Goal: Transaction & Acquisition: Obtain resource

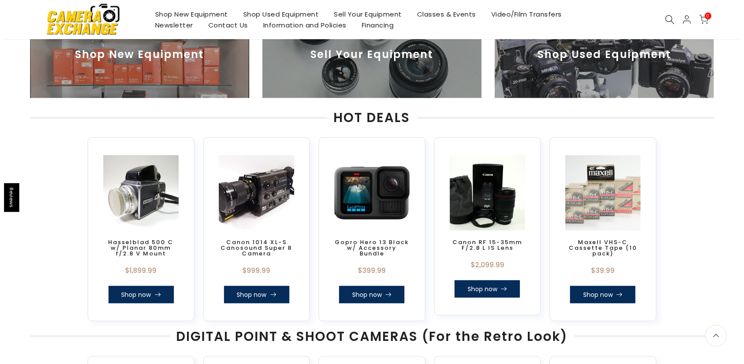
scroll to position [368, 0]
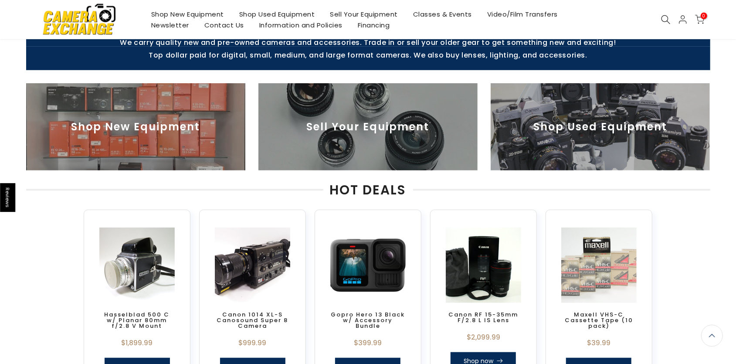
click at [664, 20] on icon at bounding box center [666, 20] width 10 height 10
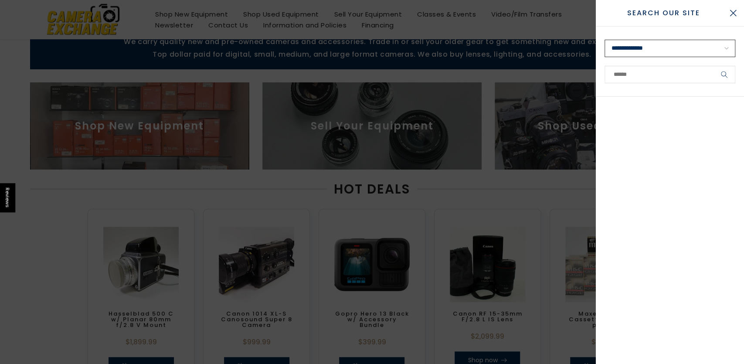
click at [605, 40] on select "**********" at bounding box center [670, 48] width 131 height 17
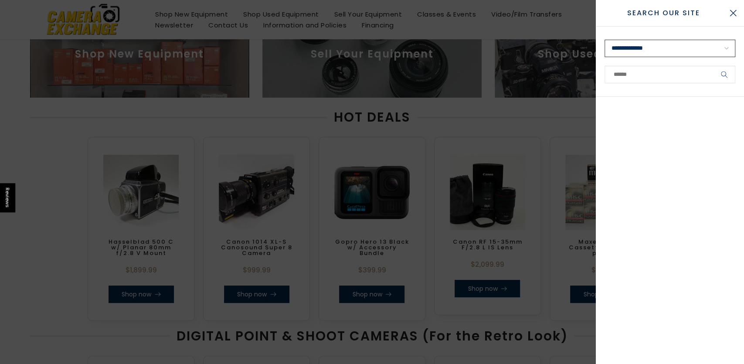
select select "**********"
click option "**********" at bounding box center [0, 0] width 0 height 0
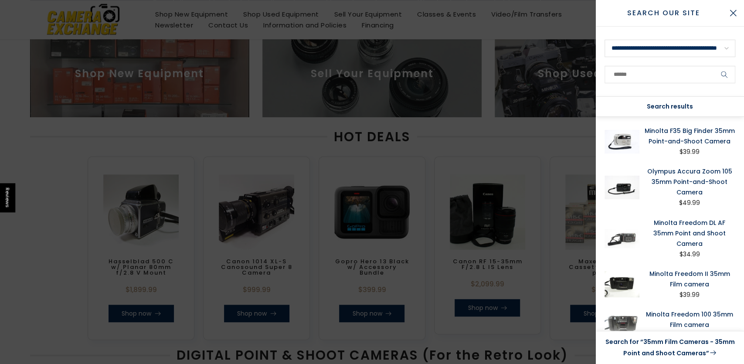
click at [648, 344] on link "Search for “35mm Film Cameras - 35mm Point and Shoot Cameras”" at bounding box center [670, 348] width 131 height 22
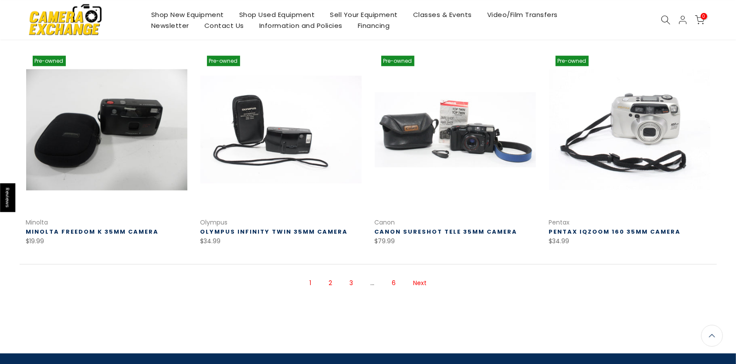
scroll to position [570, 0]
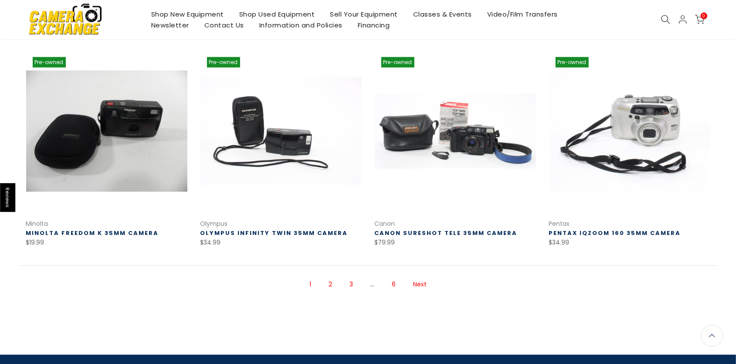
click at [425, 283] on link "Next" at bounding box center [420, 284] width 22 height 15
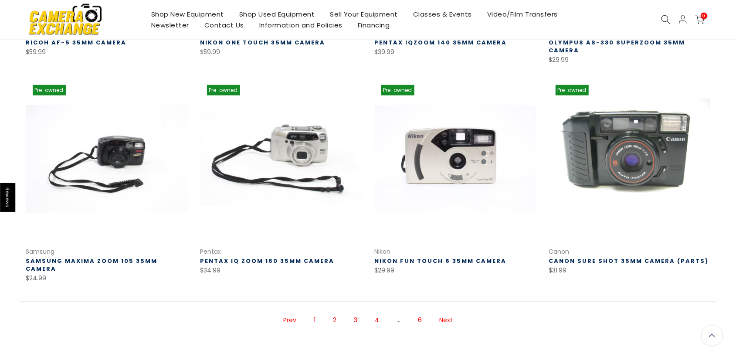
scroll to position [548, 0]
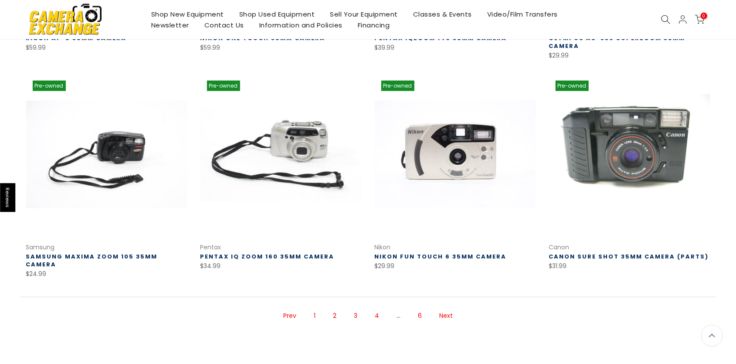
click at [447, 308] on link "Next" at bounding box center [446, 315] width 22 height 15
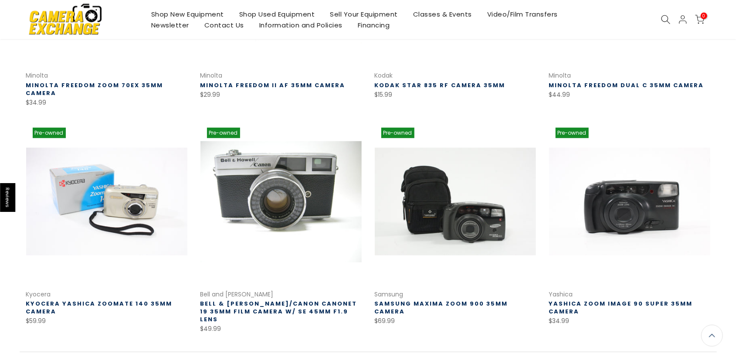
scroll to position [503, 0]
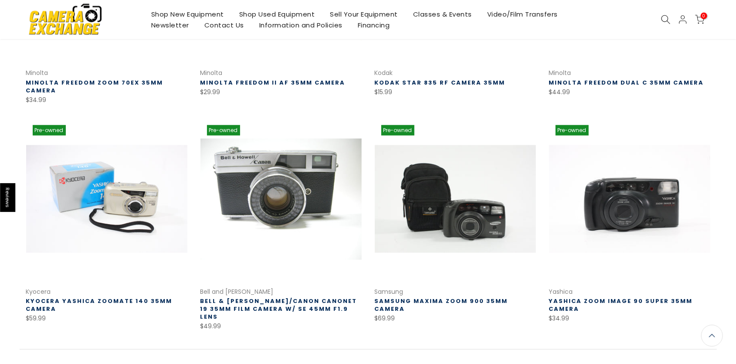
click at [446, 361] on link "Next" at bounding box center [446, 368] width 22 height 15
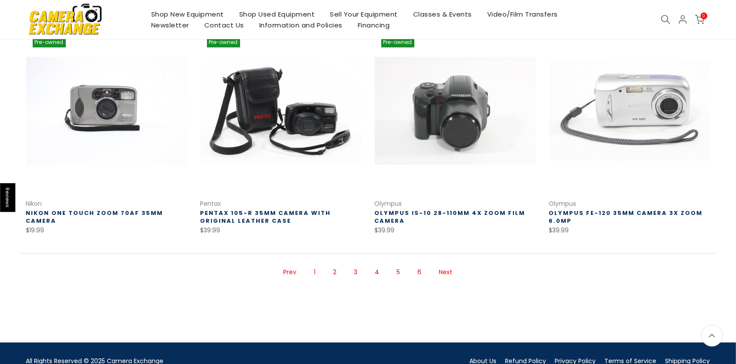
scroll to position [594, 0]
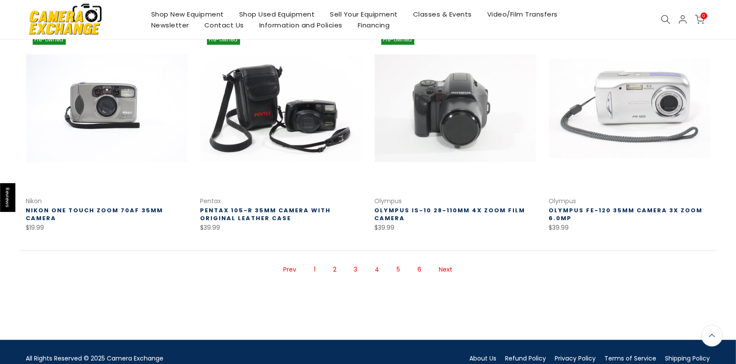
click at [446, 269] on link "Next" at bounding box center [446, 269] width 22 height 15
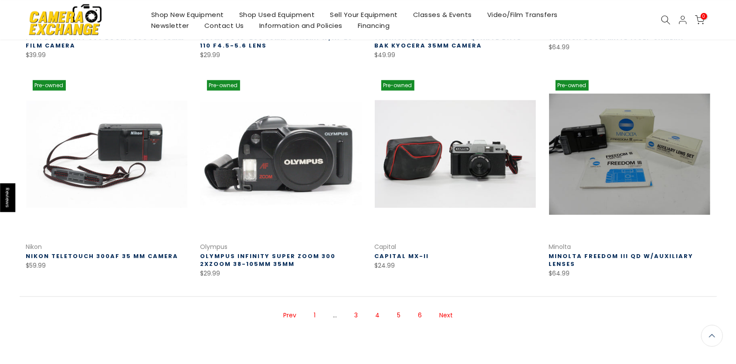
scroll to position [548, 0]
click at [450, 313] on link "Next" at bounding box center [446, 314] width 22 height 15
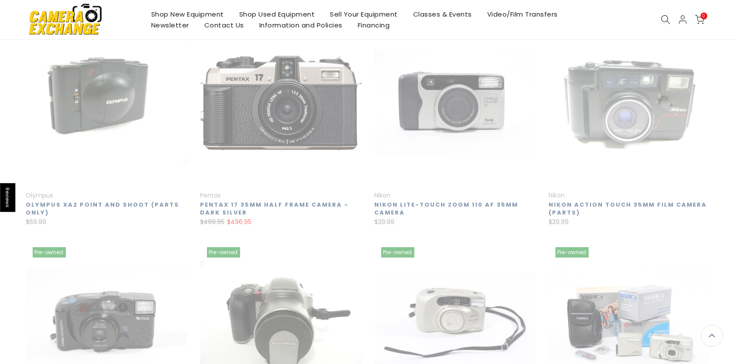
scroll to position [140, 0]
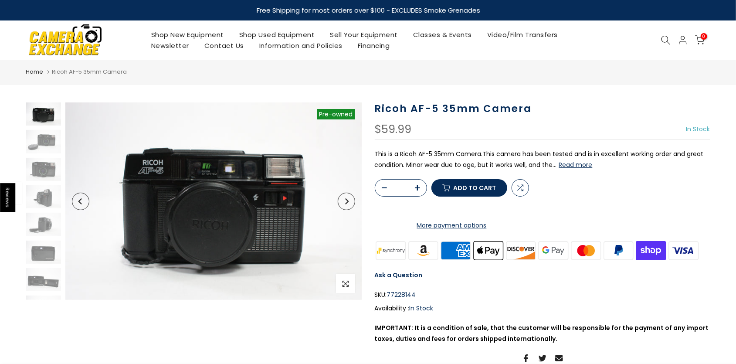
click at [584, 165] on button "Read more" at bounding box center [576, 165] width 34 height 8
click at [45, 143] on img at bounding box center [43, 141] width 35 height 23
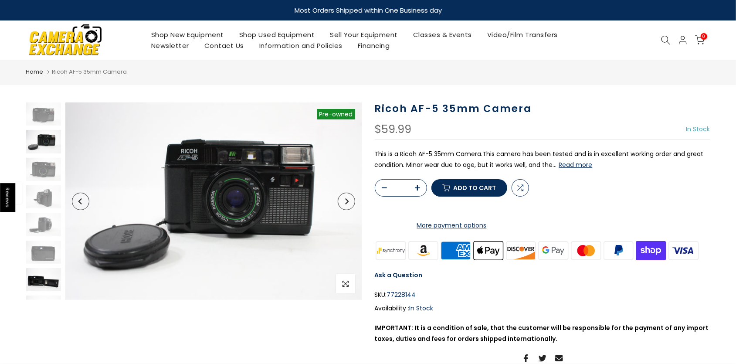
click at [41, 281] on img at bounding box center [43, 279] width 35 height 23
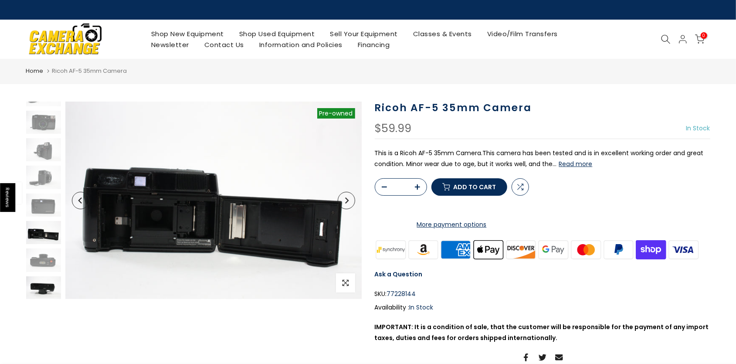
scroll to position [46, 0]
click at [44, 259] on img at bounding box center [43, 260] width 35 height 23
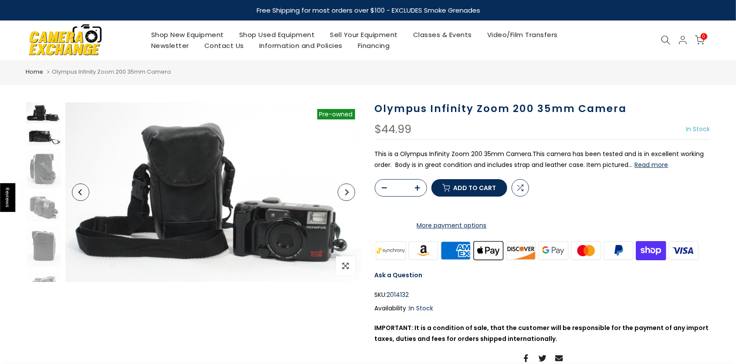
click at [42, 137] on img at bounding box center [43, 137] width 35 height 18
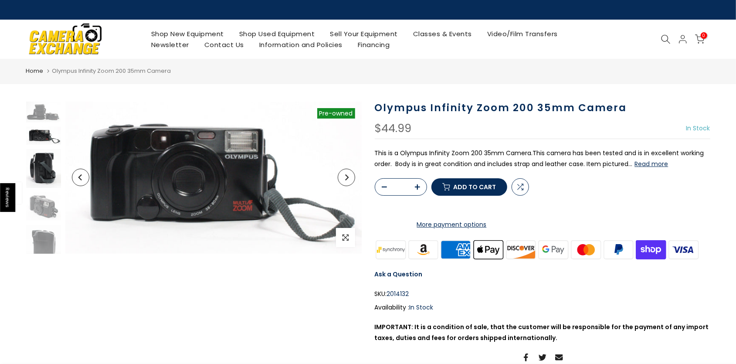
click at [41, 170] on img at bounding box center [43, 168] width 35 height 39
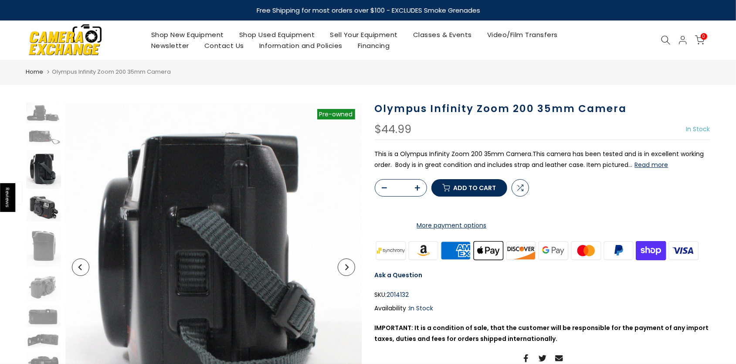
click at [44, 214] on img at bounding box center [43, 207] width 35 height 28
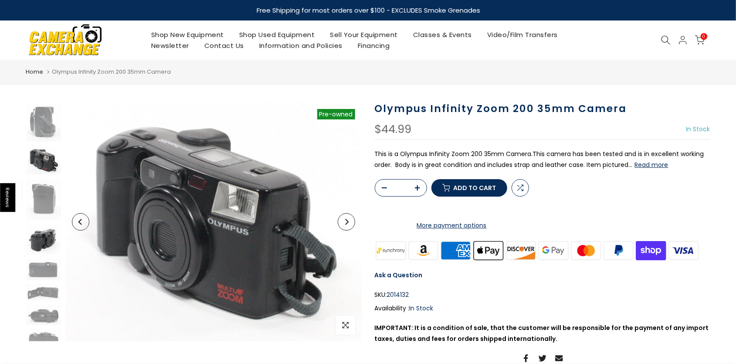
click at [41, 244] on img at bounding box center [43, 239] width 35 height 31
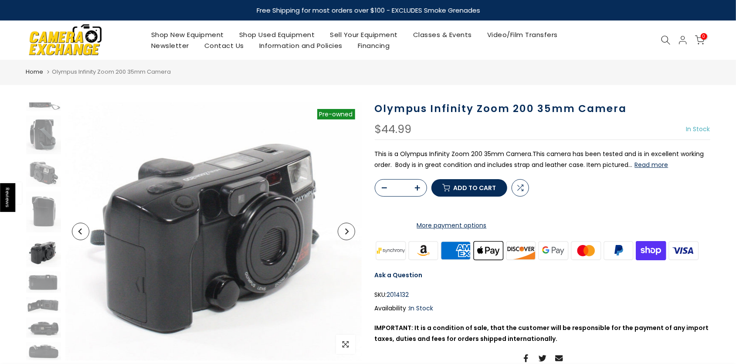
scroll to position [34, 0]
click at [43, 285] on img at bounding box center [43, 282] width 35 height 21
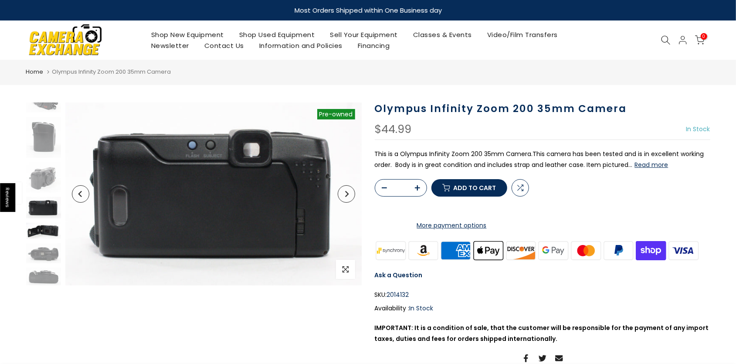
scroll to position [109, 0]
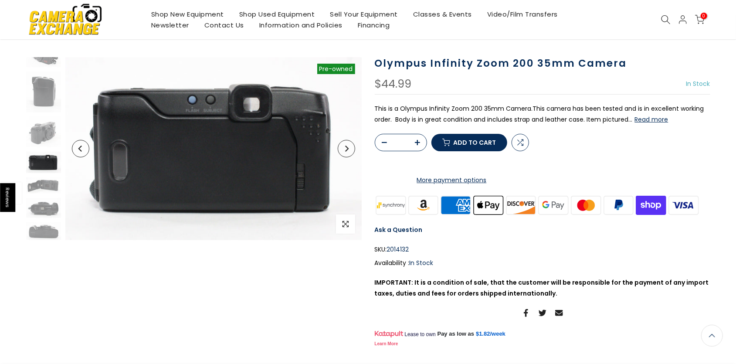
click at [43, 196] on div at bounding box center [43, 94] width 37 height 293
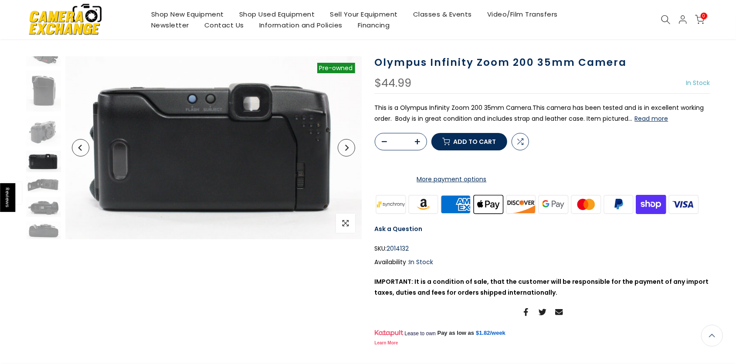
scroll to position [44, 0]
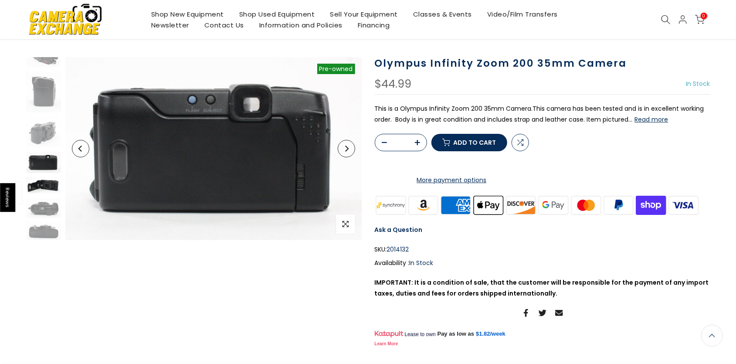
click at [43, 186] on img at bounding box center [43, 185] width 35 height 16
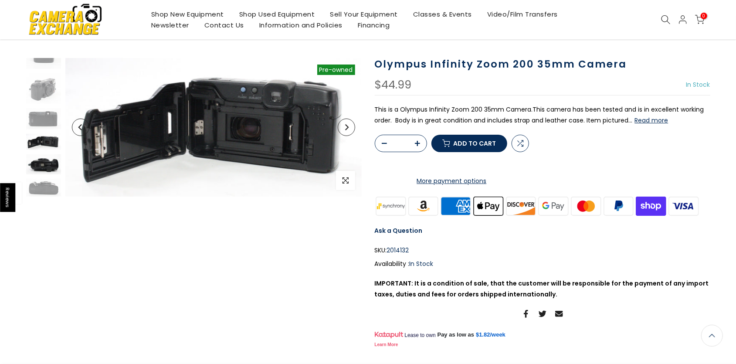
scroll to position [45, 0]
click at [43, 163] on img at bounding box center [43, 164] width 35 height 20
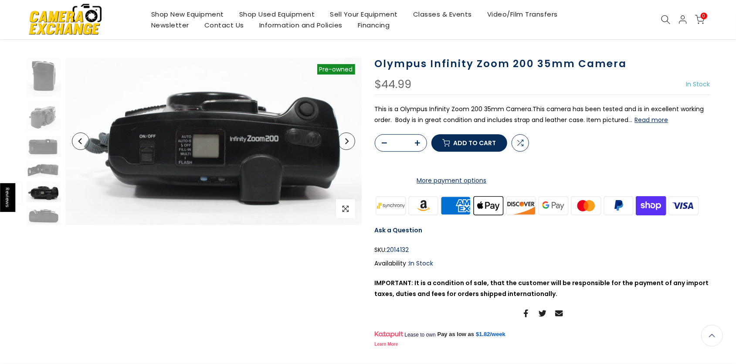
scroll to position [125, 0]
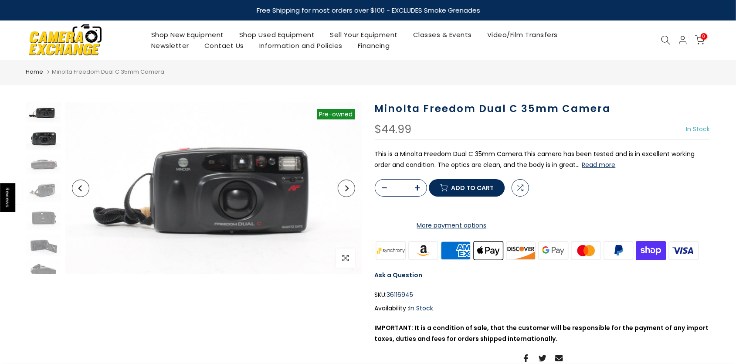
click at [37, 138] on img at bounding box center [43, 138] width 35 height 23
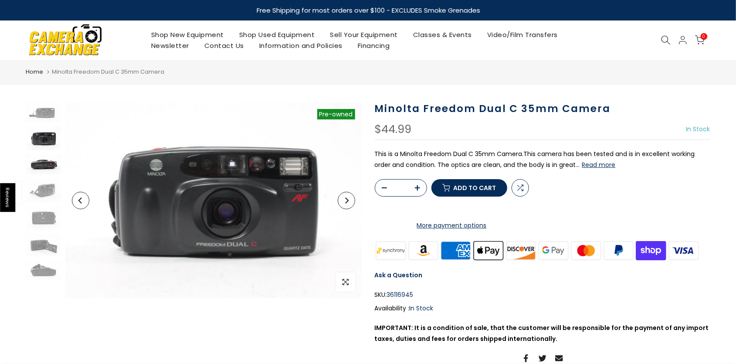
click at [47, 159] on img at bounding box center [43, 164] width 35 height 20
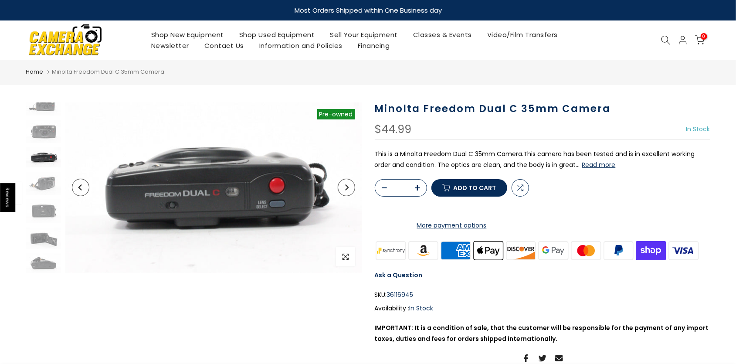
scroll to position [7, 0]
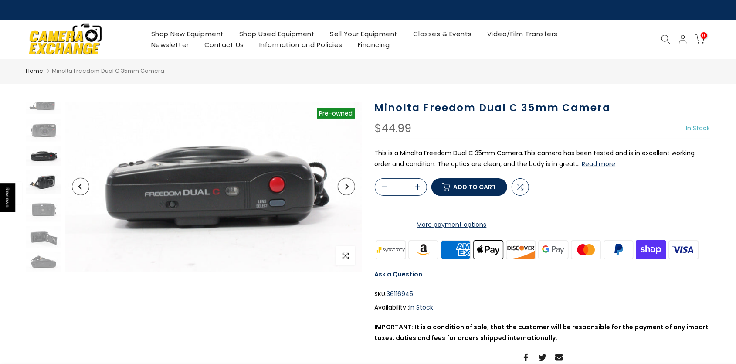
click at [40, 184] on img at bounding box center [43, 182] width 35 height 24
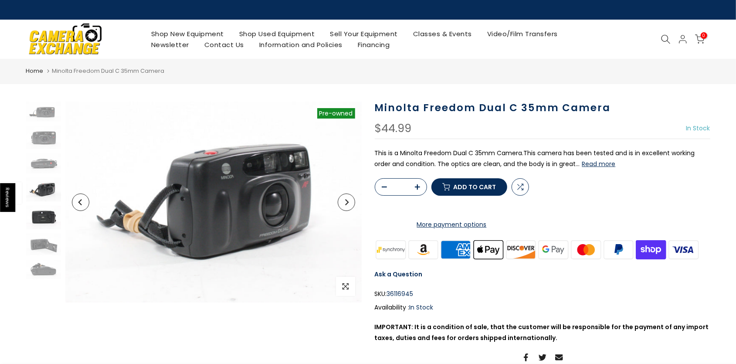
click at [45, 215] on img at bounding box center [43, 218] width 35 height 24
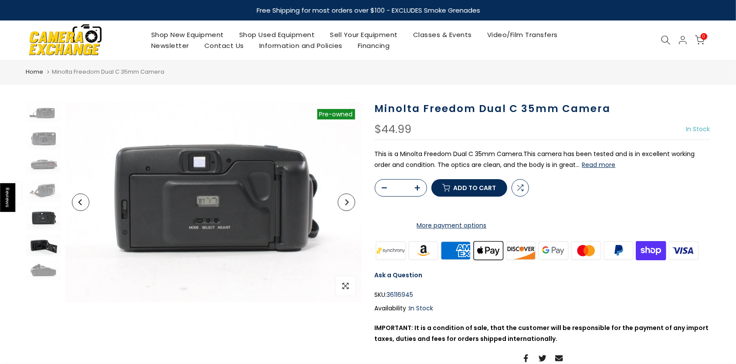
click at [41, 249] on img at bounding box center [43, 246] width 35 height 22
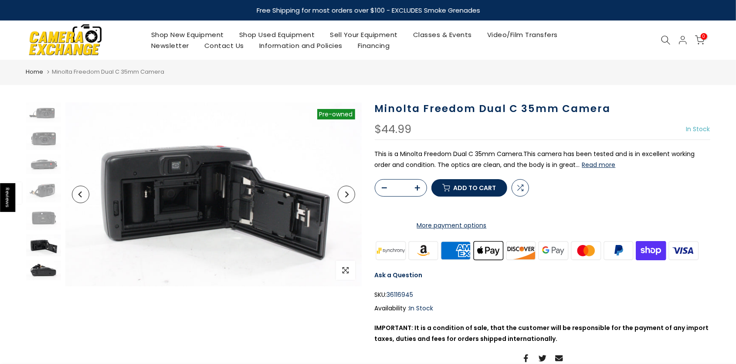
click at [45, 266] on img at bounding box center [43, 271] width 35 height 20
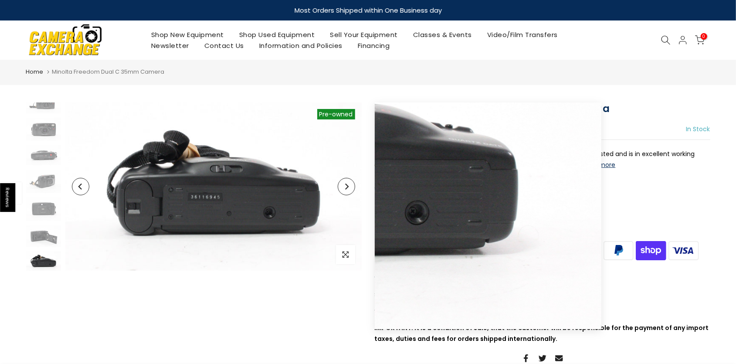
scroll to position [10, 0]
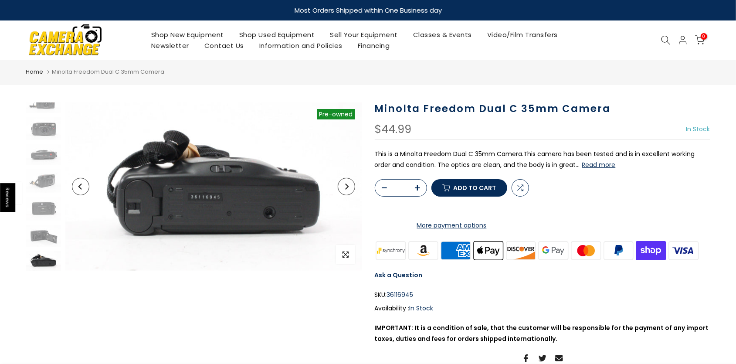
click at [347, 190] on button "Next" at bounding box center [346, 186] width 17 height 17
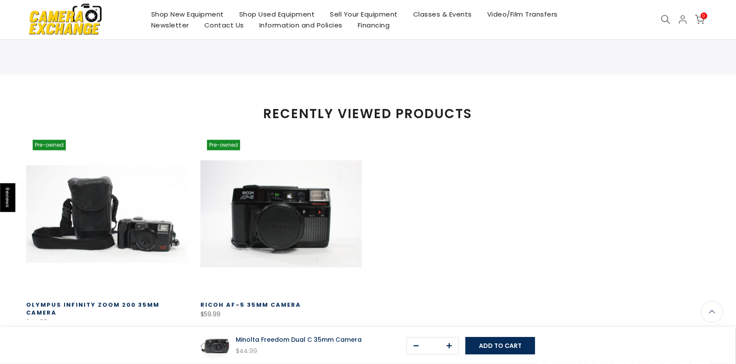
scroll to position [634, 0]
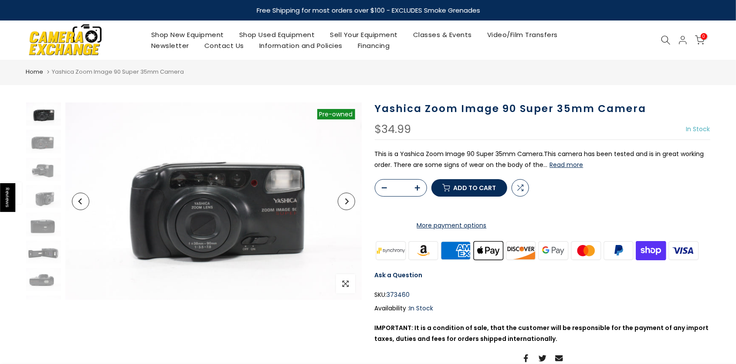
click at [346, 200] on icon "Next" at bounding box center [347, 201] width 6 height 6
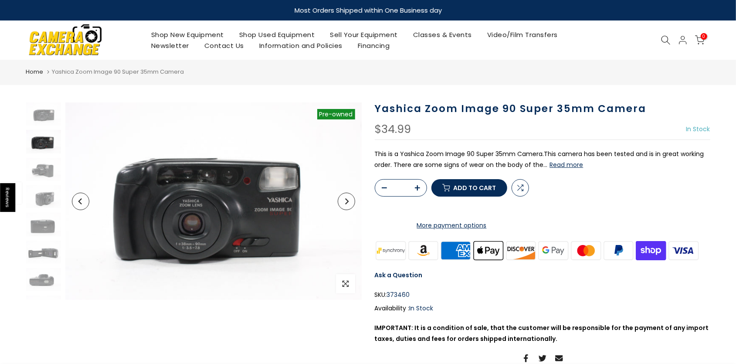
click at [344, 206] on button "Next" at bounding box center [346, 201] width 17 height 17
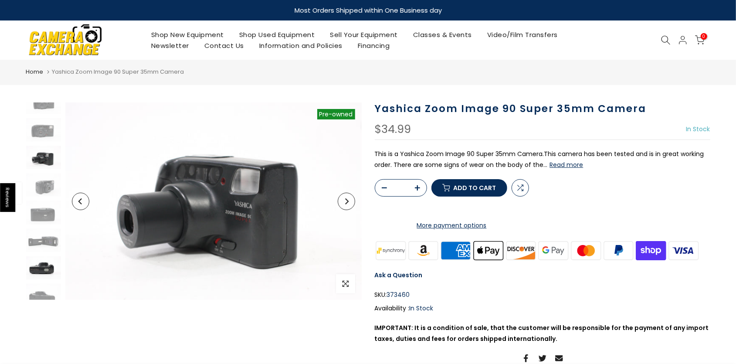
click at [40, 266] on img at bounding box center [43, 267] width 35 height 23
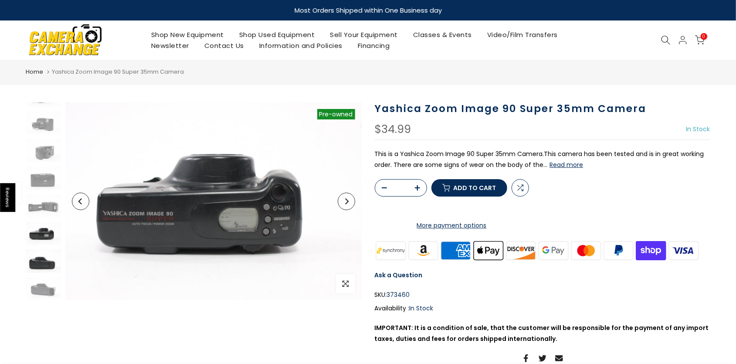
scroll to position [46, 0]
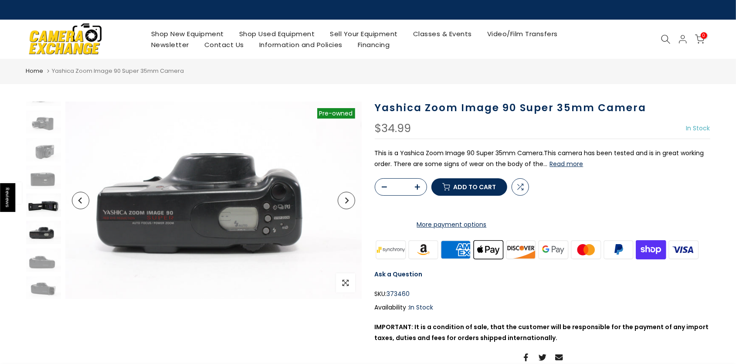
click at [46, 208] on img at bounding box center [43, 205] width 35 height 23
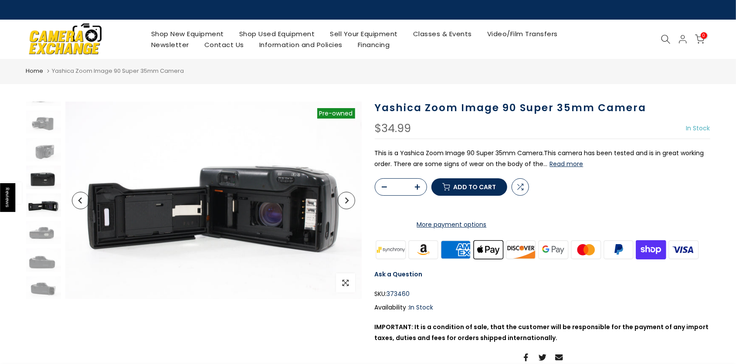
click at [41, 179] on img at bounding box center [43, 177] width 35 height 23
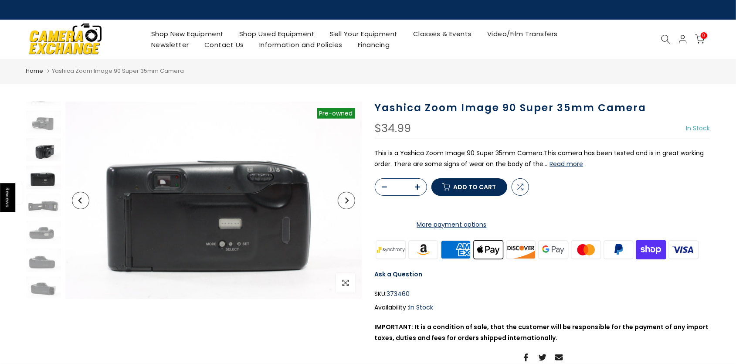
click at [44, 156] on img at bounding box center [43, 149] width 35 height 23
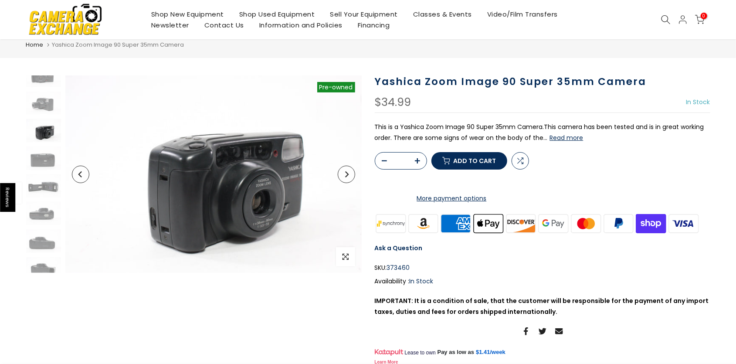
scroll to position [91, 0]
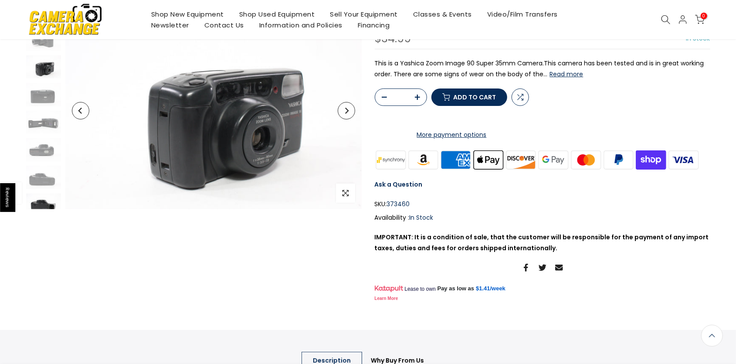
click at [48, 203] on img at bounding box center [43, 205] width 35 height 23
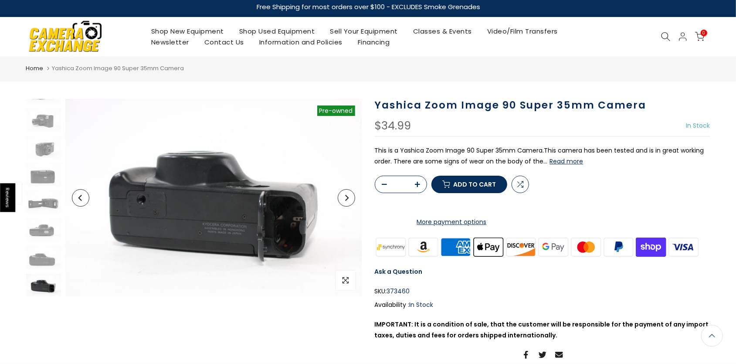
scroll to position [0, 0]
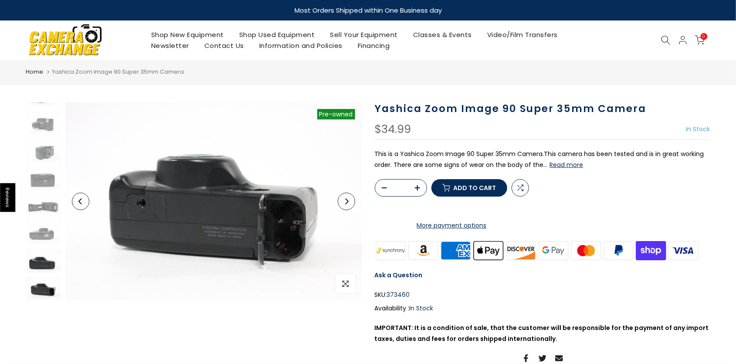
click at [44, 261] on img at bounding box center [43, 260] width 35 height 23
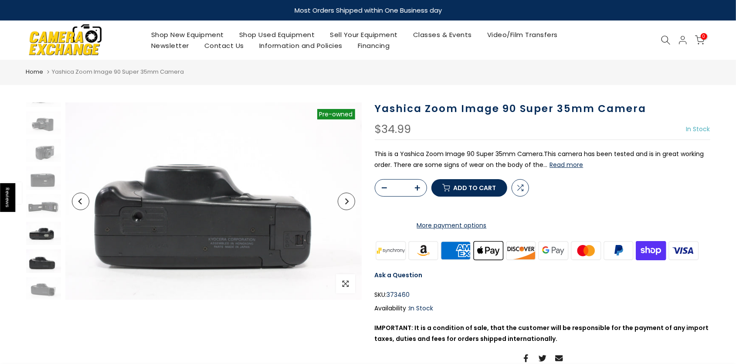
click at [46, 236] on img at bounding box center [43, 233] width 35 height 23
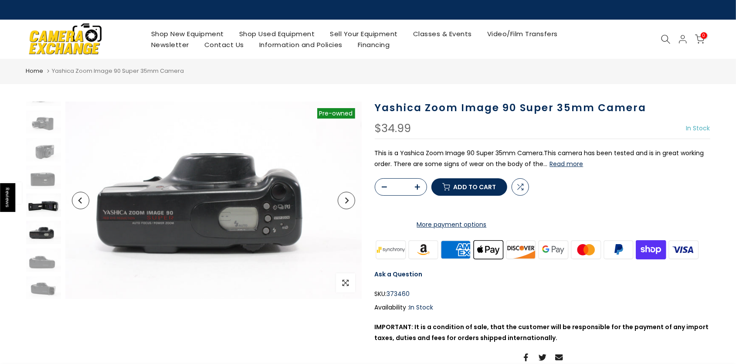
click at [41, 201] on img at bounding box center [43, 205] width 35 height 23
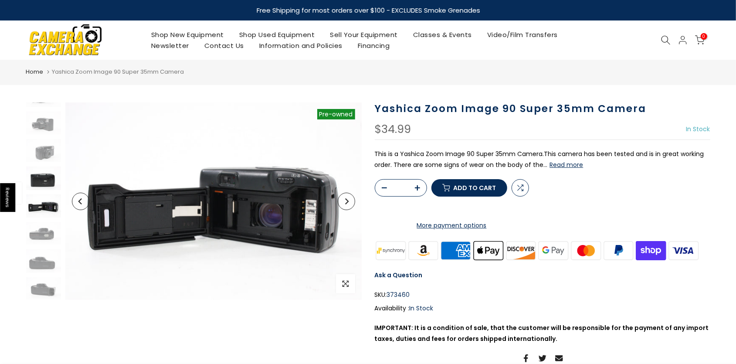
click at [45, 180] on img at bounding box center [43, 178] width 35 height 23
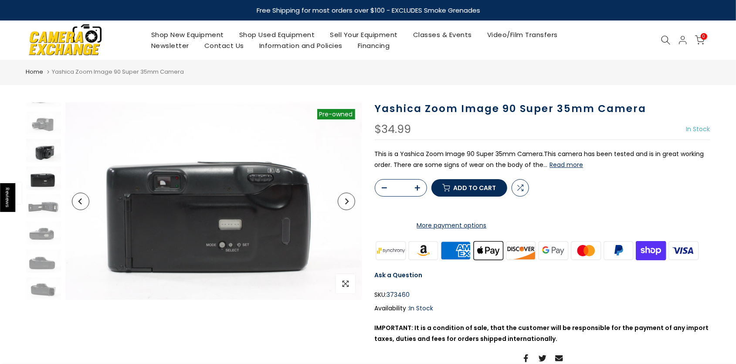
click at [44, 152] on img at bounding box center [43, 150] width 35 height 23
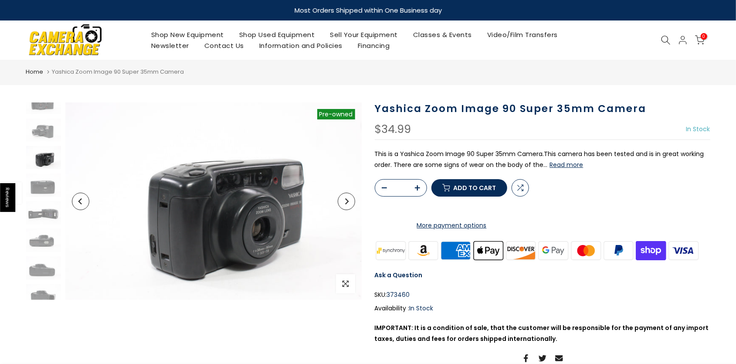
scroll to position [39, 0]
click at [44, 133] on img at bounding box center [43, 130] width 35 height 23
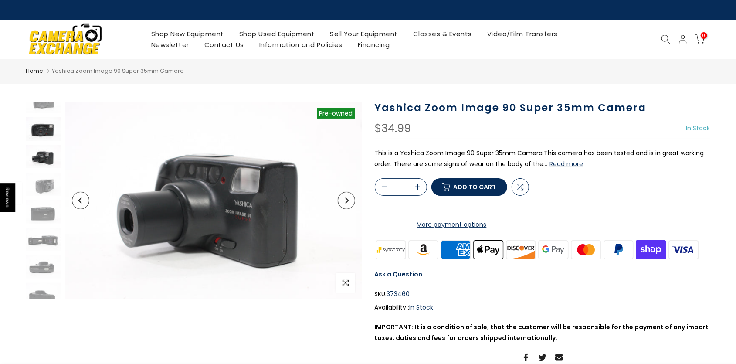
click at [45, 126] on img at bounding box center [43, 128] width 35 height 23
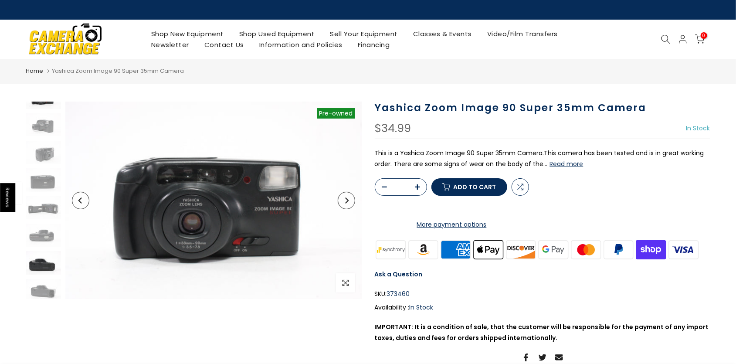
scroll to position [46, 0]
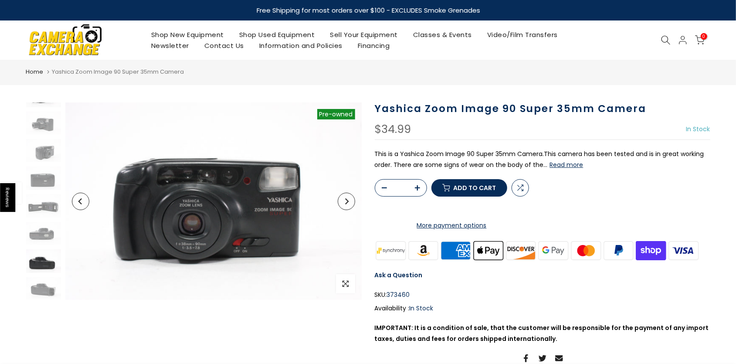
click at [41, 266] on img at bounding box center [43, 260] width 35 height 23
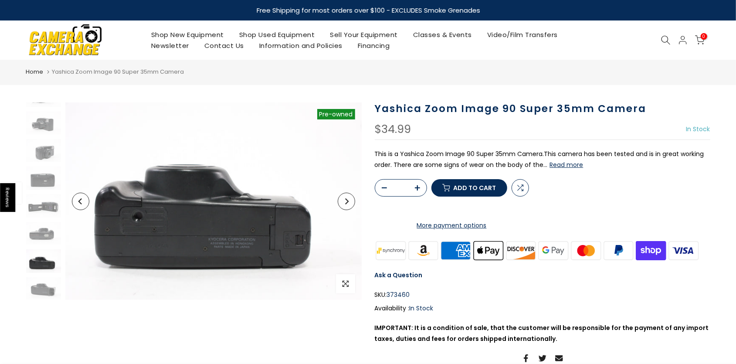
click at [43, 300] on div "Sold out Pre order Pre-owned Click to enlarge" at bounding box center [194, 248] width 349 height 292
click at [43, 290] on img at bounding box center [43, 288] width 35 height 23
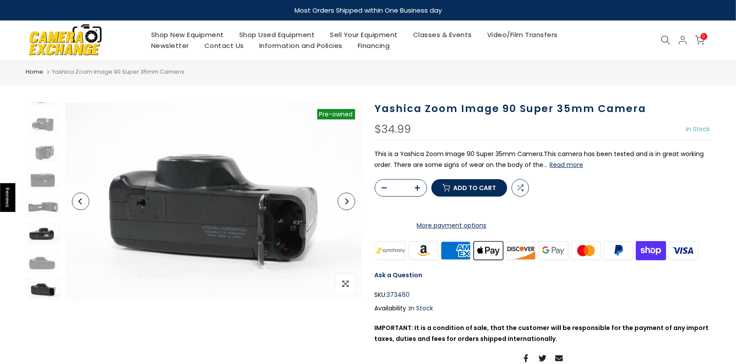
click at [44, 232] on img at bounding box center [43, 233] width 35 height 23
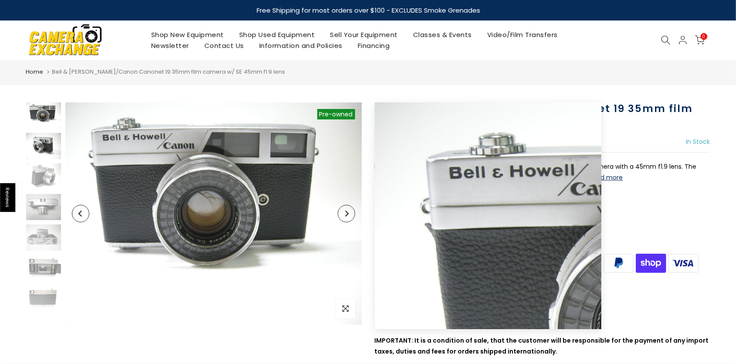
drag, startPoint x: 33, startPoint y: 143, endPoint x: 44, endPoint y: 143, distance: 10.9
click at [33, 143] on img at bounding box center [43, 146] width 35 height 26
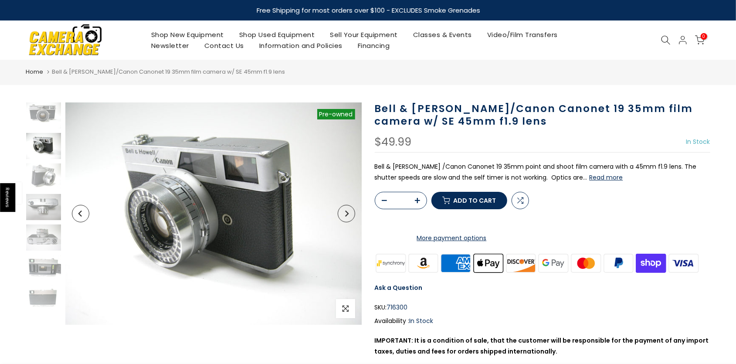
click at [44, 143] on img at bounding box center [43, 146] width 35 height 26
click at [40, 186] on img at bounding box center [43, 176] width 35 height 26
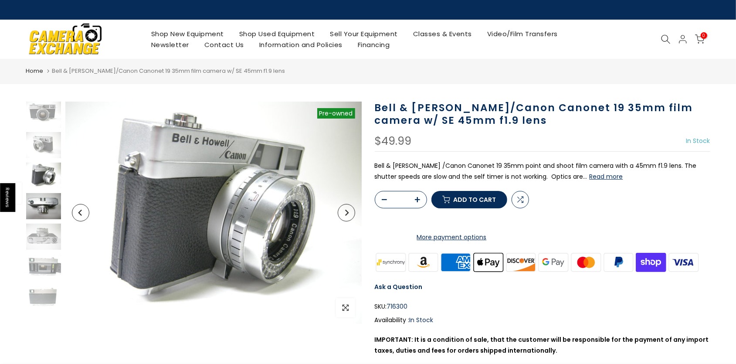
click at [43, 208] on img at bounding box center [43, 206] width 35 height 26
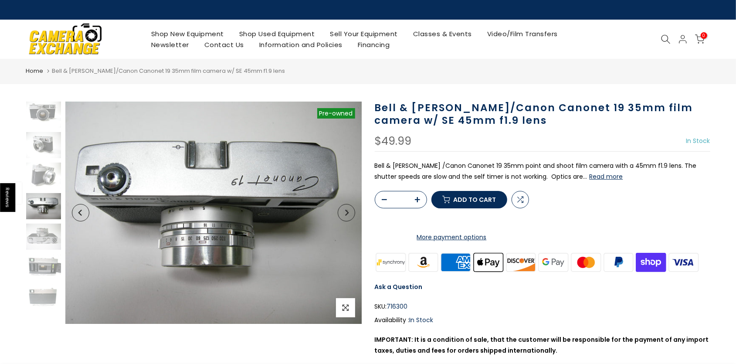
click at [41, 250] on div at bounding box center [43, 206] width 37 height 209
click at [43, 239] on img at bounding box center [43, 237] width 35 height 26
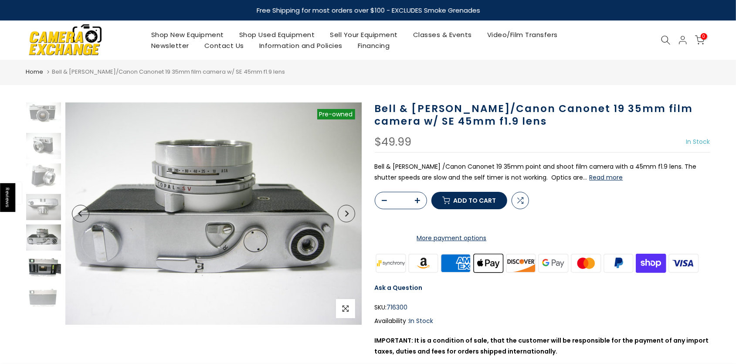
click at [39, 269] on img at bounding box center [43, 268] width 35 height 26
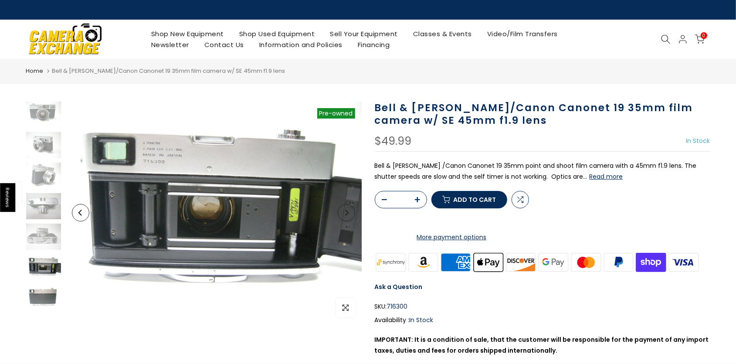
click at [43, 302] on img at bounding box center [43, 298] width 35 height 26
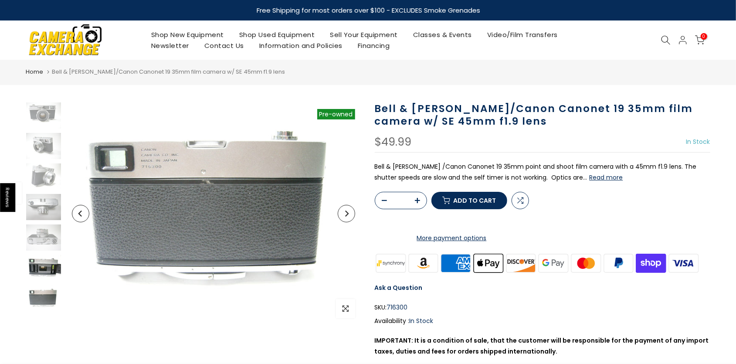
click at [40, 265] on img at bounding box center [43, 268] width 35 height 26
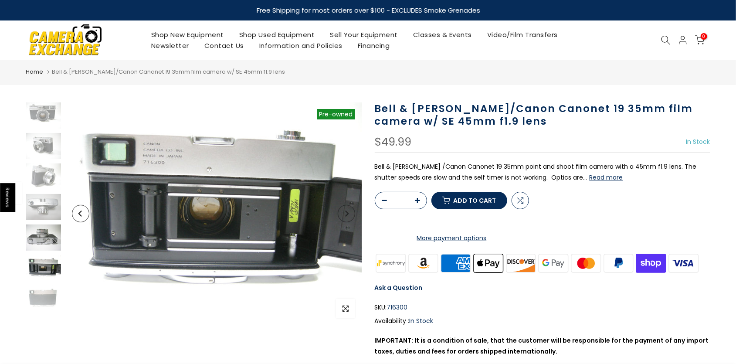
click at [41, 232] on img at bounding box center [43, 238] width 35 height 26
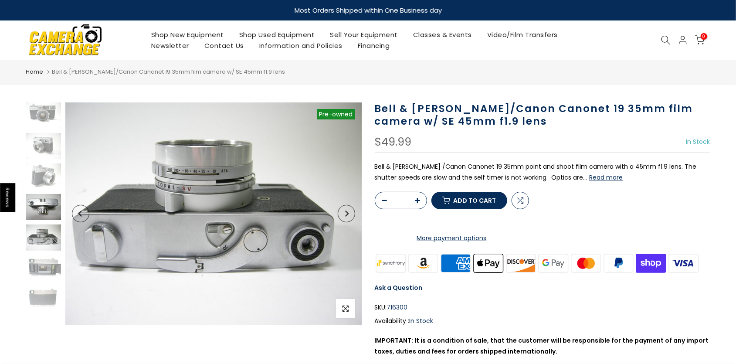
click at [43, 204] on img at bounding box center [43, 207] width 35 height 26
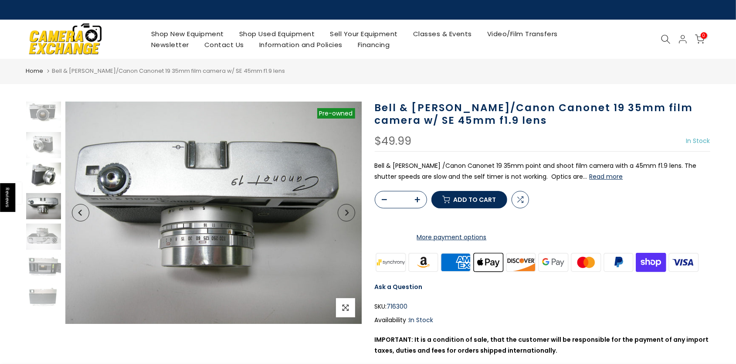
click at [46, 170] on img at bounding box center [43, 176] width 35 height 26
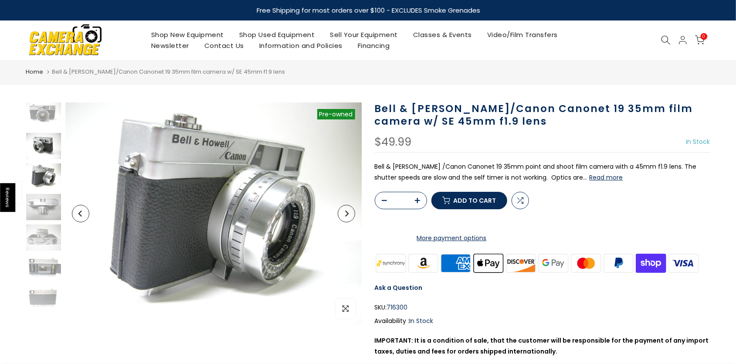
click at [44, 141] on img at bounding box center [43, 146] width 35 height 26
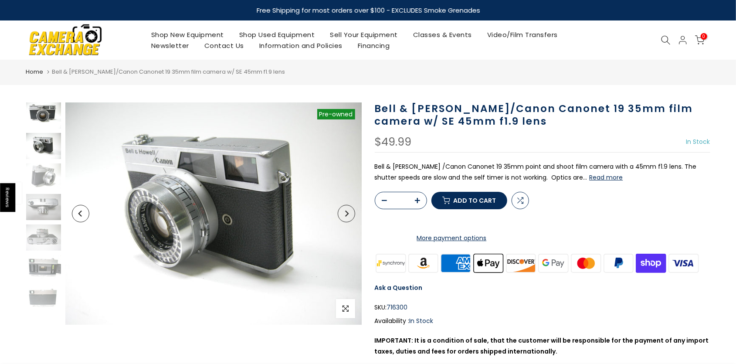
click at [39, 118] on img at bounding box center [43, 115] width 35 height 26
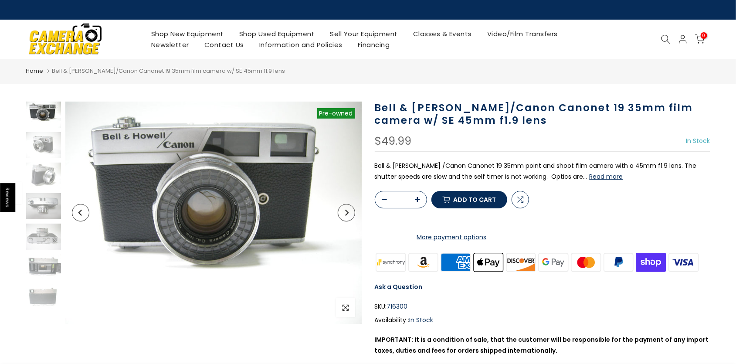
click at [667, 38] on icon at bounding box center [666, 39] width 10 height 10
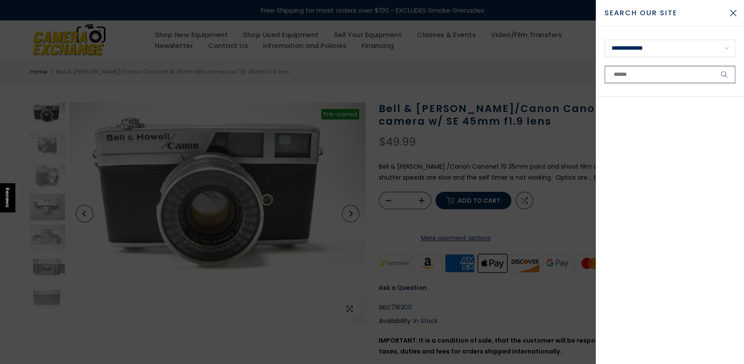
click at [635, 76] on input "text" at bounding box center [670, 74] width 131 height 17
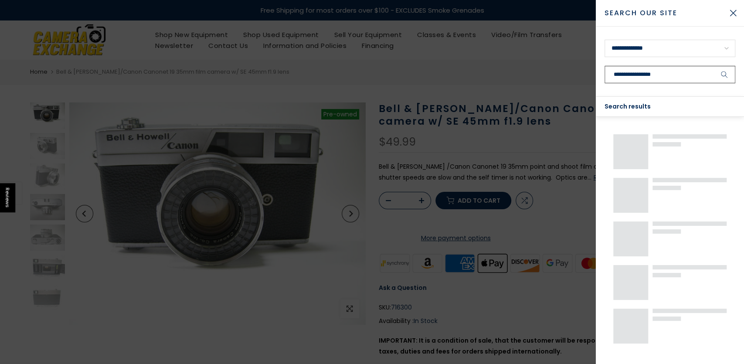
type input "**********"
click at [714, 66] on button "submit" at bounding box center [725, 74] width 22 height 17
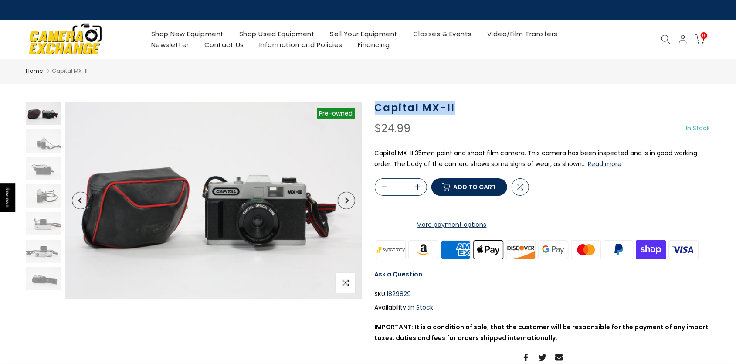
drag, startPoint x: 461, startPoint y: 111, endPoint x: 376, endPoint y: 99, distance: 85.8
copy h1 "Capital MX-II"
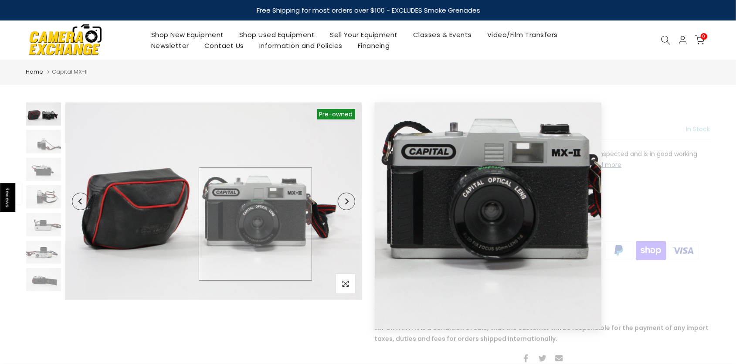
click at [255, 224] on img at bounding box center [213, 200] width 296 height 197
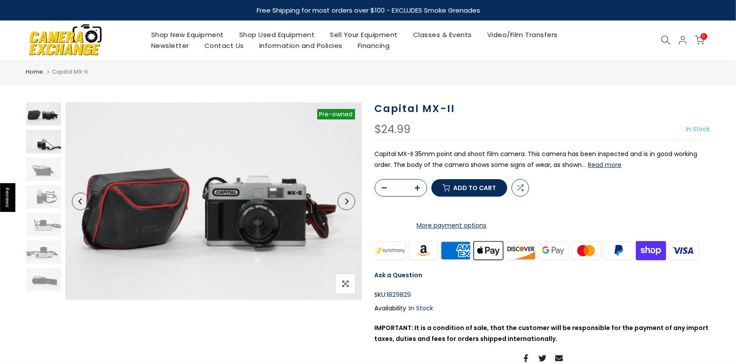
click at [44, 142] on img at bounding box center [43, 141] width 35 height 23
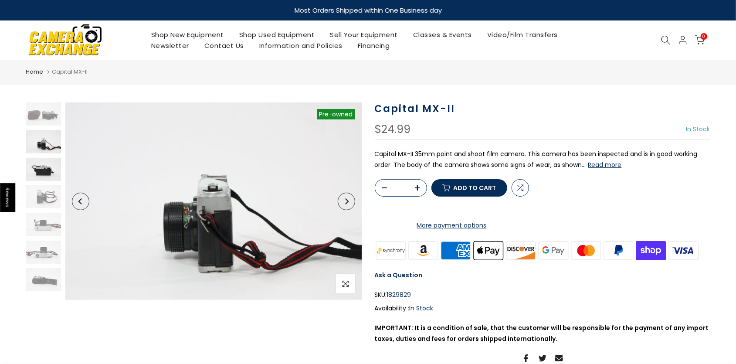
click at [46, 178] on img at bounding box center [43, 169] width 35 height 23
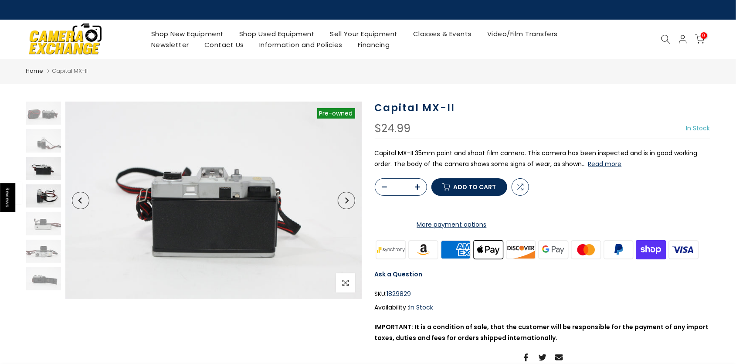
click at [47, 204] on img at bounding box center [43, 195] width 35 height 23
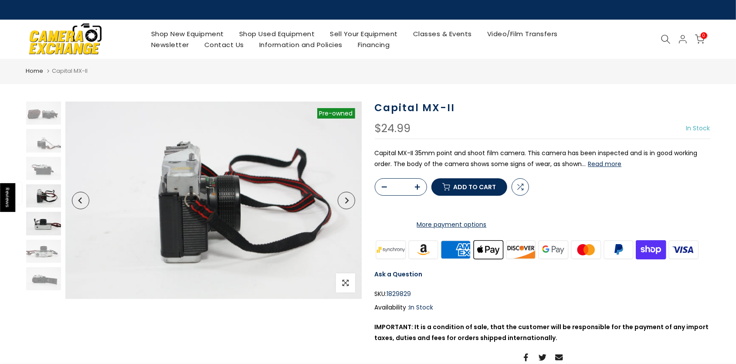
click at [44, 221] on img at bounding box center [43, 223] width 35 height 23
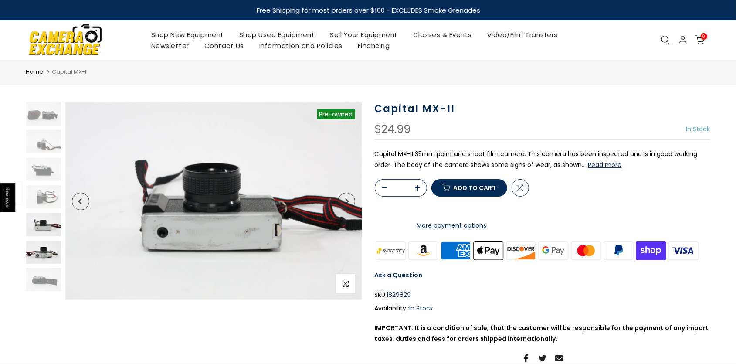
click at [48, 255] on img at bounding box center [43, 252] width 35 height 23
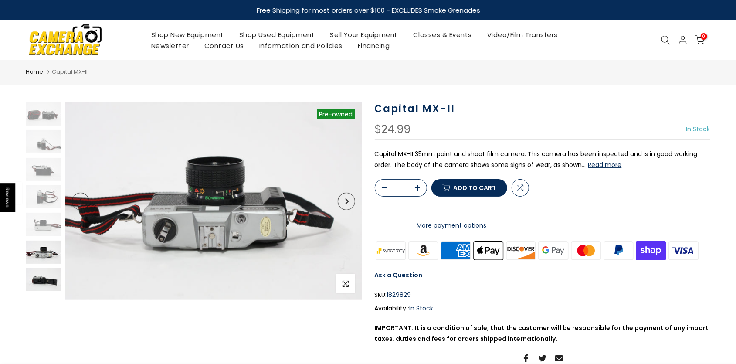
click at [48, 282] on img at bounding box center [43, 279] width 35 height 23
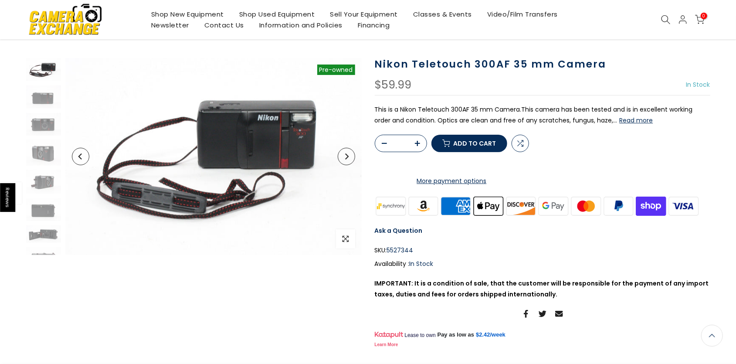
scroll to position [45, 0]
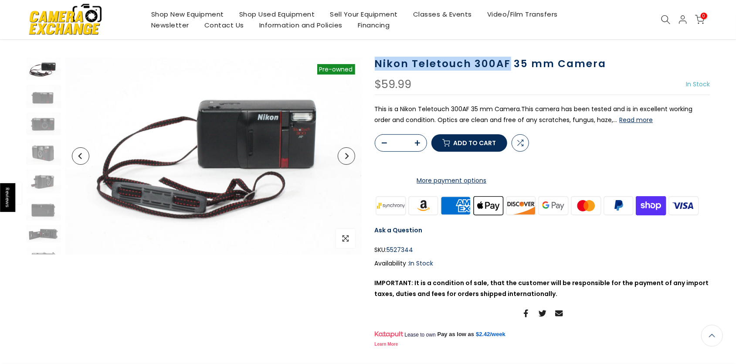
drag, startPoint x: 507, startPoint y: 59, endPoint x: 376, endPoint y: 62, distance: 130.8
click at [376, 62] on h1 "Nikon Teletouch 300AF 35 mm Camera" at bounding box center [543, 64] width 336 height 13
copy h1 "Nikon Teletouch 300AF"
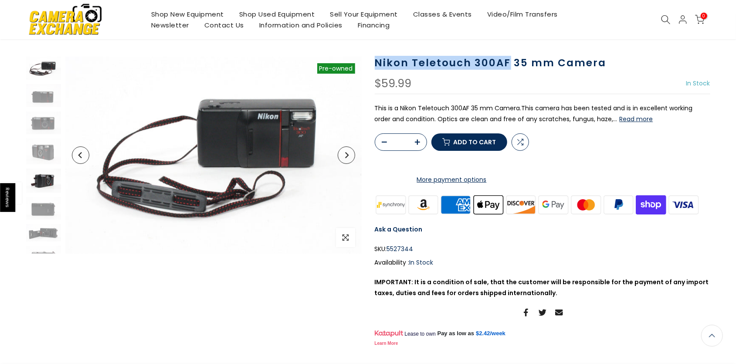
click at [40, 181] on img at bounding box center [43, 181] width 35 height 24
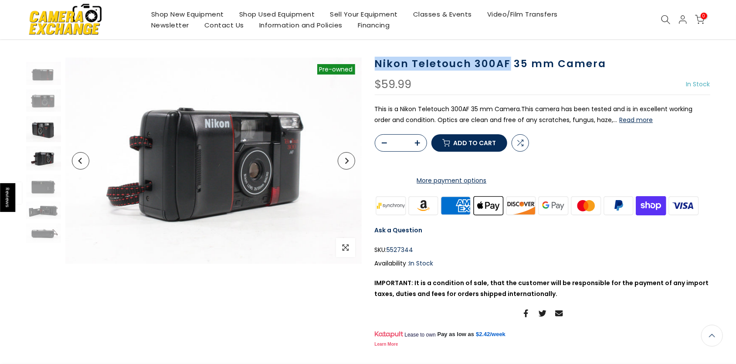
scroll to position [23, 0]
click at [42, 126] on img at bounding box center [43, 129] width 35 height 26
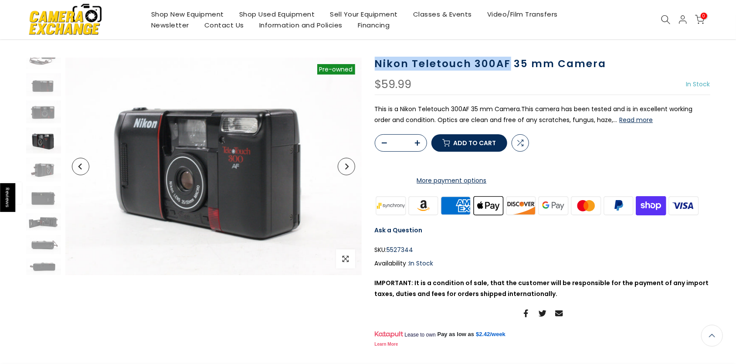
scroll to position [12, 0]
click at [40, 108] on img at bounding box center [43, 112] width 35 height 22
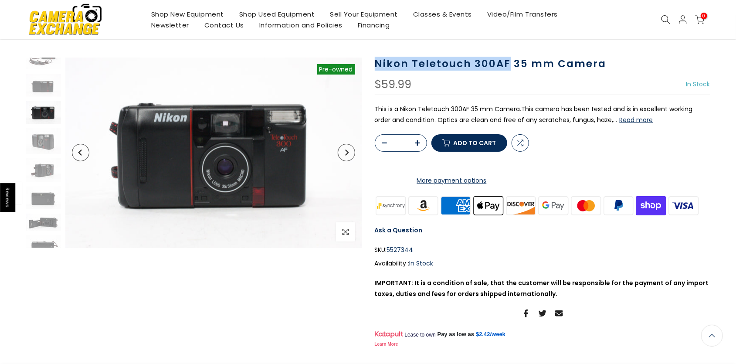
scroll to position [11, 0]
click at [44, 83] on img at bounding box center [43, 85] width 35 height 23
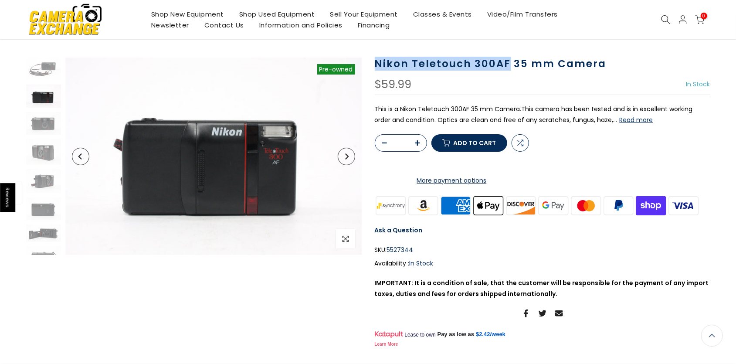
scroll to position [0, 0]
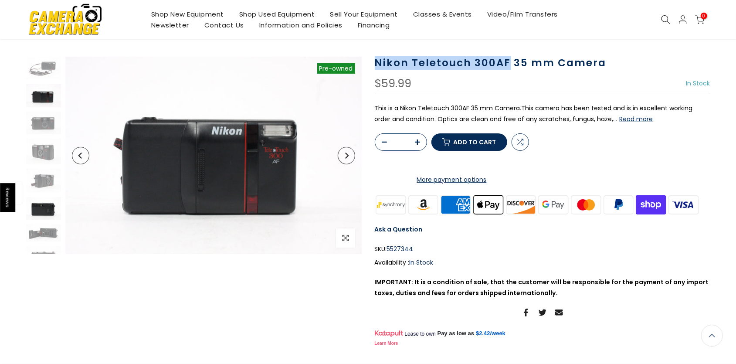
click at [41, 211] on img at bounding box center [43, 208] width 35 height 23
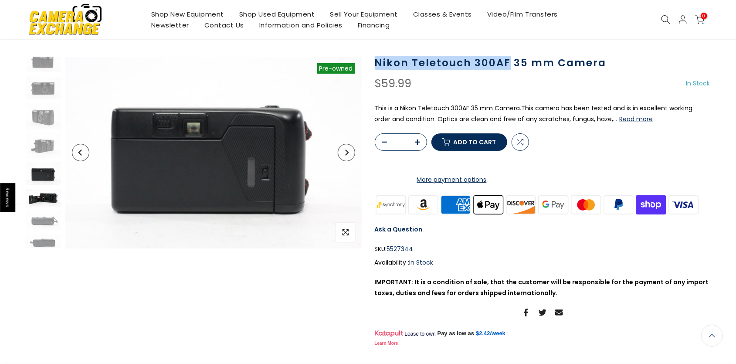
click at [46, 202] on img at bounding box center [43, 197] width 35 height 17
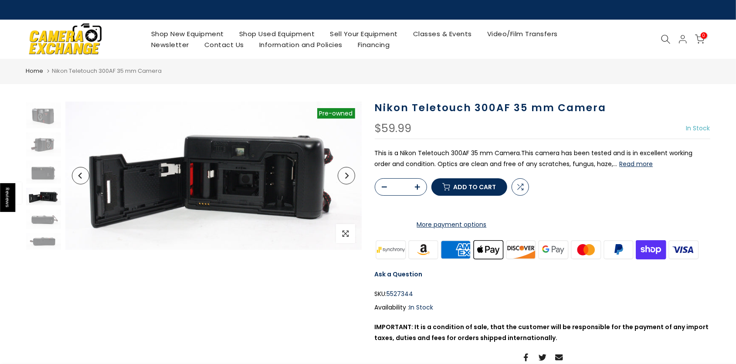
click at [555, 157] on p "This is a Nikon Teletouch 300AF 35 mm Camera.This camera has been tested and is…" at bounding box center [543, 159] width 336 height 22
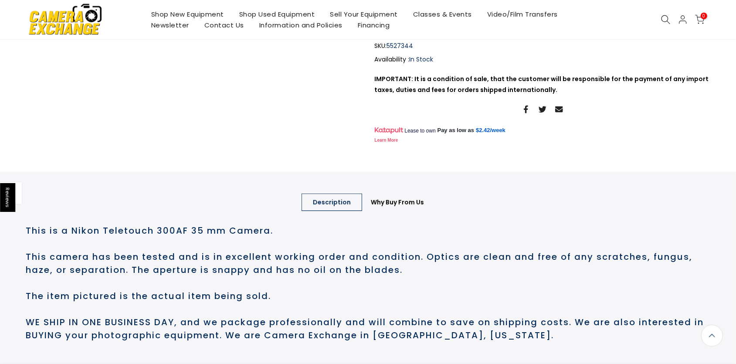
scroll to position [363, 0]
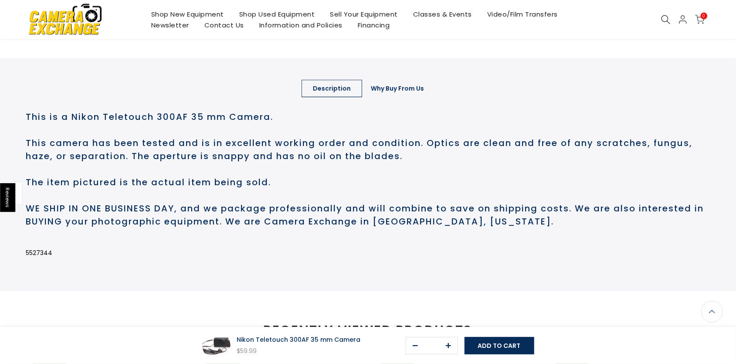
click at [398, 97] on link "Why Buy From Us" at bounding box center [398, 88] width 76 height 17
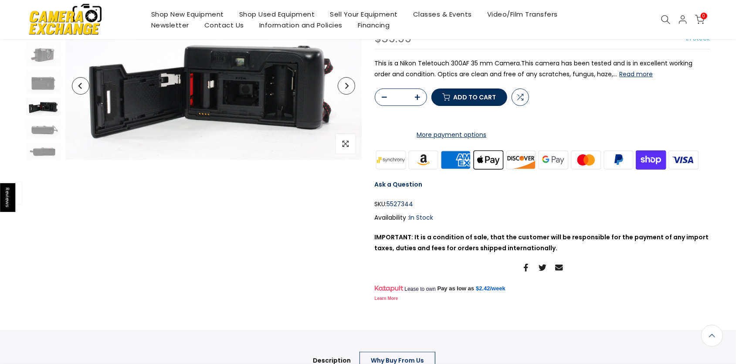
scroll to position [0, 0]
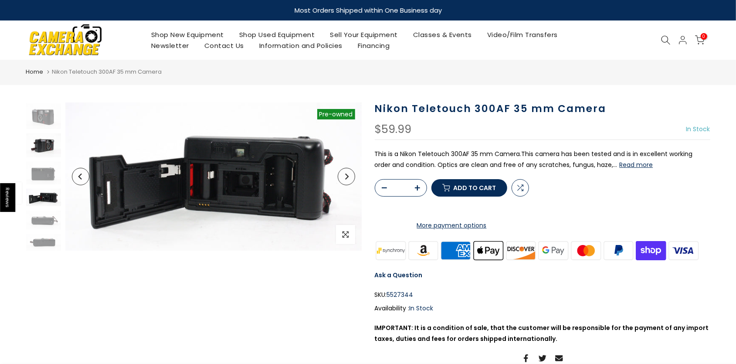
click at [46, 143] on img at bounding box center [43, 145] width 35 height 24
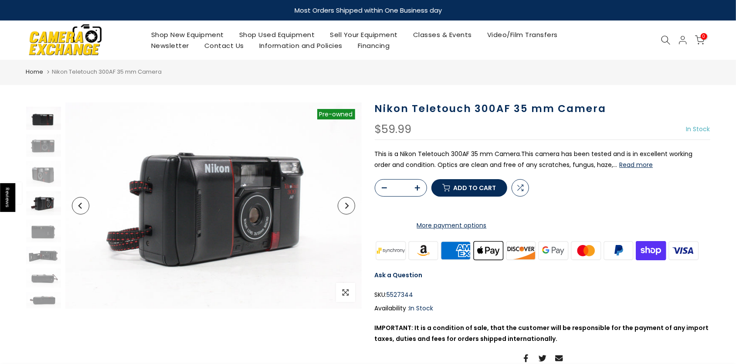
scroll to position [23, 0]
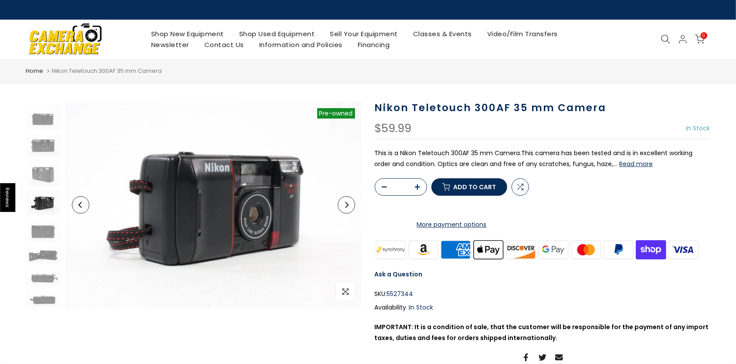
click at [458, 157] on p "This is a Nikon Teletouch 300AF 35 mm Camera.This camera has been tested and is…" at bounding box center [543, 159] width 336 height 22
click at [465, 164] on p "This is a Nikon Teletouch 300AF 35 mm Camera.This camera has been tested and is…" at bounding box center [543, 159] width 336 height 22
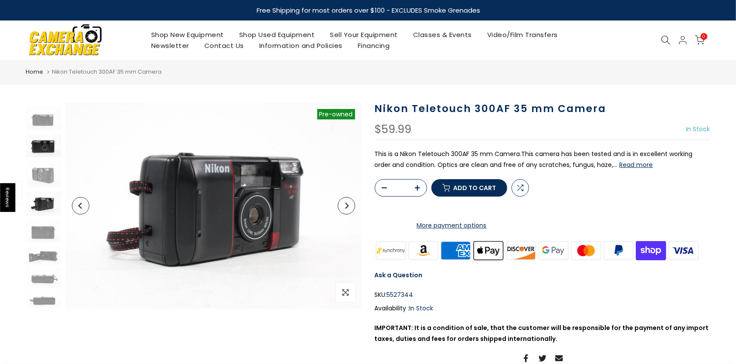
click at [41, 148] on img at bounding box center [43, 146] width 35 height 22
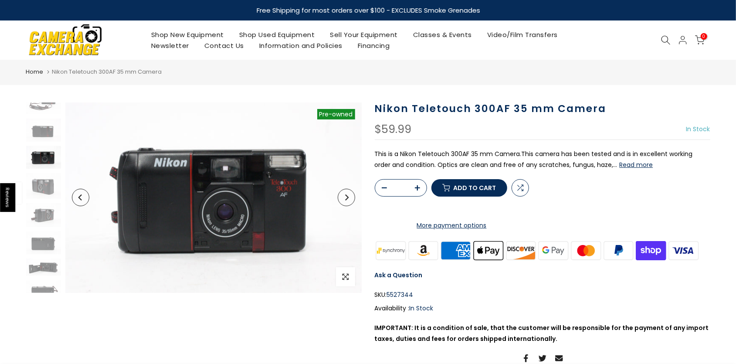
scroll to position [11, 0]
click at [42, 134] on img at bounding box center [43, 130] width 35 height 23
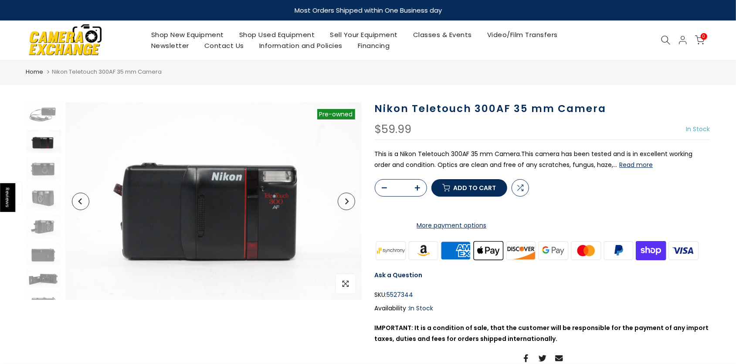
scroll to position [0, 0]
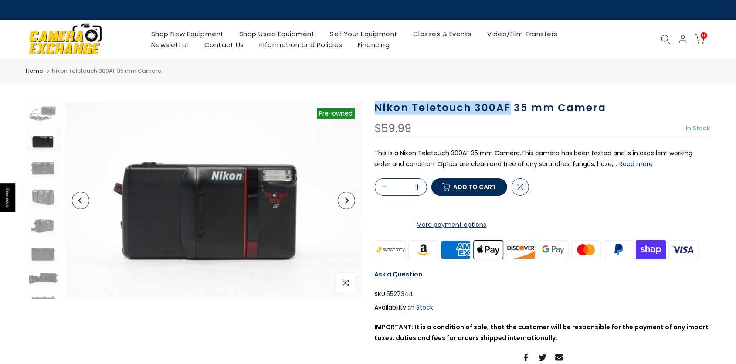
drag, startPoint x: 508, startPoint y: 109, endPoint x: 371, endPoint y: 109, distance: 136.5
click at [371, 109] on div "Nikon Teletouch 300AF 35 mm Camera $59.99 In Stock Pre order Out of stock This …" at bounding box center [542, 248] width 349 height 292
copy h1 "Nikon Teletouch 300AF"
click at [444, 165] on p "This is a Nikon Teletouch 300AF 35 mm Camera.This camera has been tested and is…" at bounding box center [543, 159] width 336 height 22
click at [515, 146] on div "Nikon Teletouch 300AF 35 mm Camera $59.99 In Stock Pre order Out of stock This …" at bounding box center [543, 248] width 336 height 292
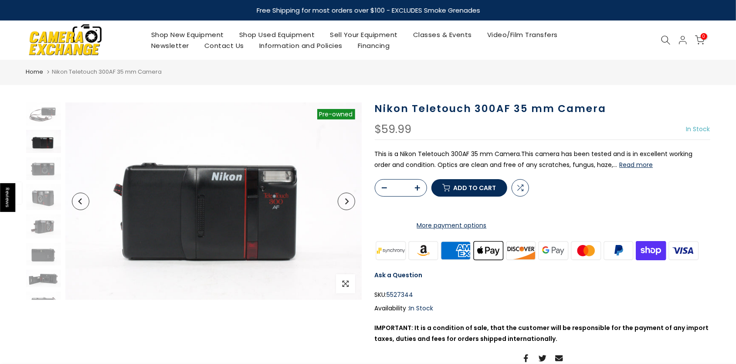
click at [65, 46] on img at bounding box center [65, 39] width 74 height 37
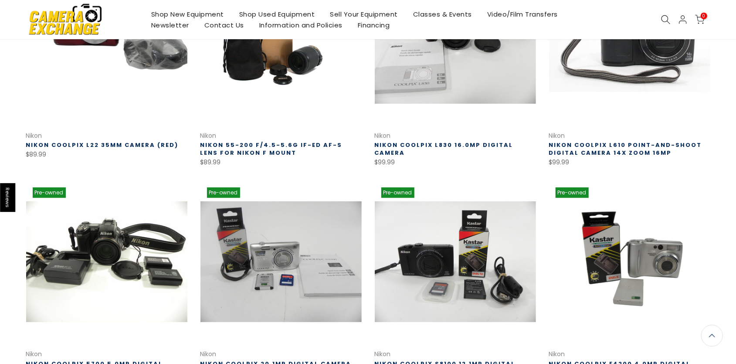
scroll to position [41, 0]
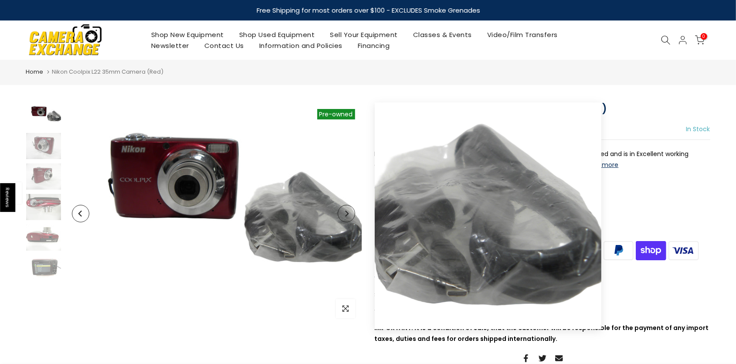
click at [348, 214] on icon "Next" at bounding box center [347, 214] width 6 height 6
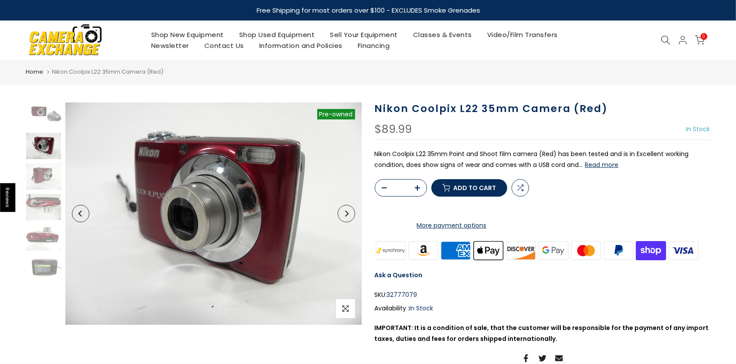
click at [348, 214] on icon "Next" at bounding box center [347, 214] width 6 height 6
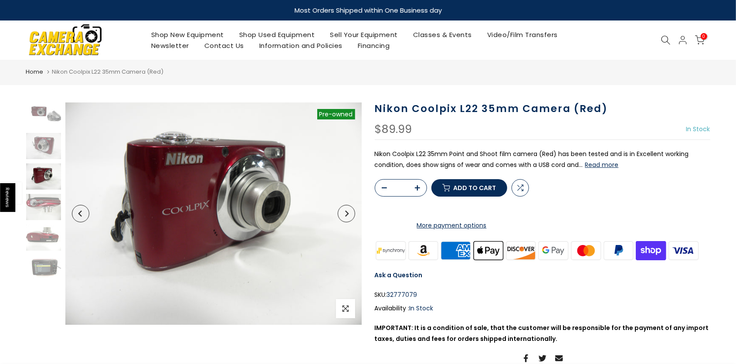
click at [348, 214] on icon "Next" at bounding box center [347, 214] width 6 height 6
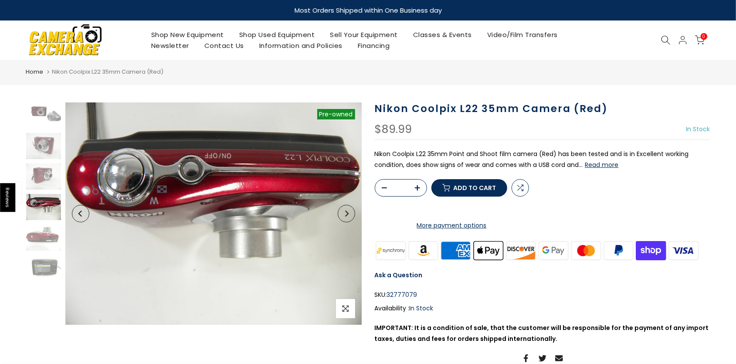
click at [348, 214] on icon "Next" at bounding box center [347, 214] width 6 height 6
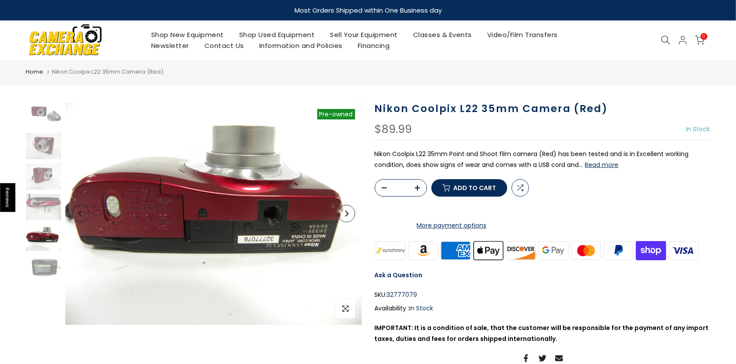
click at [348, 214] on icon "Next" at bounding box center [347, 214] width 6 height 6
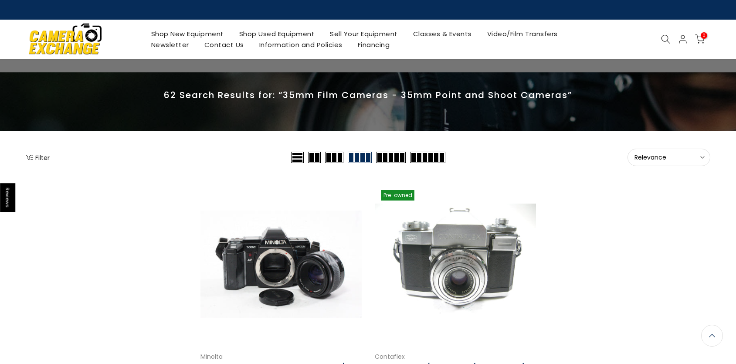
scroll to position [140, 0]
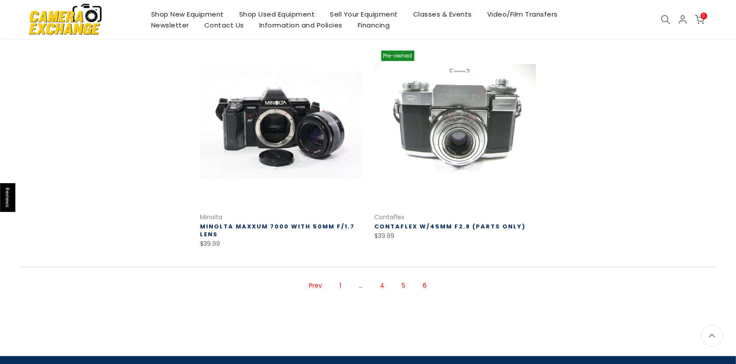
click at [355, 12] on link "Sell Your Equipment" at bounding box center [364, 14] width 83 height 11
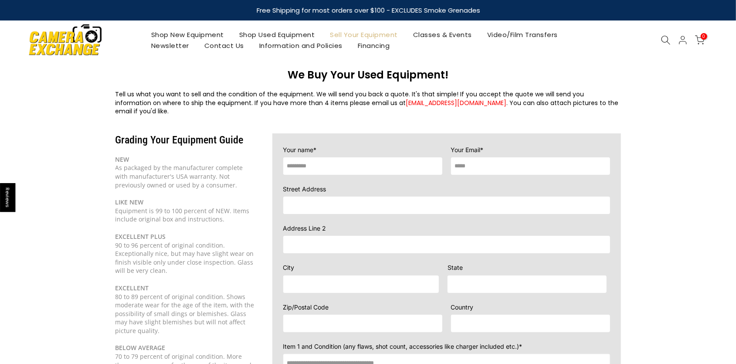
click at [341, 157] on input "text" at bounding box center [362, 165] width 159 height 17
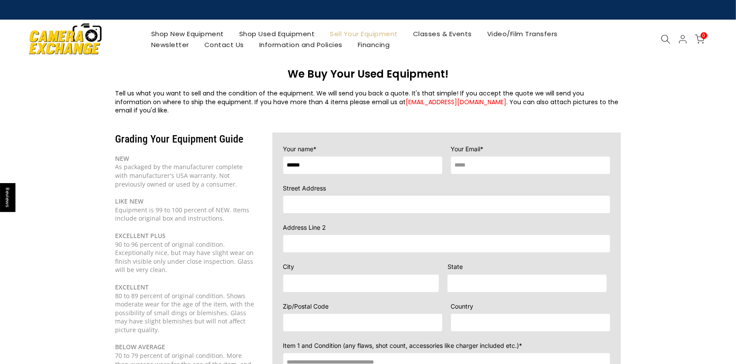
type input "**********"
type input "*********"
type input "**"
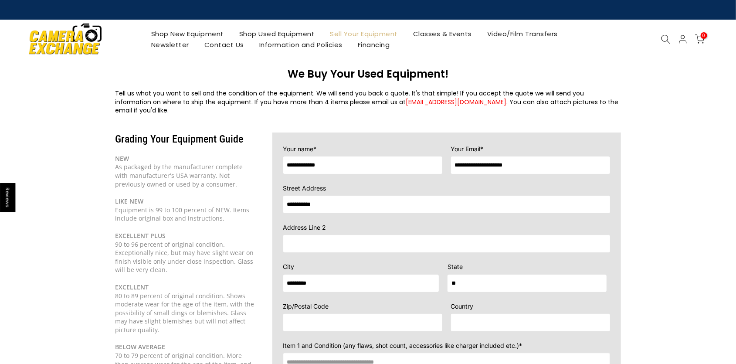
type input "*****"
type input "**"
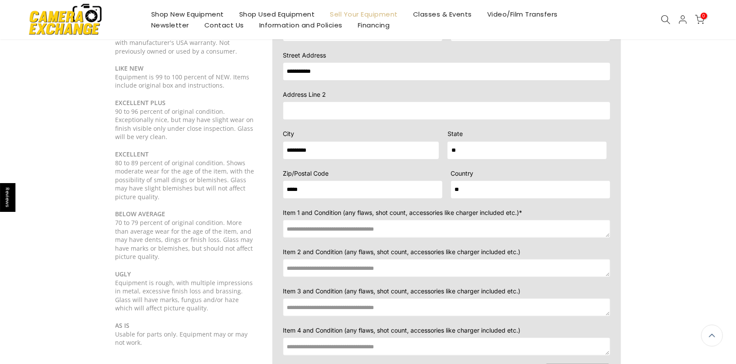
scroll to position [136, 0]
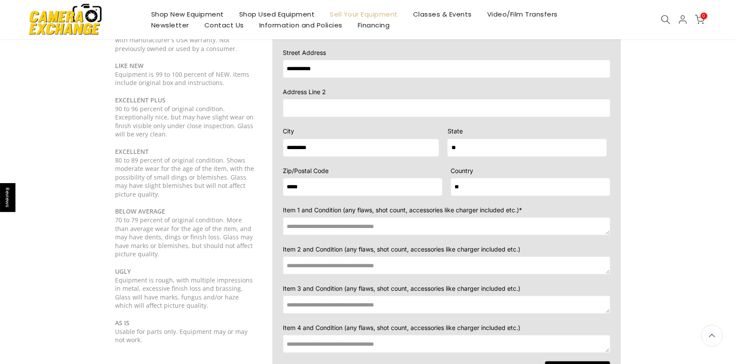
click at [356, 222] on textarea at bounding box center [446, 226] width 327 height 17
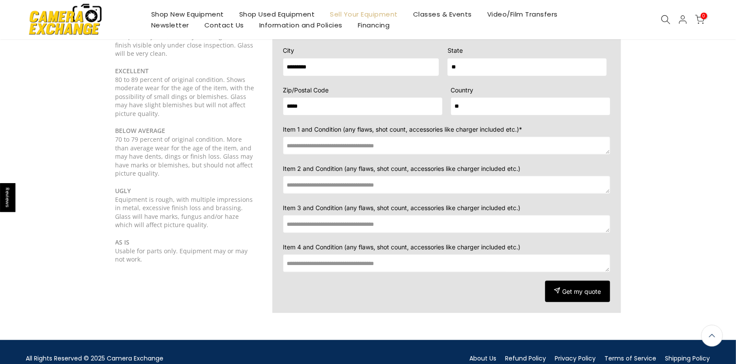
scroll to position [153, 0]
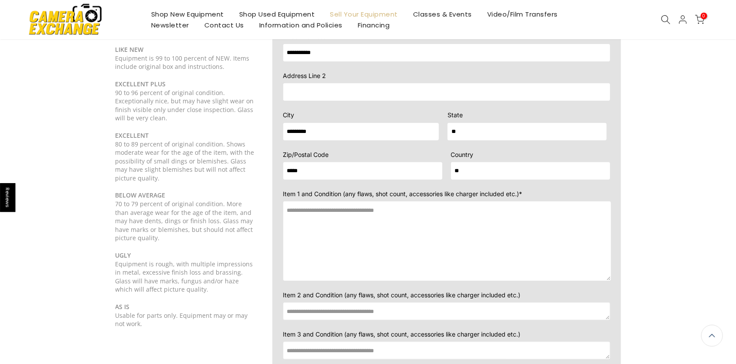
drag, startPoint x: 606, startPoint y: 207, endPoint x: 607, endPoint y: 269, distance: 61.9
click at [607, 269] on textarea at bounding box center [447, 240] width 328 height 79
click at [423, 222] on textarea at bounding box center [447, 240] width 328 height 79
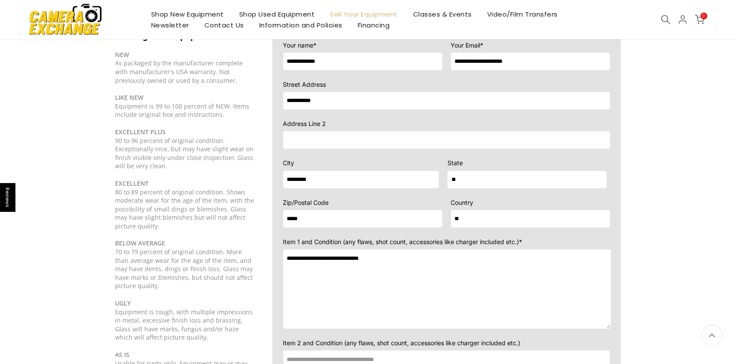
scroll to position [107, 0]
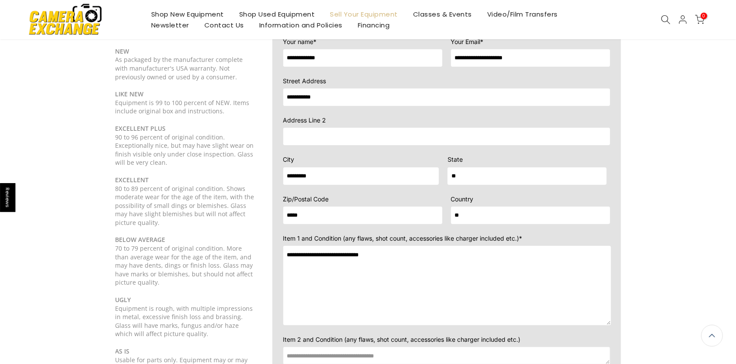
drag, startPoint x: 373, startPoint y: 246, endPoint x: 339, endPoint y: 248, distance: 34.0
click at [339, 248] on textarea "**********" at bounding box center [447, 285] width 328 height 79
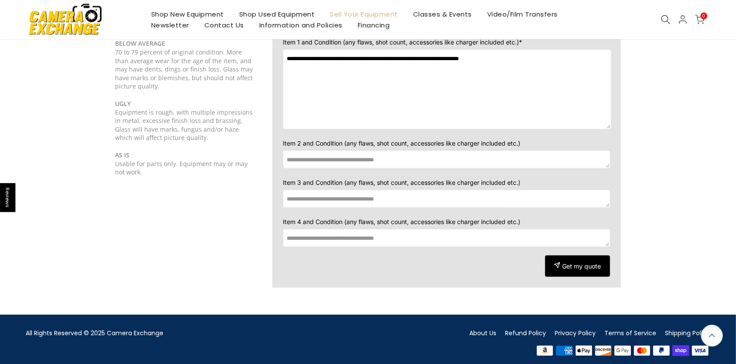
scroll to position [305, 0]
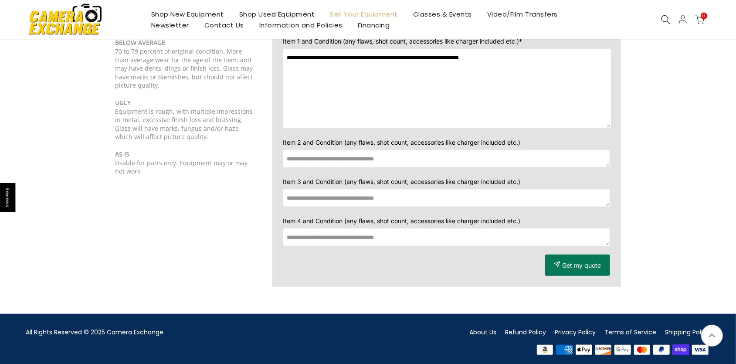
type textarea "**********"
click at [580, 262] on span "Get my quote" at bounding box center [582, 266] width 39 height 8
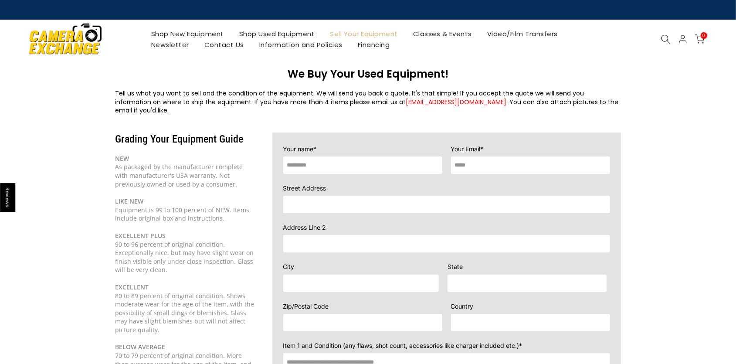
click at [243, 167] on div "NEW As packaged by the manufacturer complete with manufacturer's [GEOGRAPHIC_DA…" at bounding box center [186, 171] width 140 height 34
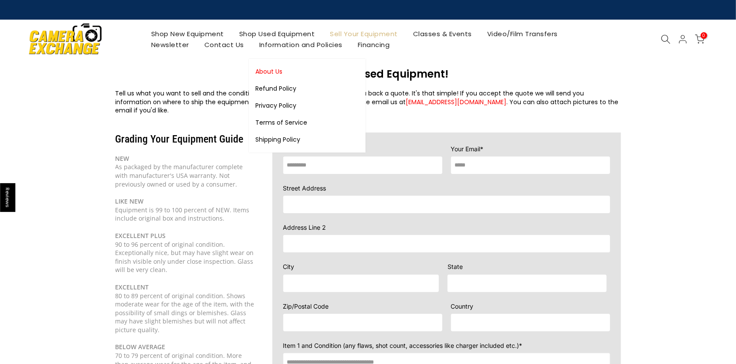
click at [270, 73] on link "About Us" at bounding box center [307, 71] width 117 height 17
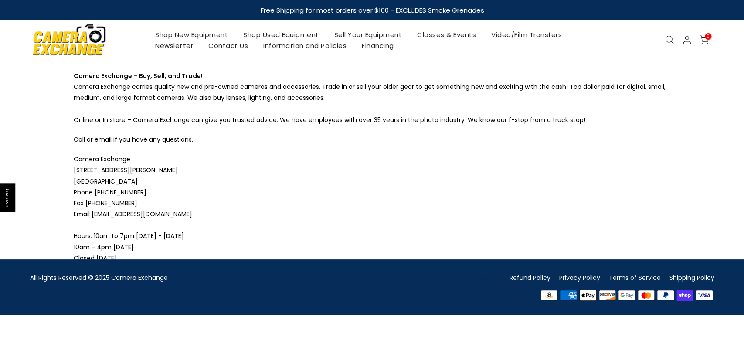
click at [87, 41] on img at bounding box center [69, 39] width 74 height 37
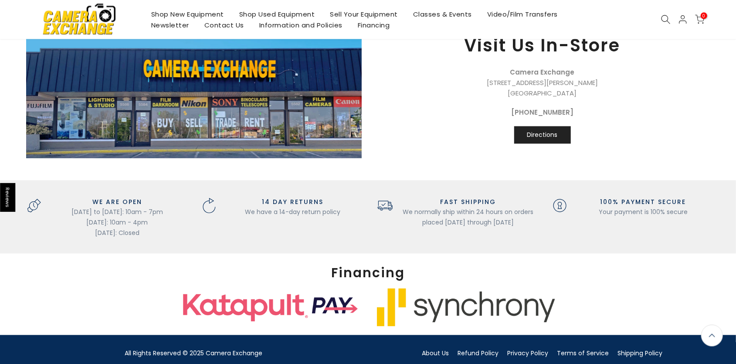
scroll to position [923, 0]
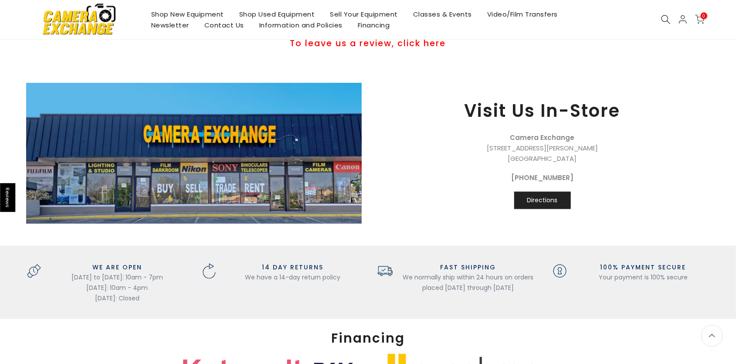
click at [185, 14] on link "Shop New Equipment" at bounding box center [187, 14] width 88 height 11
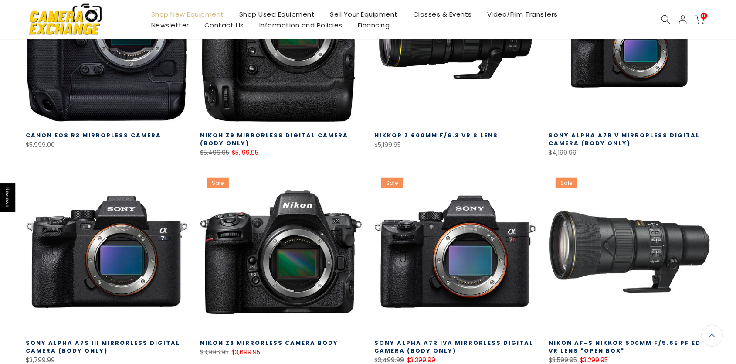
scroll to position [544, 0]
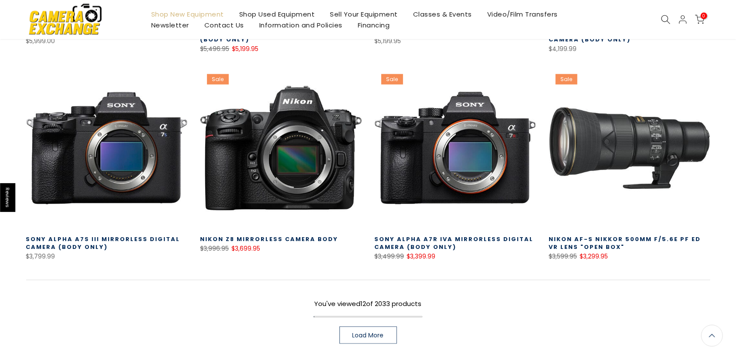
click at [380, 339] on link "Load More" at bounding box center [369, 335] width 58 height 17
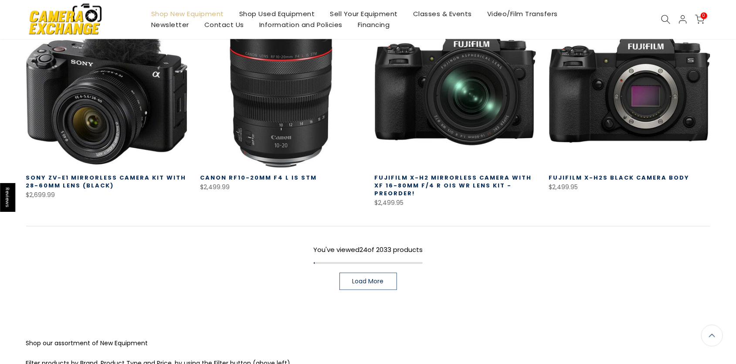
scroll to position [1224, 0]
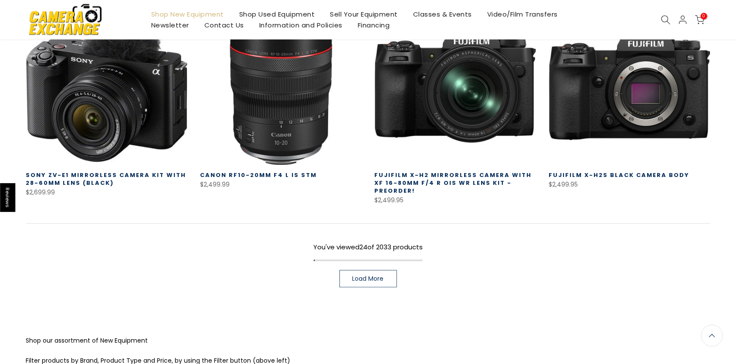
click at [364, 276] on span "Load More" at bounding box center [368, 279] width 31 height 6
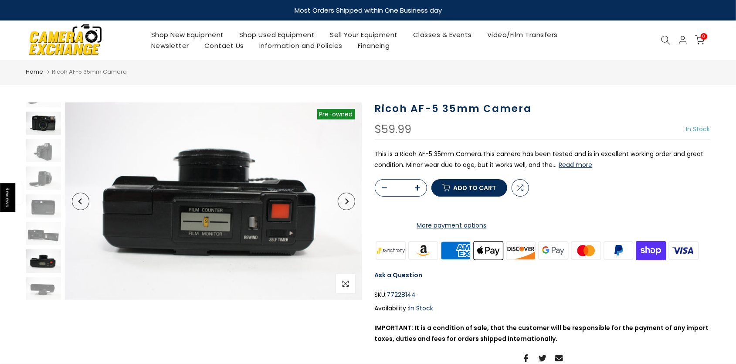
click at [43, 122] on img at bounding box center [43, 123] width 35 height 23
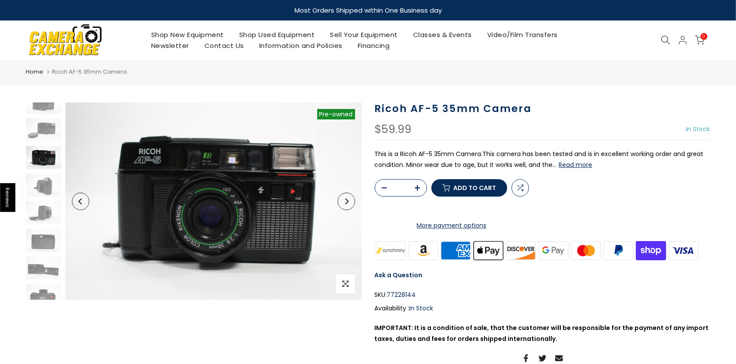
scroll to position [11, 0]
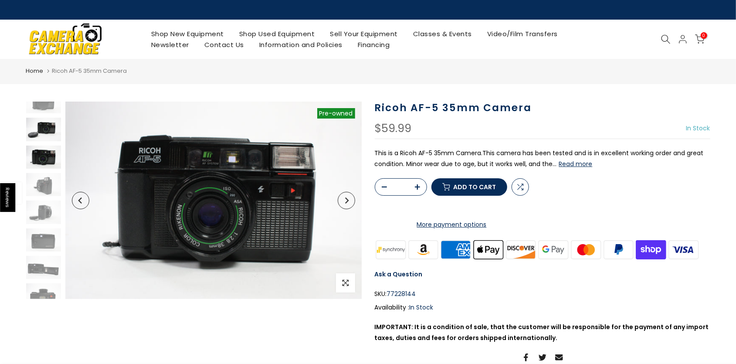
click at [41, 128] on img at bounding box center [43, 129] width 35 height 23
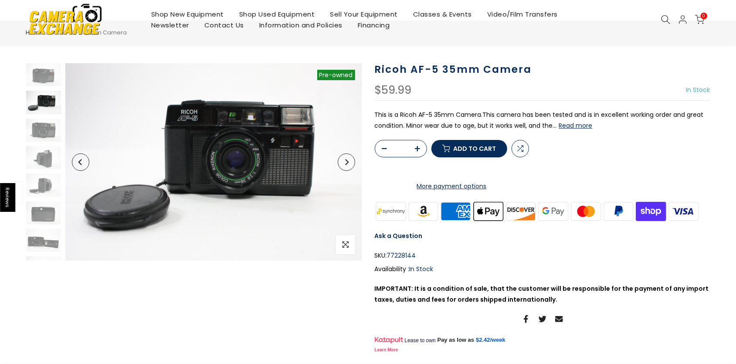
scroll to position [45, 0]
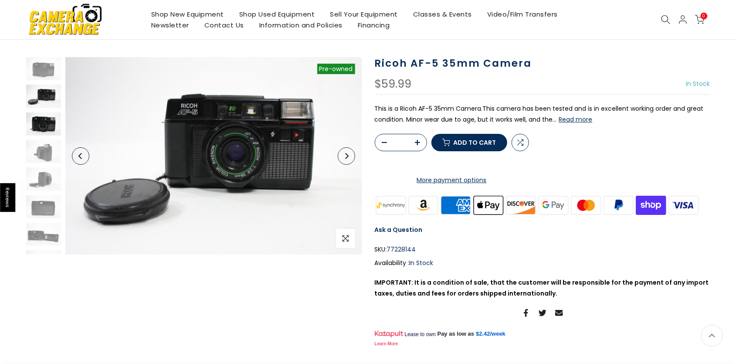
click at [41, 125] on img at bounding box center [43, 123] width 35 height 23
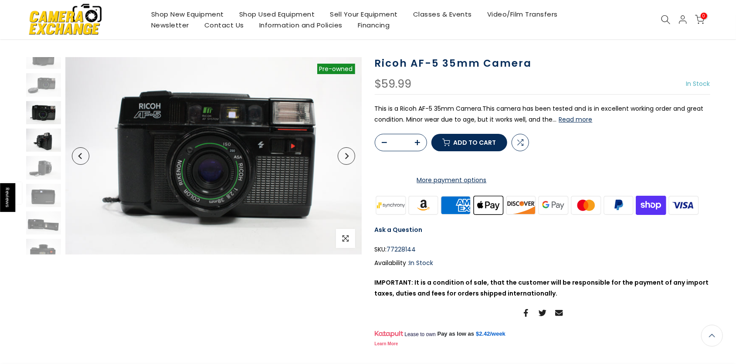
scroll to position [12, 0]
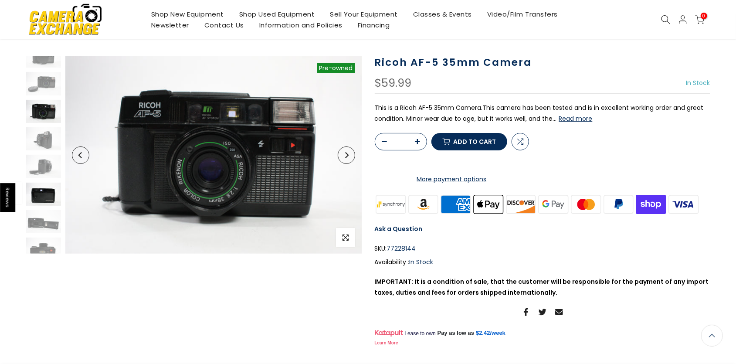
click at [43, 196] on img at bounding box center [43, 194] width 35 height 23
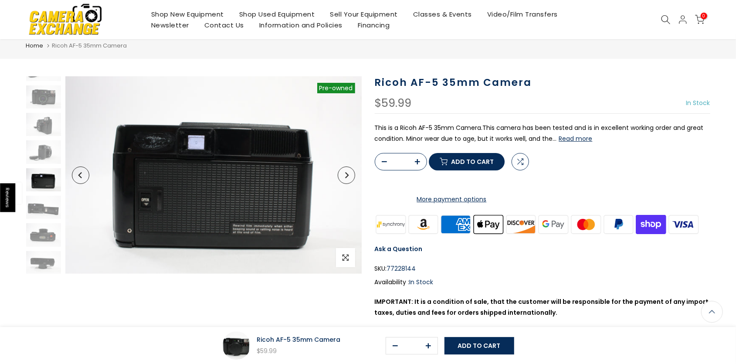
scroll to position [0, 0]
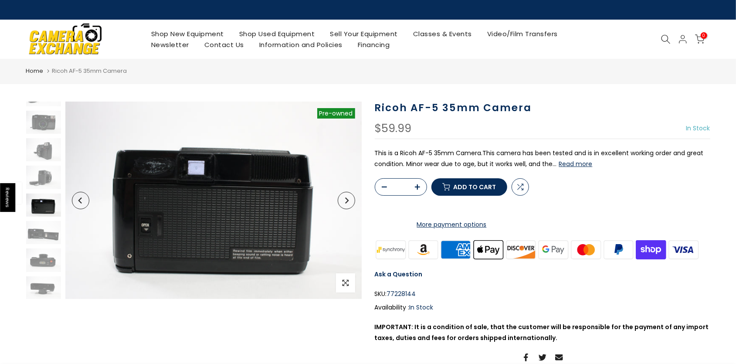
click at [467, 151] on p "This is a Ricoh AF-5 35mm Camera.This camera has been tested and is in excellen…" at bounding box center [543, 159] width 336 height 22
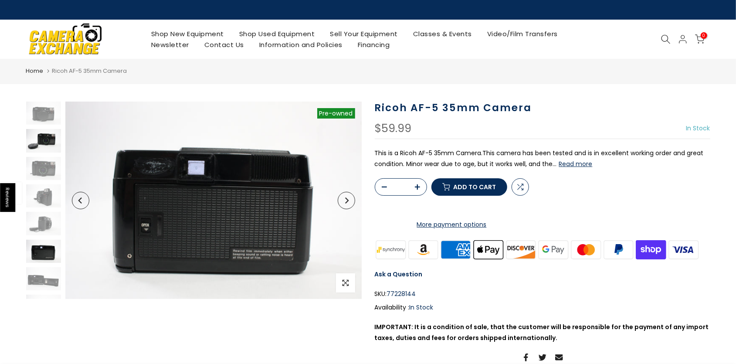
click at [44, 144] on img at bounding box center [43, 140] width 35 height 23
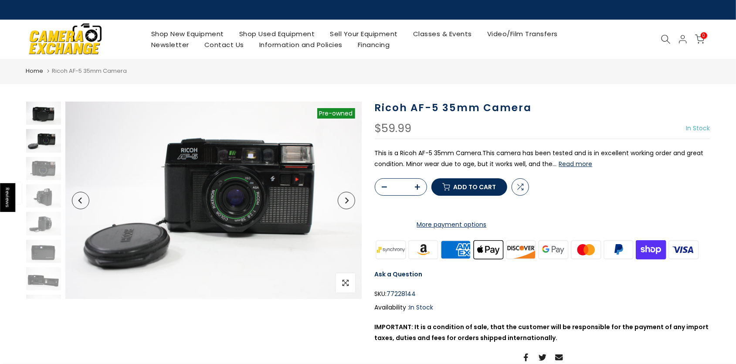
click at [41, 115] on img at bounding box center [43, 113] width 35 height 23
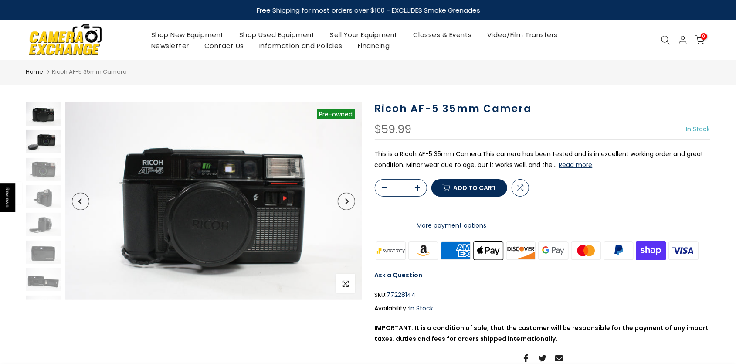
click at [38, 145] on img at bounding box center [43, 141] width 35 height 23
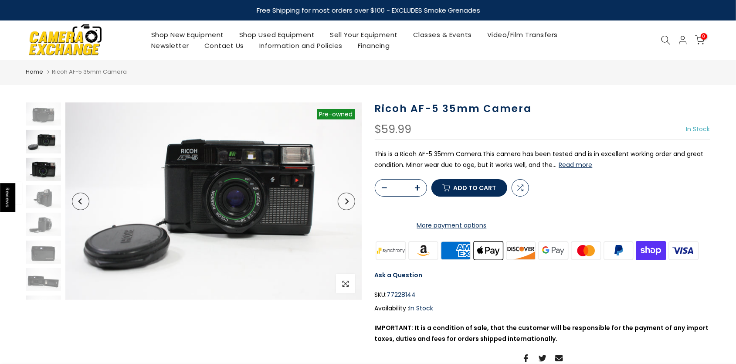
click at [44, 168] on img at bounding box center [43, 169] width 35 height 23
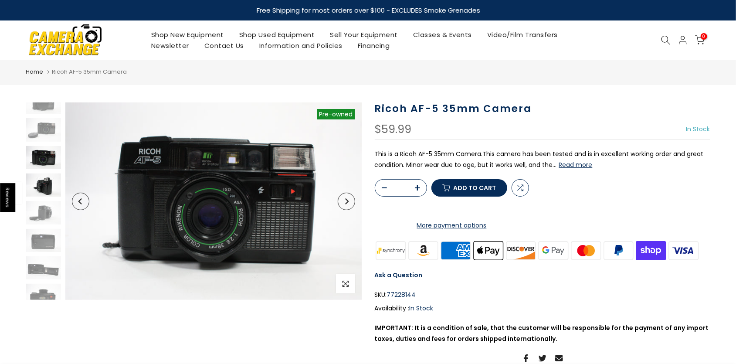
click at [42, 194] on img at bounding box center [43, 185] width 35 height 23
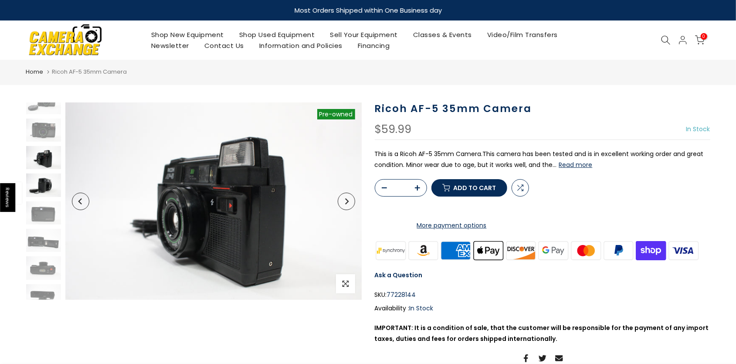
click at [42, 182] on img at bounding box center [43, 185] width 35 height 23
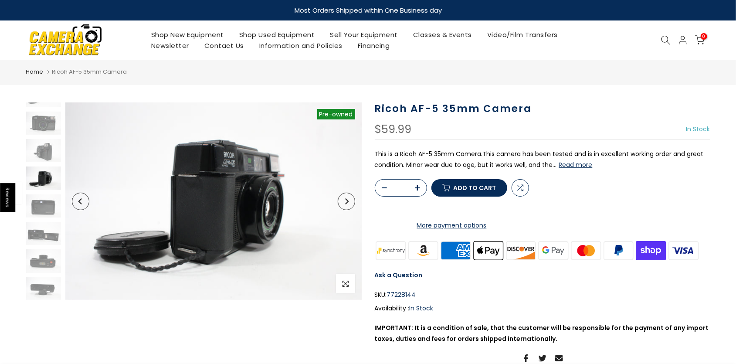
scroll to position [46, 0]
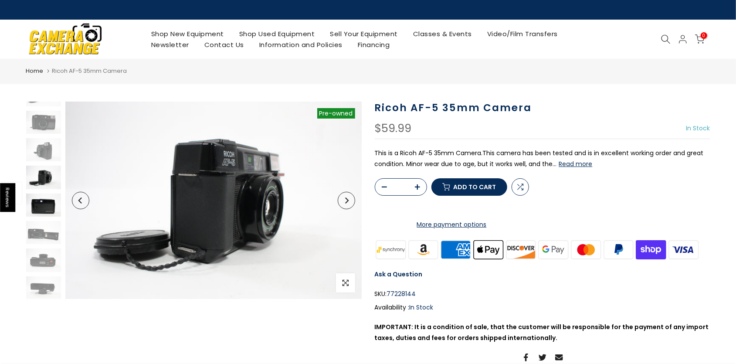
click at [42, 204] on img at bounding box center [43, 205] width 35 height 23
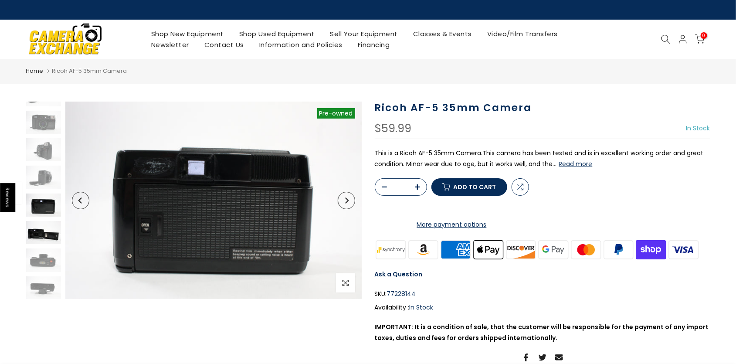
click at [42, 238] on img at bounding box center [43, 232] width 35 height 23
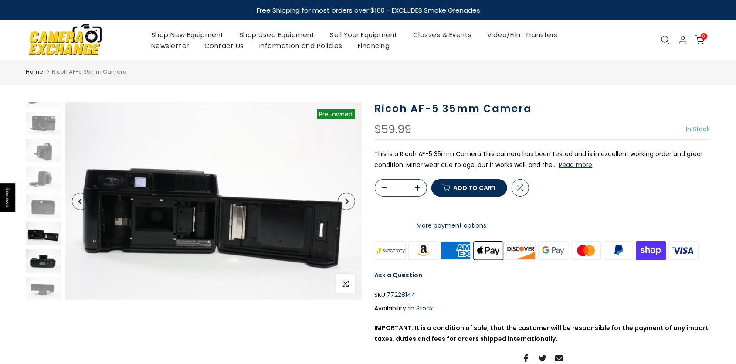
click at [39, 260] on img at bounding box center [43, 260] width 35 height 23
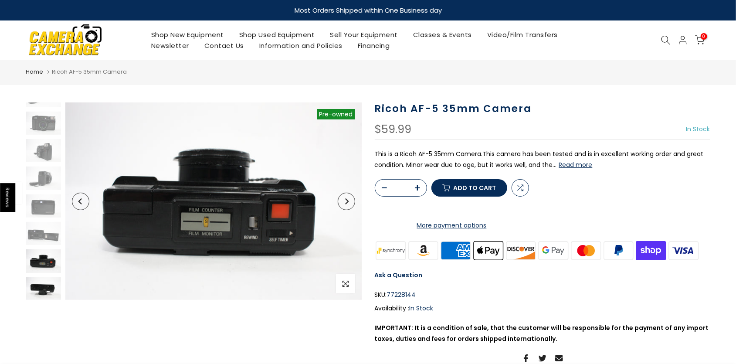
click at [41, 285] on img at bounding box center [43, 288] width 35 height 23
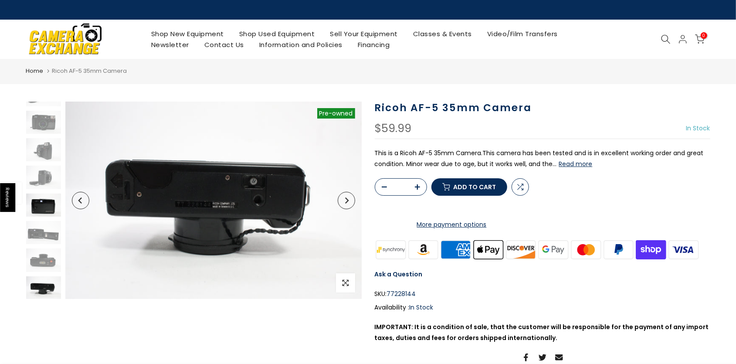
click at [43, 215] on img at bounding box center [43, 205] width 35 height 23
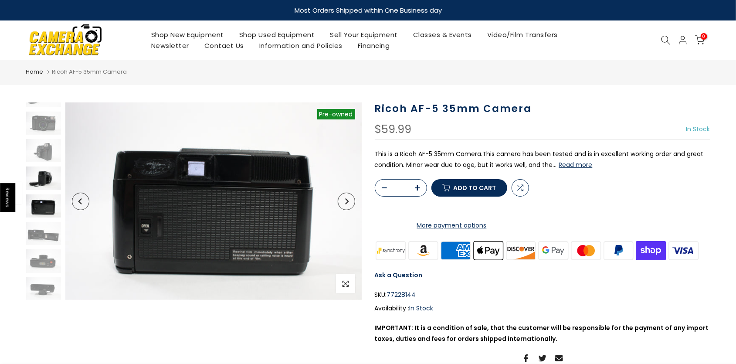
click at [43, 179] on img at bounding box center [43, 178] width 35 height 23
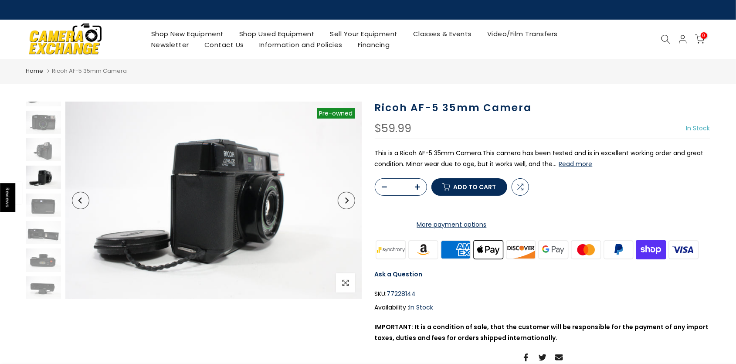
click at [41, 162] on div at bounding box center [43, 177] width 37 height 244
click at [44, 153] on img at bounding box center [43, 149] width 35 height 23
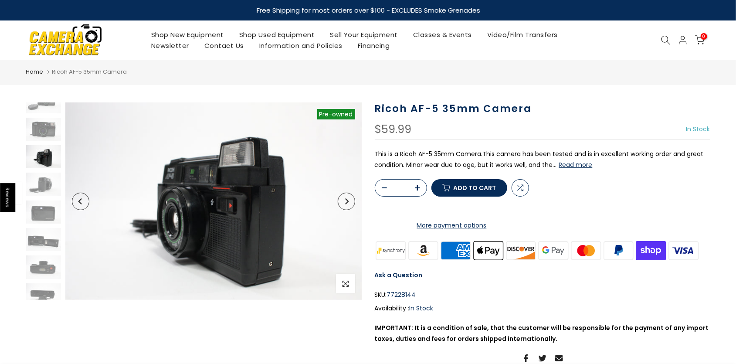
scroll to position [39, 0]
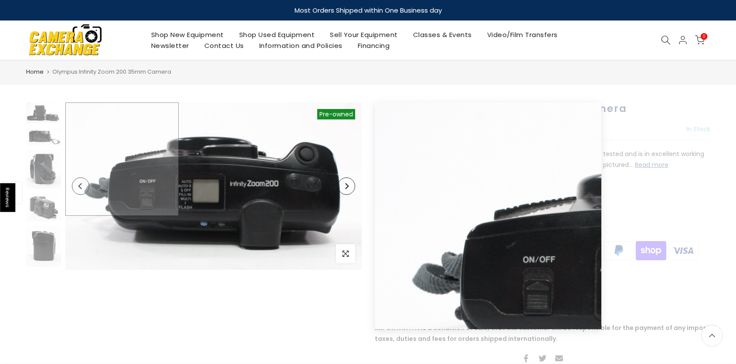
scroll to position [45, 0]
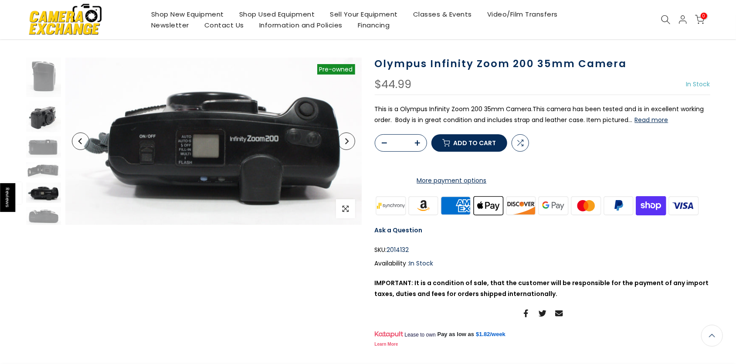
click at [45, 119] on img at bounding box center [43, 117] width 35 height 31
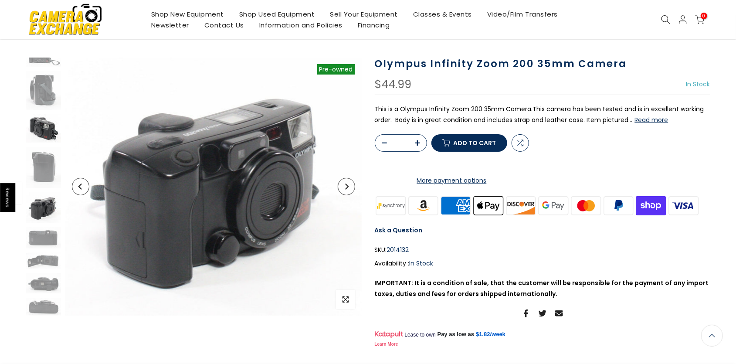
click at [45, 128] on img at bounding box center [43, 128] width 35 height 28
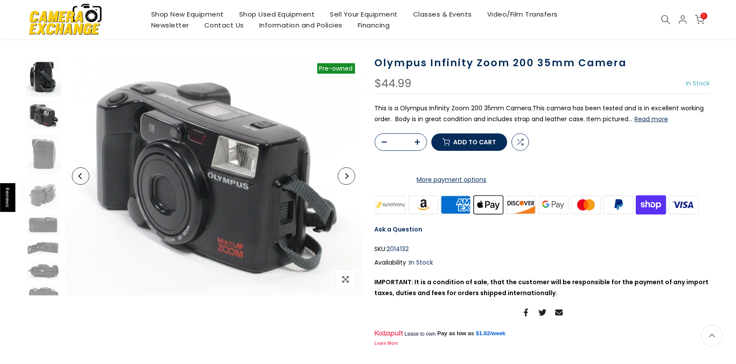
scroll to position [47, 0]
click at [47, 87] on img at bounding box center [43, 76] width 35 height 39
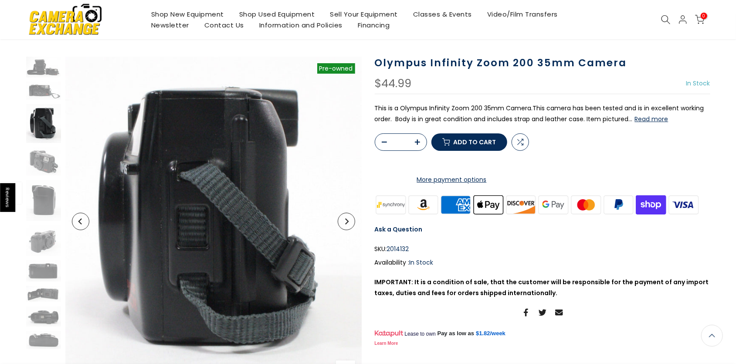
scroll to position [0, 0]
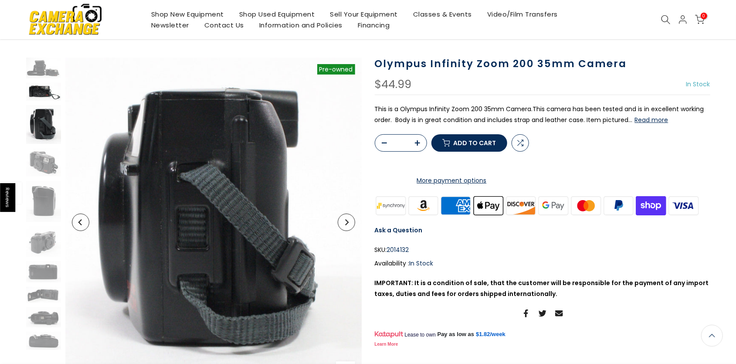
click at [43, 95] on img at bounding box center [43, 92] width 35 height 18
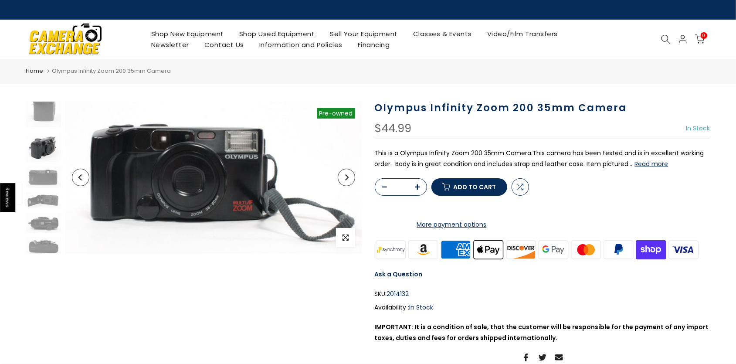
scroll to position [140, 0]
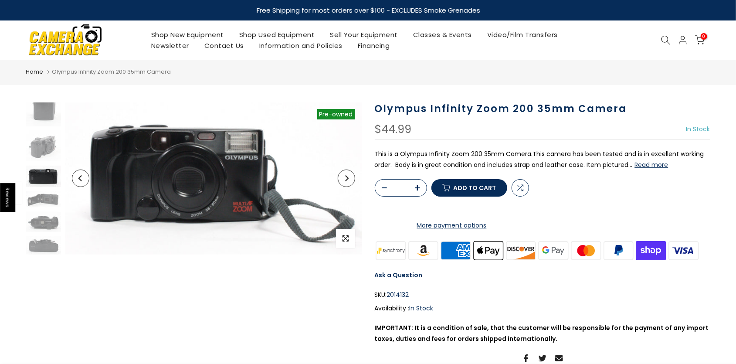
click at [48, 174] on img at bounding box center [43, 176] width 35 height 21
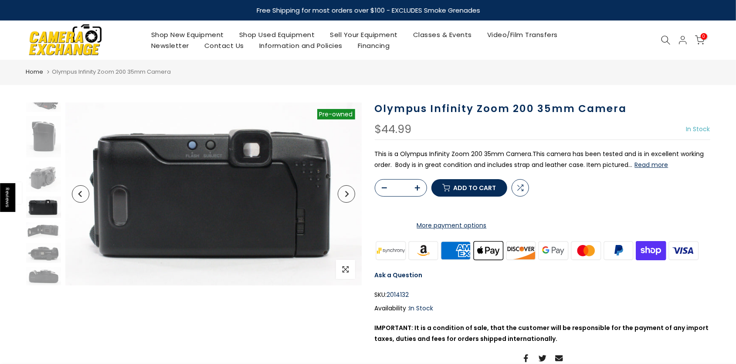
scroll to position [109, 0]
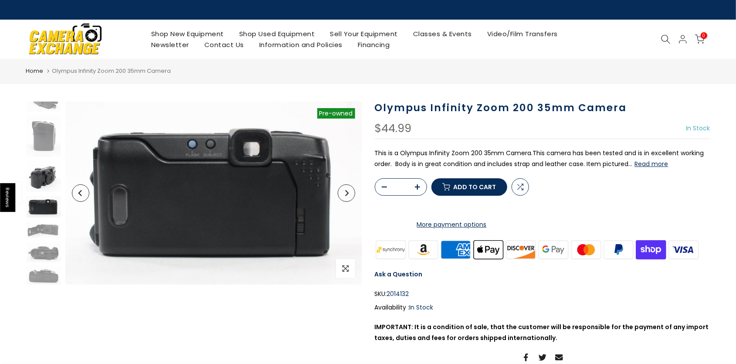
click at [31, 181] on img at bounding box center [43, 176] width 35 height 31
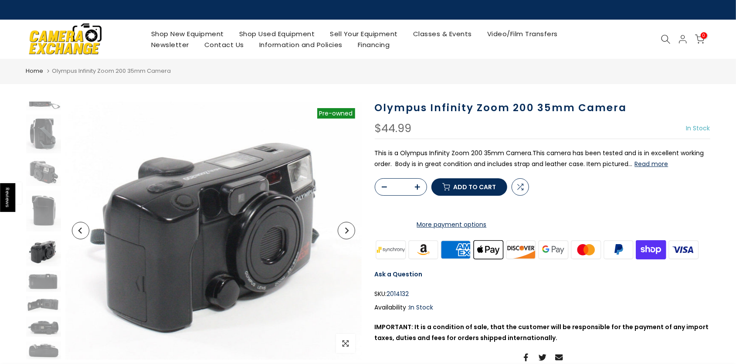
scroll to position [34, 0]
click at [42, 175] on img at bounding box center [43, 172] width 35 height 28
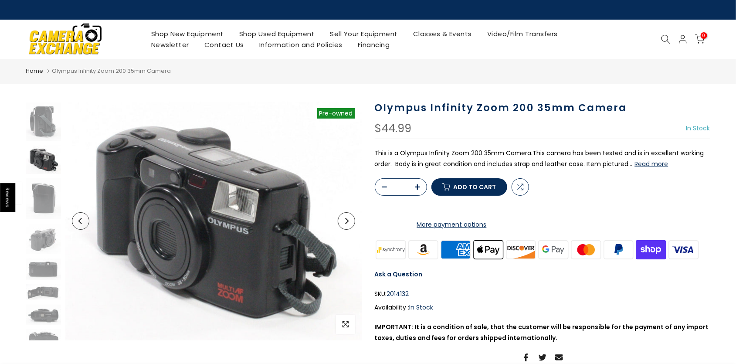
scroll to position [47, 0]
click at [46, 195] on img at bounding box center [43, 198] width 35 height 41
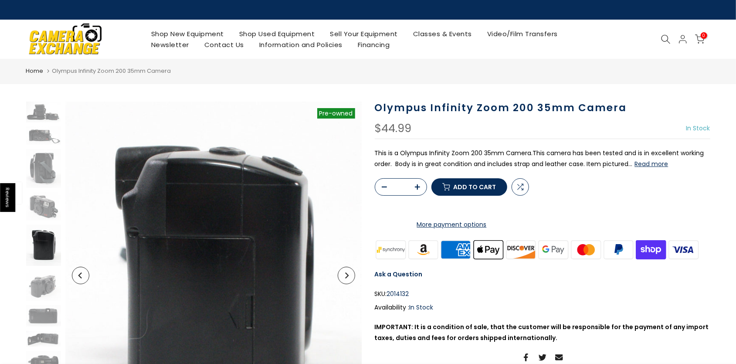
scroll to position [0, 0]
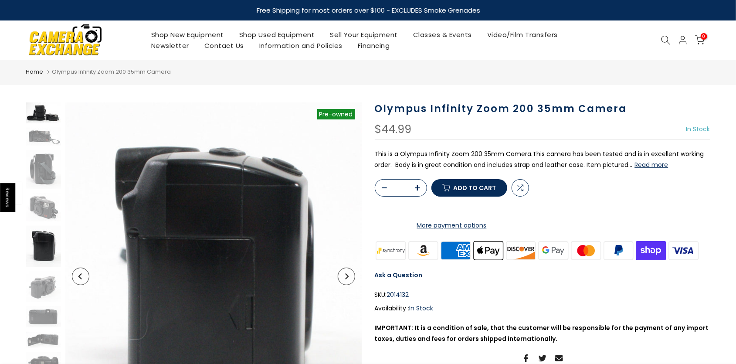
click at [42, 109] on img at bounding box center [43, 112] width 35 height 21
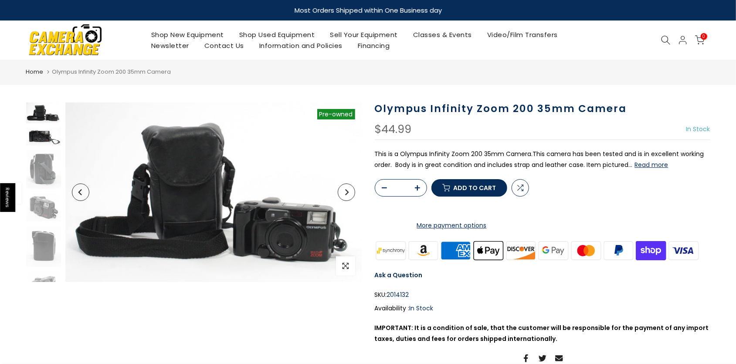
click at [43, 134] on img at bounding box center [43, 137] width 35 height 18
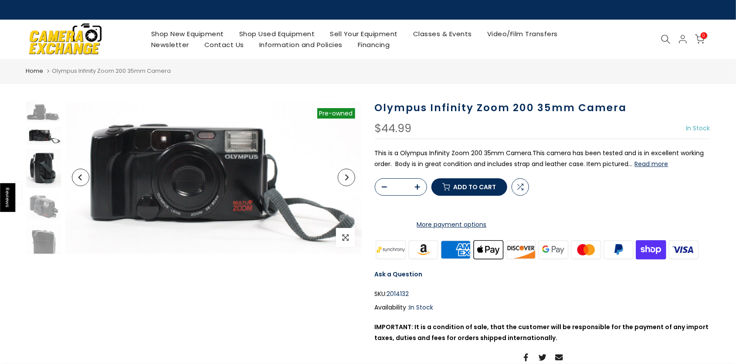
click at [46, 167] on img at bounding box center [43, 168] width 35 height 39
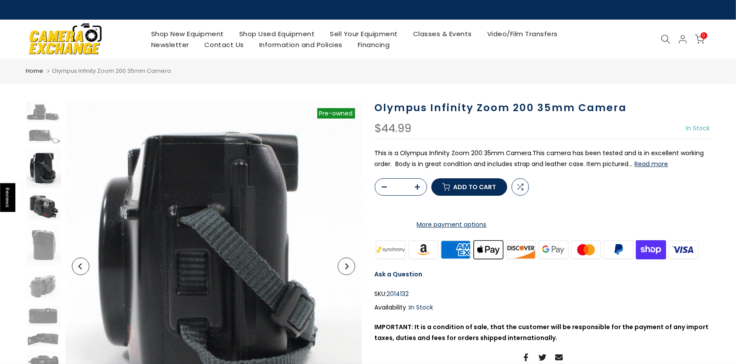
click at [41, 210] on img at bounding box center [43, 206] width 35 height 28
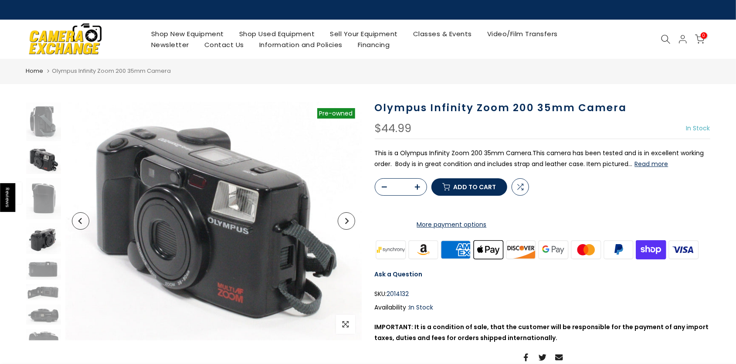
click at [38, 254] on img at bounding box center [43, 239] width 35 height 31
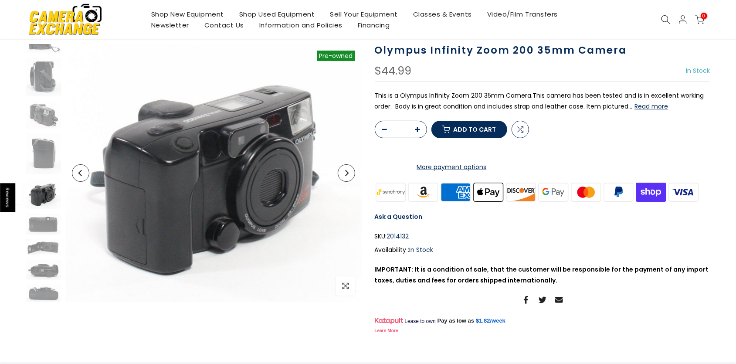
scroll to position [91, 0]
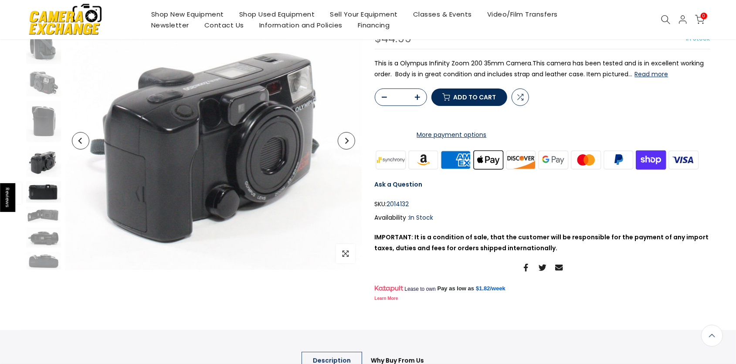
click at [49, 194] on img at bounding box center [43, 191] width 35 height 21
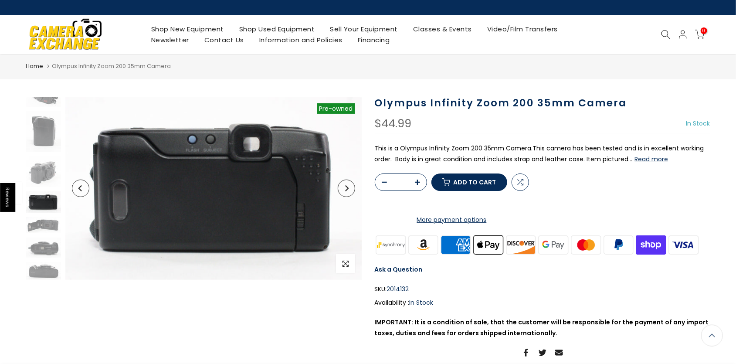
scroll to position [0, 0]
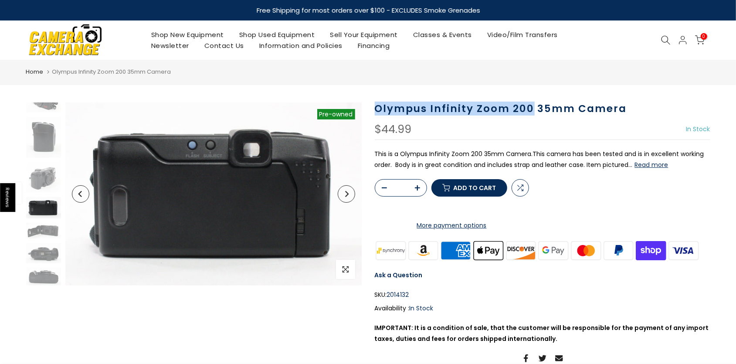
drag, startPoint x: 531, startPoint y: 107, endPoint x: 384, endPoint y: 106, distance: 146.5
click at [378, 106] on h1 "Olympus Infinity Zoom 200 35mm Camera" at bounding box center [543, 108] width 336 height 13
copy h1 "Olympus Infinity Zoom 200"
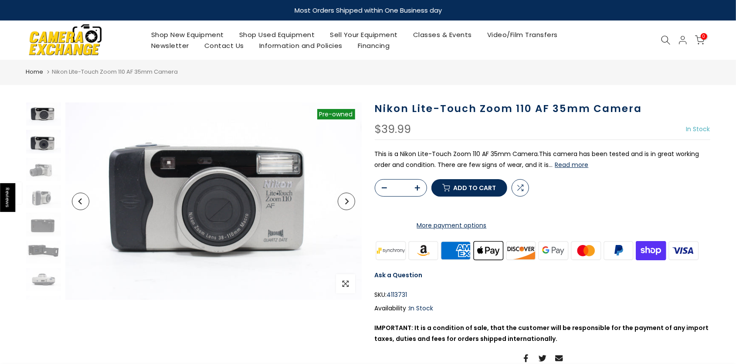
click at [45, 146] on img at bounding box center [43, 141] width 35 height 23
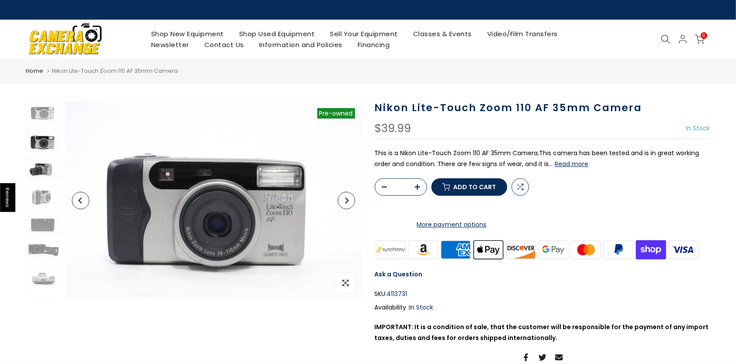
click at [41, 173] on img at bounding box center [43, 168] width 35 height 23
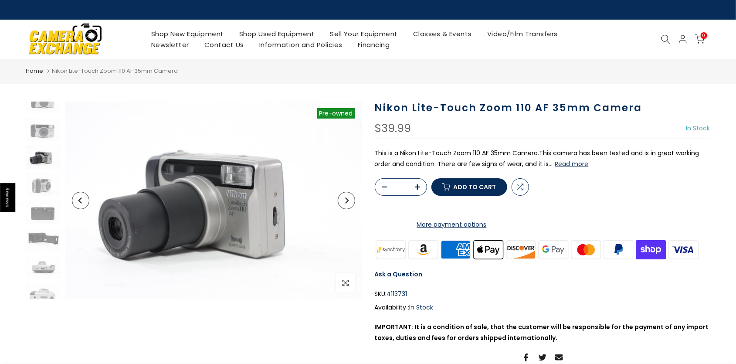
scroll to position [12, 0]
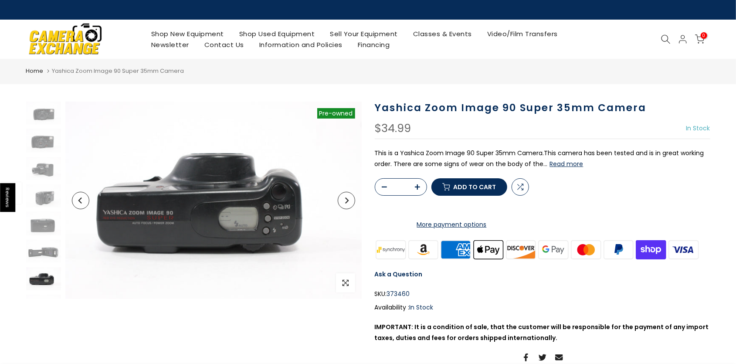
scroll to position [46, 0]
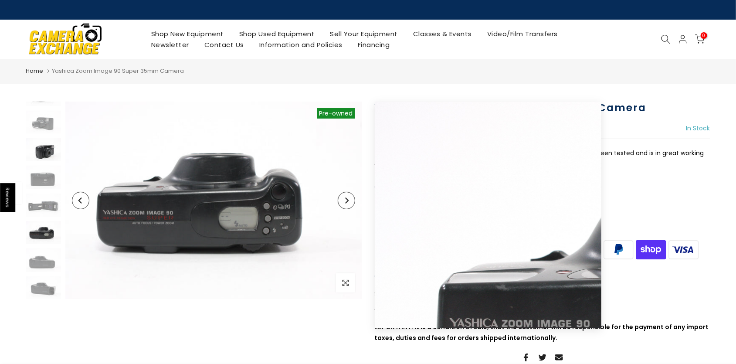
click at [45, 148] on img at bounding box center [43, 149] width 35 height 23
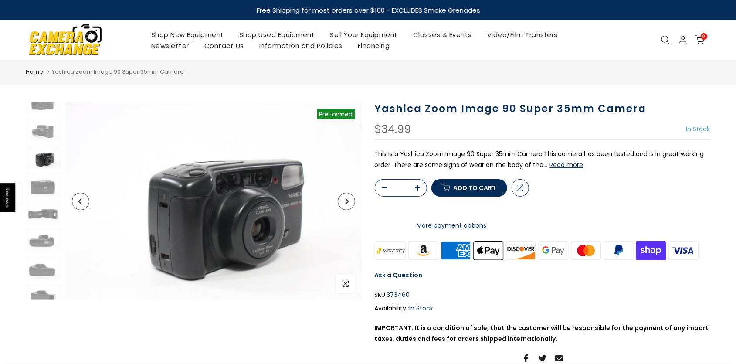
click at [37, 119] on img at bounding box center [43, 130] width 35 height 23
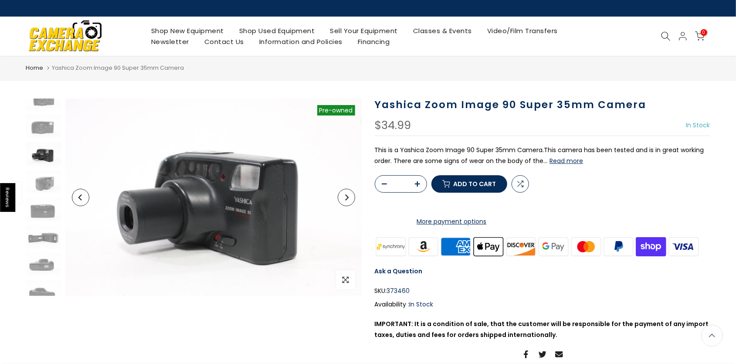
scroll to position [0, 0]
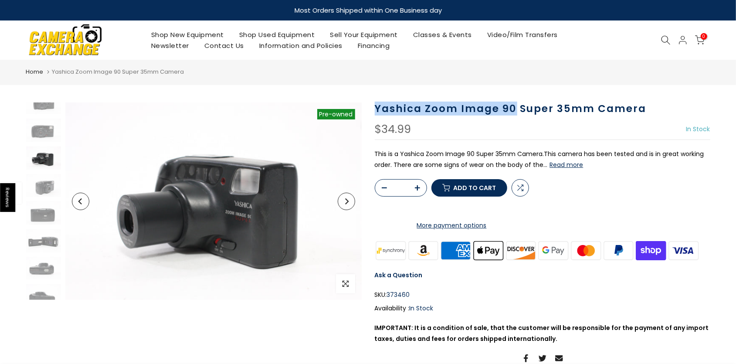
drag, startPoint x: 376, startPoint y: 108, endPoint x: 513, endPoint y: 113, distance: 137.0
click at [513, 113] on h1 "Yashica Zoom Image 90 Super 35mm Camera" at bounding box center [543, 108] width 336 height 13
copy h1 "Yashica Zoom Image 90"
click at [447, 119] on div "Yashica Zoom Image 90 Super 35mm Camera $34.99 In Stock Pre order Out of stock …" at bounding box center [543, 248] width 336 height 292
click at [455, 131] on div "$34.99 In Stock Pre order Out of stock" at bounding box center [543, 132] width 336 height 16
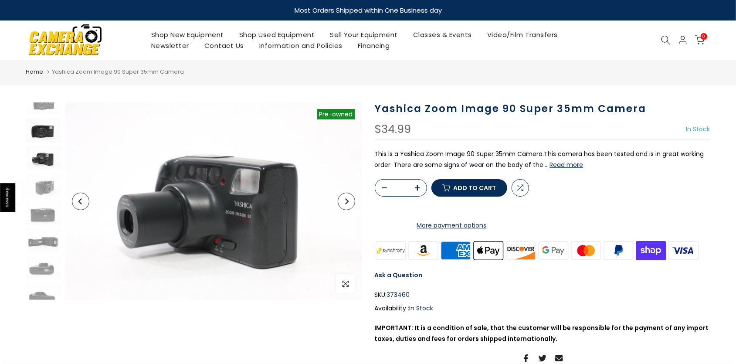
click at [42, 133] on img at bounding box center [43, 130] width 35 height 23
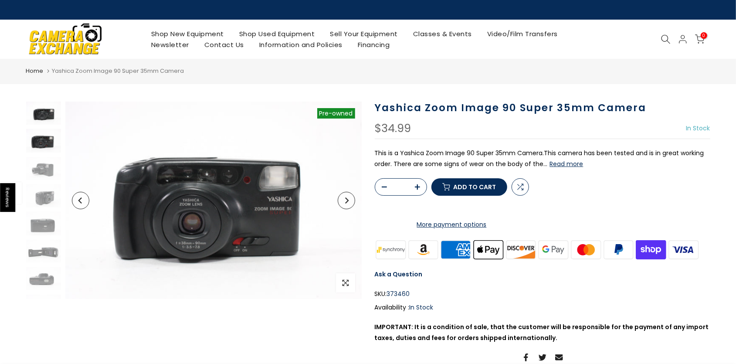
click at [50, 112] on img at bounding box center [43, 113] width 35 height 23
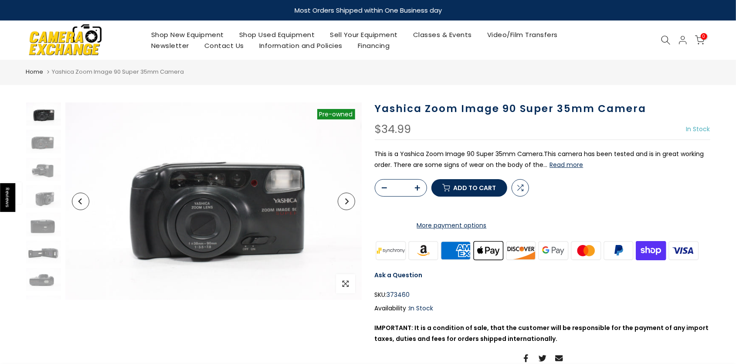
click at [275, 35] on link "Shop Used Equipment" at bounding box center [276, 34] width 91 height 11
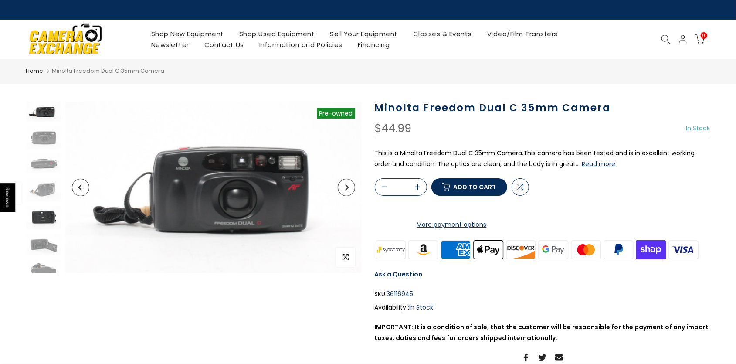
click at [37, 216] on img at bounding box center [43, 218] width 35 height 24
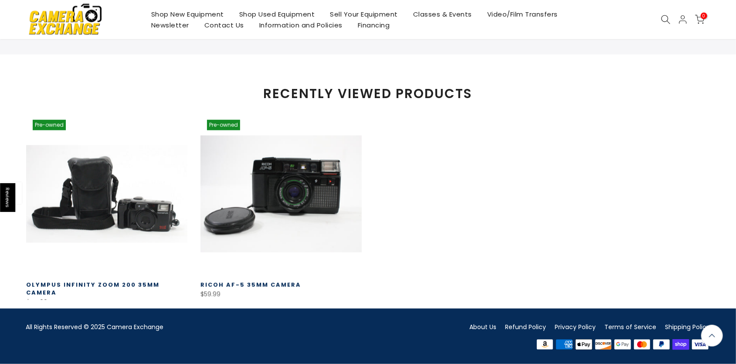
scroll to position [633, 0]
click at [285, 183] on link at bounding box center [281, 193] width 161 height 161
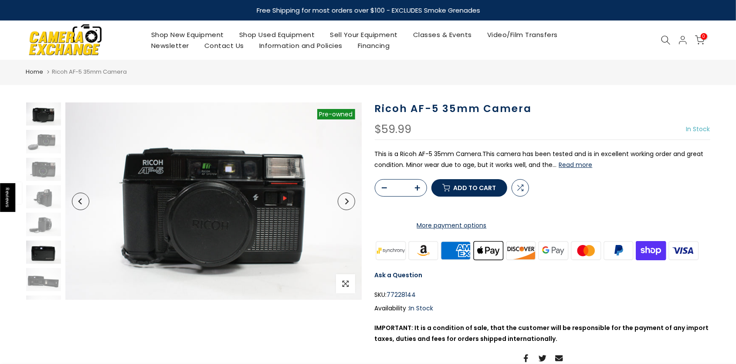
click at [35, 249] on img at bounding box center [43, 252] width 35 height 23
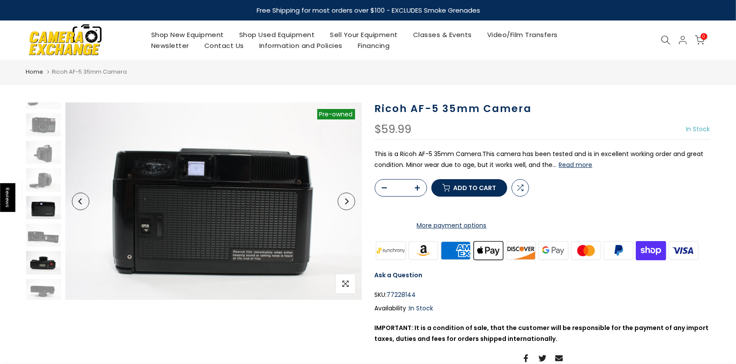
scroll to position [46, 0]
click at [40, 232] on img at bounding box center [43, 233] width 35 height 23
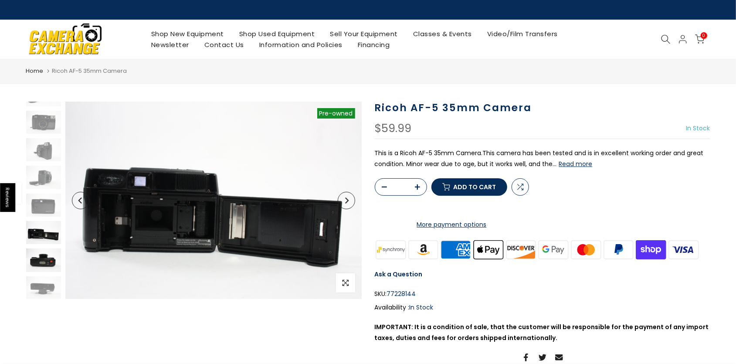
click at [46, 259] on img at bounding box center [43, 260] width 35 height 23
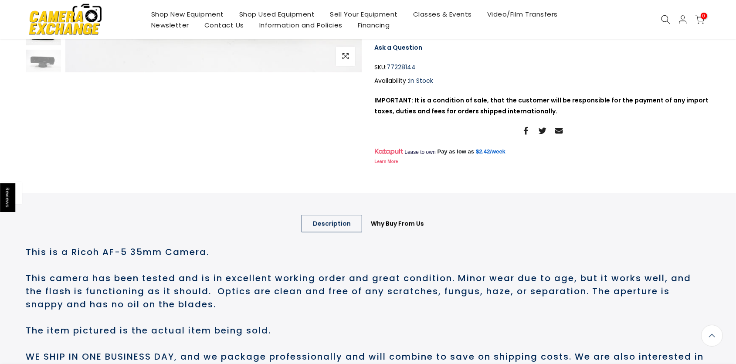
scroll to position [0, 0]
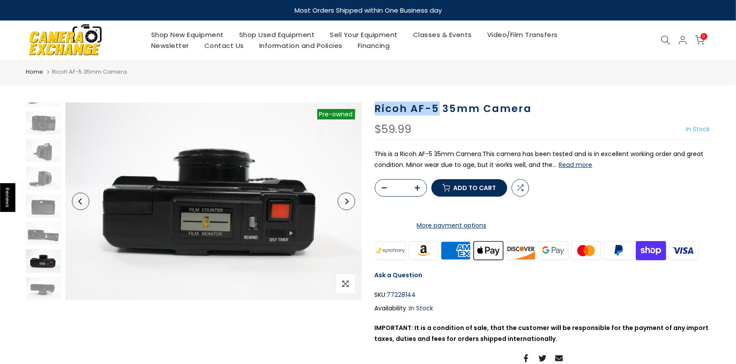
drag, startPoint x: 438, startPoint y: 108, endPoint x: 382, endPoint y: 106, distance: 55.4
click at [378, 105] on h1 "Ricoh AF-5 35mm Camera" at bounding box center [543, 108] width 336 height 13
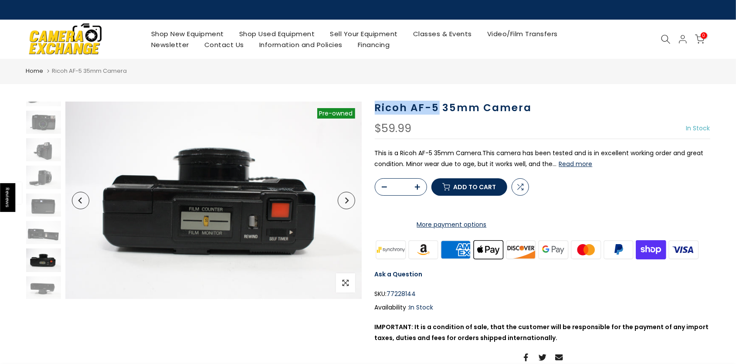
copy h1 "Ricoh AF-5"
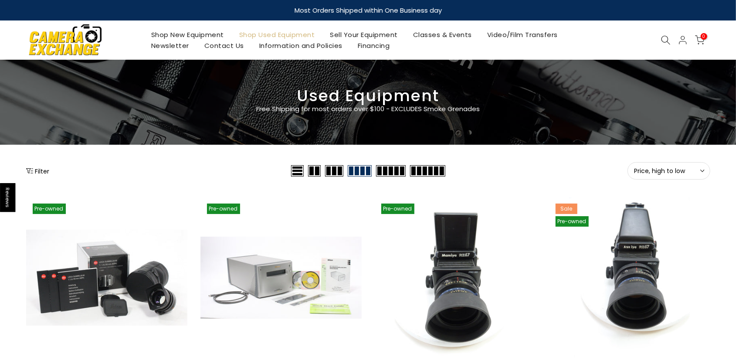
click at [36, 175] on button "Filter" at bounding box center [38, 171] width 24 height 9
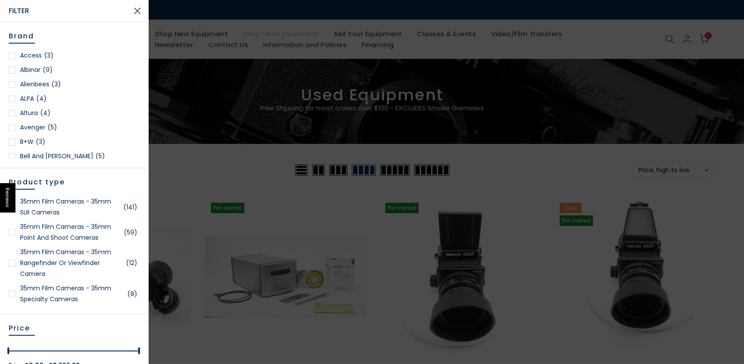
click at [65, 201] on link "35mm Film Cameras - 35mm SLR Cameras (141)" at bounding box center [74, 207] width 131 height 22
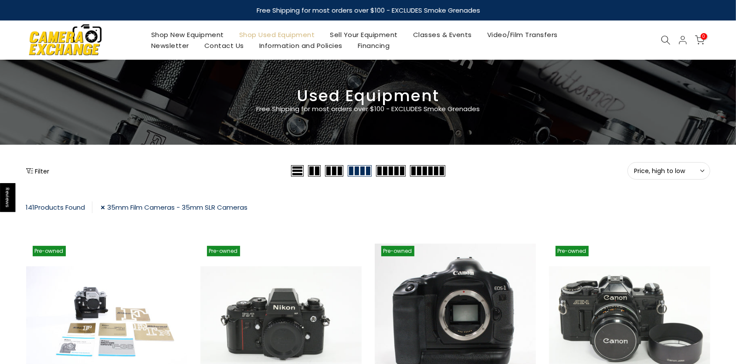
drag, startPoint x: 662, startPoint y: 171, endPoint x: 660, endPoint y: 190, distance: 18.9
click at [661, 174] on span "Price, high to low" at bounding box center [669, 171] width 69 height 8
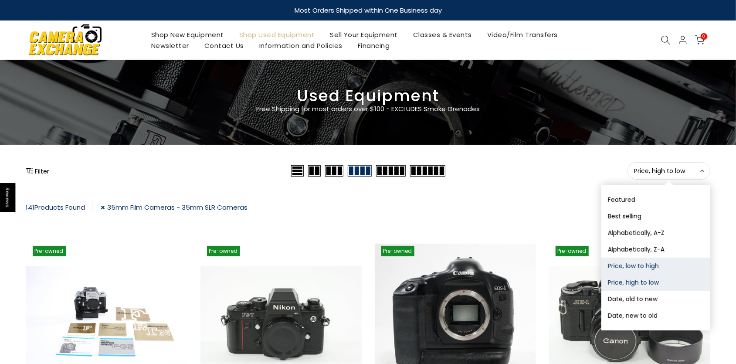
click at [648, 263] on button "Price, low to high" at bounding box center [656, 266] width 109 height 17
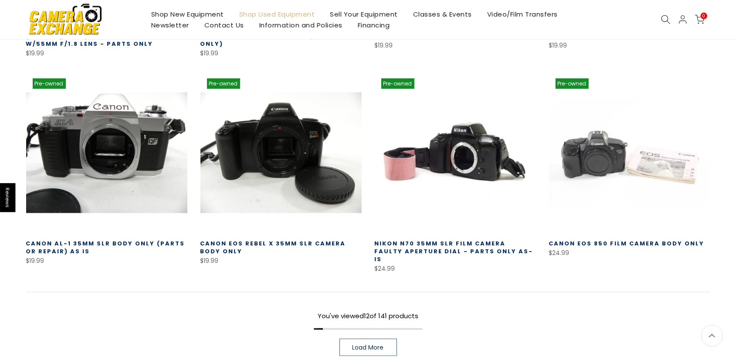
scroll to position [652, 0]
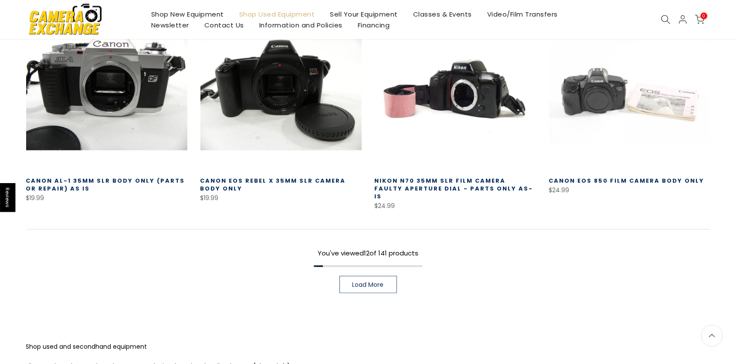
click at [369, 282] on span "Load More" at bounding box center [368, 285] width 31 height 6
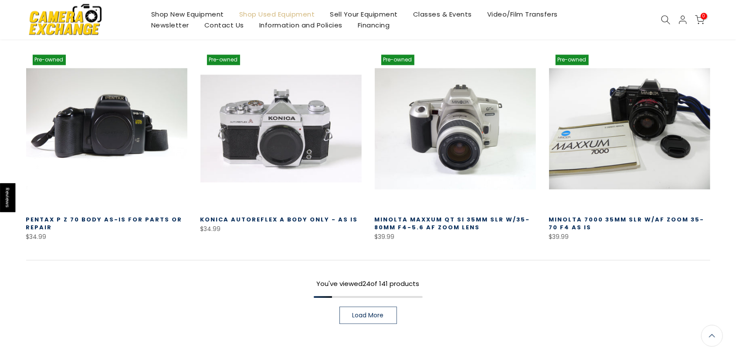
scroll to position [1287, 0]
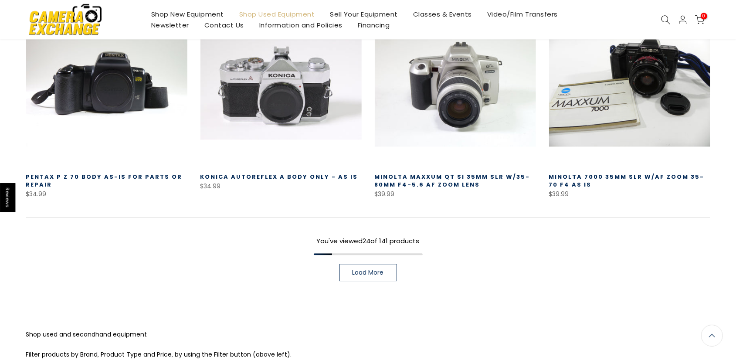
click at [380, 264] on link "Load More" at bounding box center [369, 272] width 58 height 17
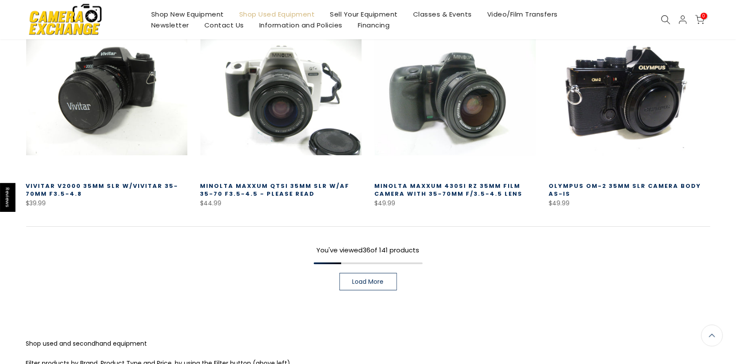
scroll to position [1922, 0]
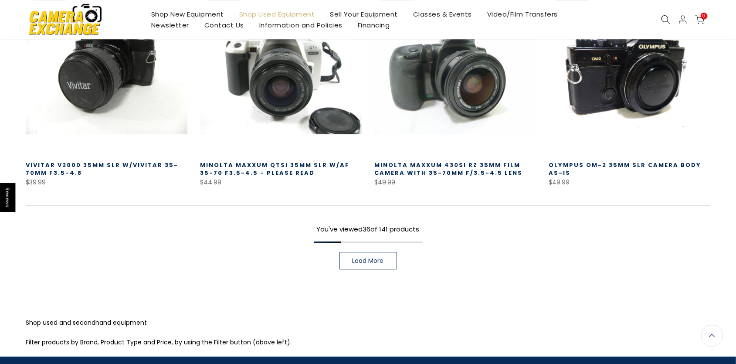
click at [374, 258] on span "Load More" at bounding box center [368, 261] width 31 height 6
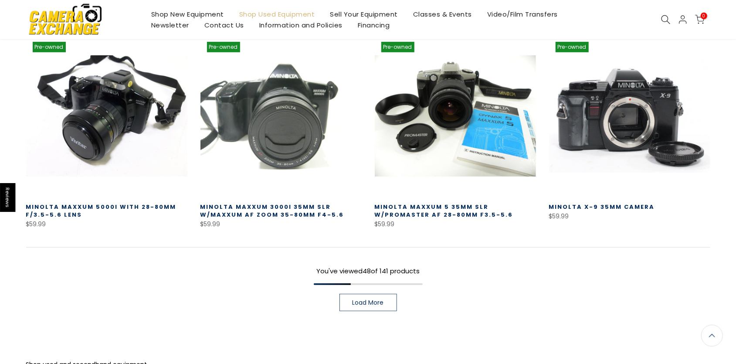
scroll to position [2511, 0]
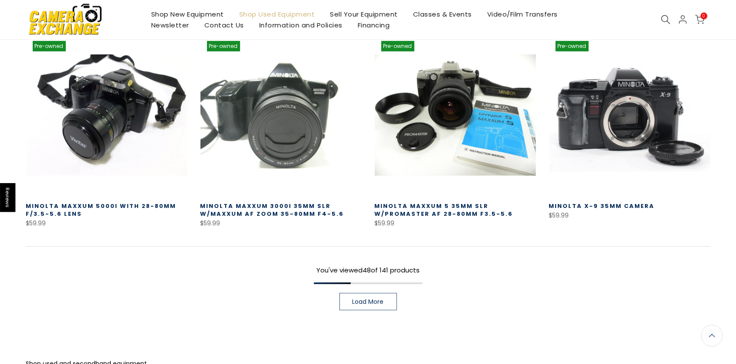
click at [375, 299] on span "Load More" at bounding box center [368, 302] width 31 height 6
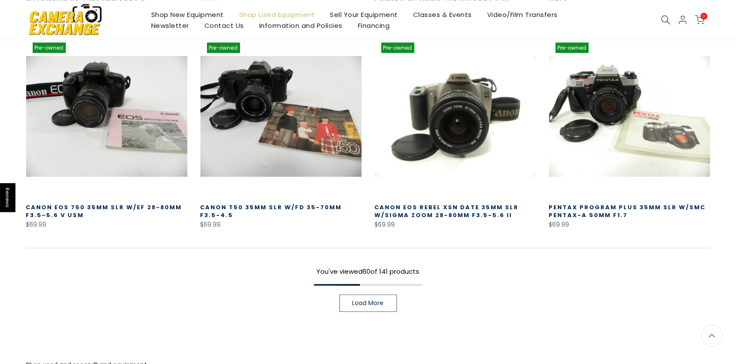
scroll to position [3146, 0]
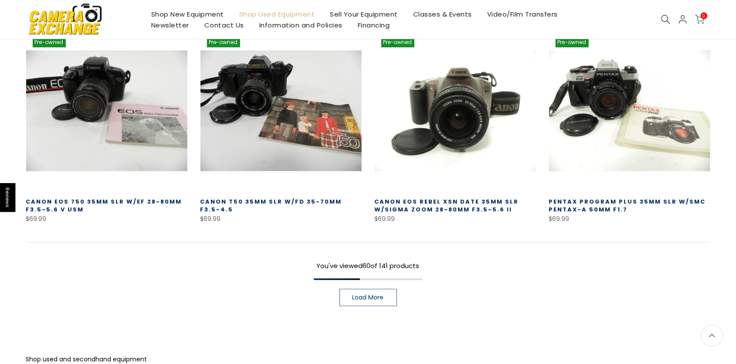
click at [373, 295] on span "Load More" at bounding box center [368, 298] width 31 height 6
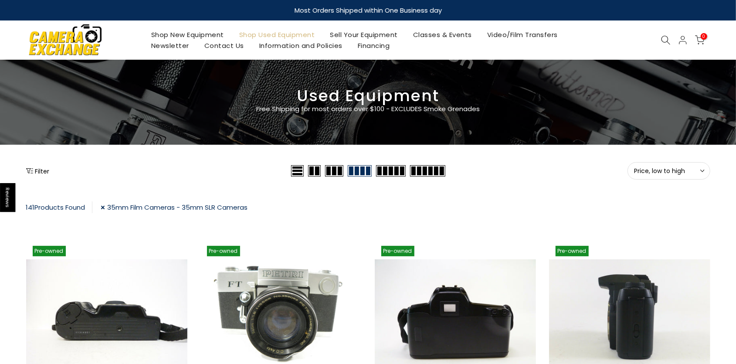
click at [270, 31] on link "Shop Used Equipment" at bounding box center [276, 34] width 91 height 11
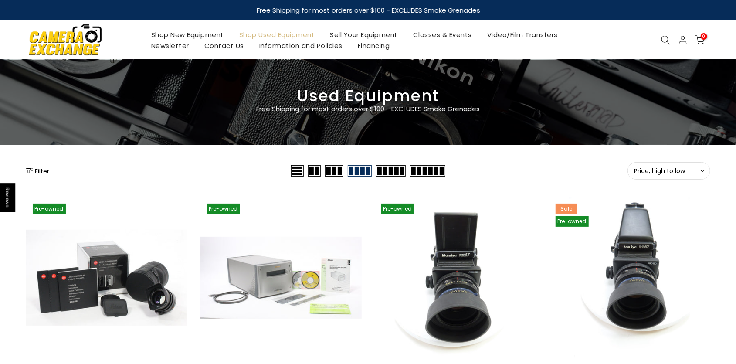
click at [270, 31] on link "Shop Used Equipment" at bounding box center [276, 34] width 91 height 11
click at [33, 175] on button "Filter" at bounding box center [38, 171] width 24 height 9
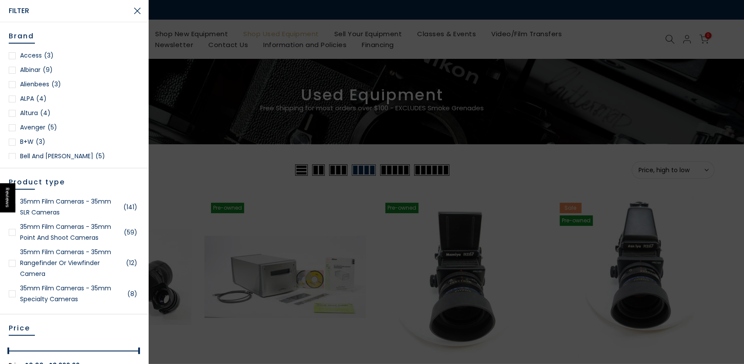
click at [12, 236] on div at bounding box center [12, 232] width 7 height 7
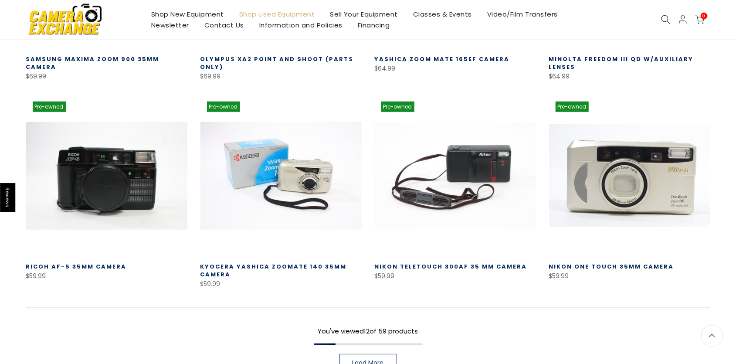
scroll to position [606, 0]
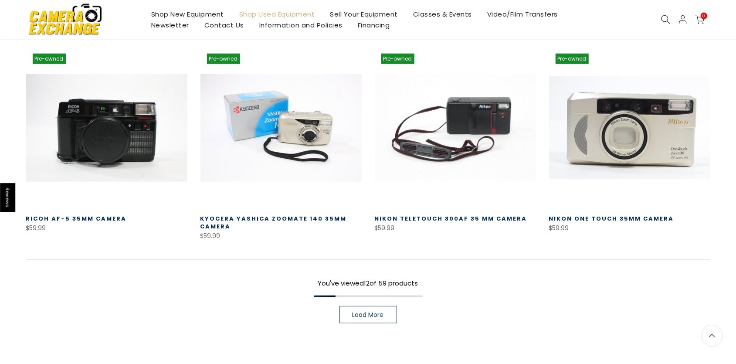
click at [376, 310] on link "Load More" at bounding box center [369, 314] width 58 height 17
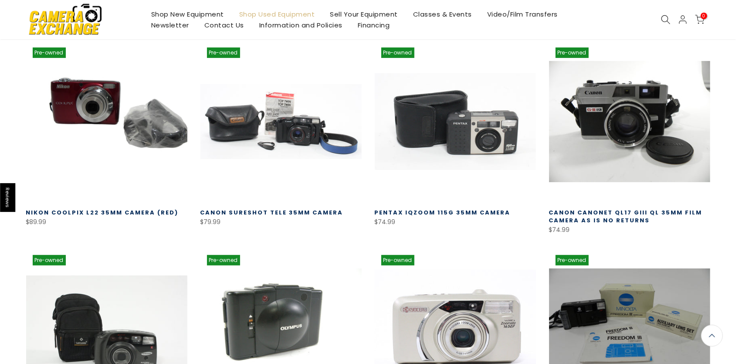
scroll to position [516, 0]
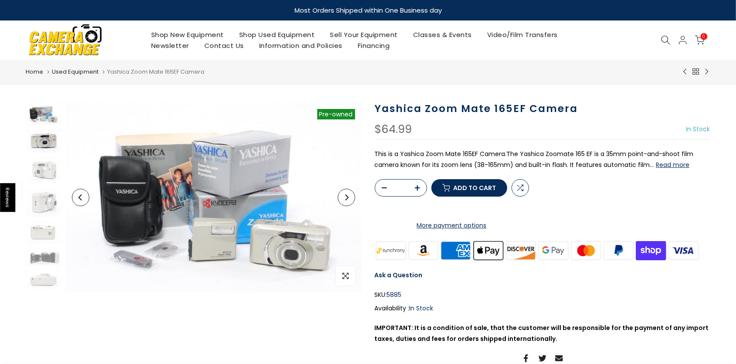
click at [43, 140] on img at bounding box center [43, 141] width 35 height 24
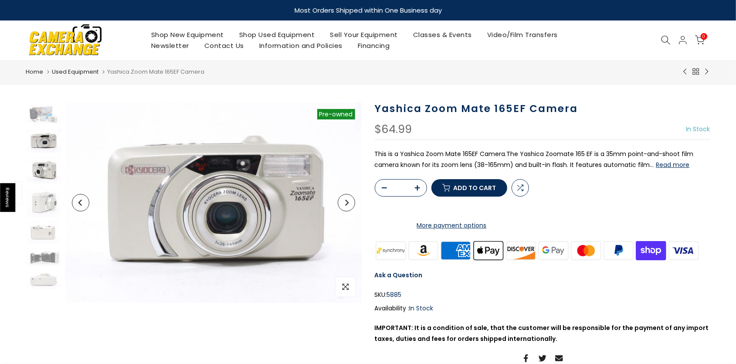
click at [45, 172] on img at bounding box center [43, 170] width 35 height 27
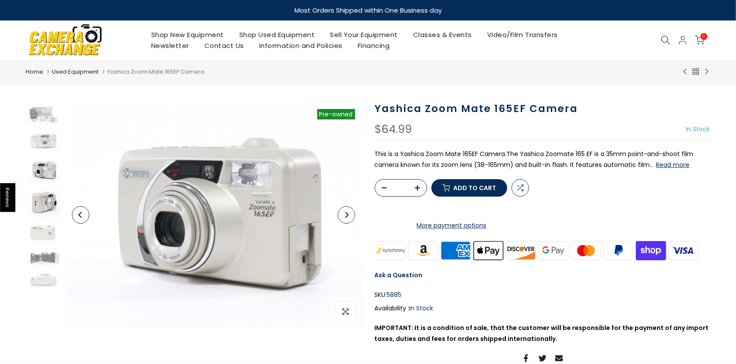
click at [41, 206] on img at bounding box center [43, 202] width 35 height 29
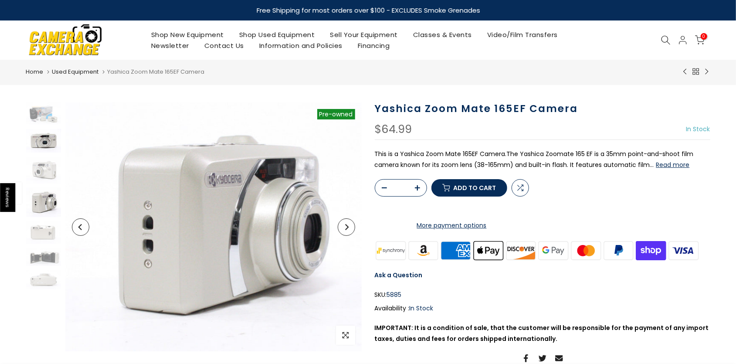
click at [46, 142] on img at bounding box center [43, 141] width 35 height 24
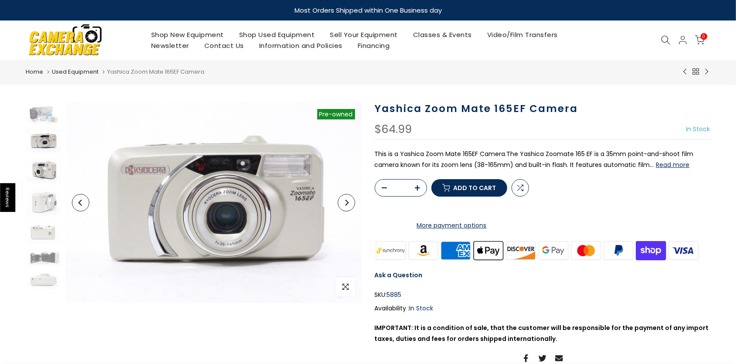
click at [48, 174] on img at bounding box center [43, 170] width 35 height 27
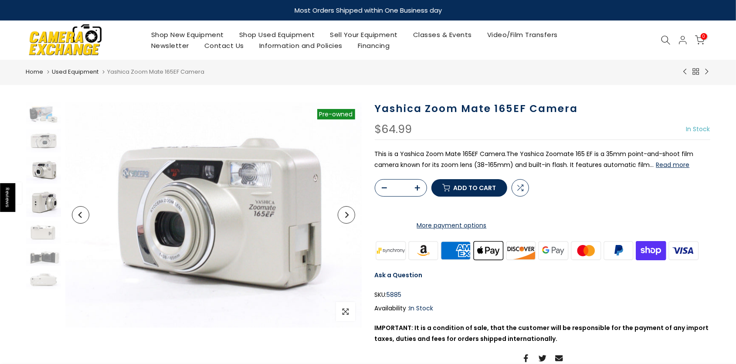
click at [43, 195] on img at bounding box center [43, 202] width 35 height 29
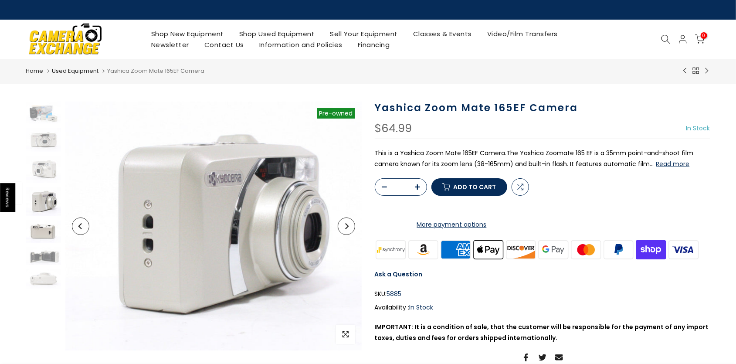
click at [41, 231] on img at bounding box center [43, 232] width 35 height 22
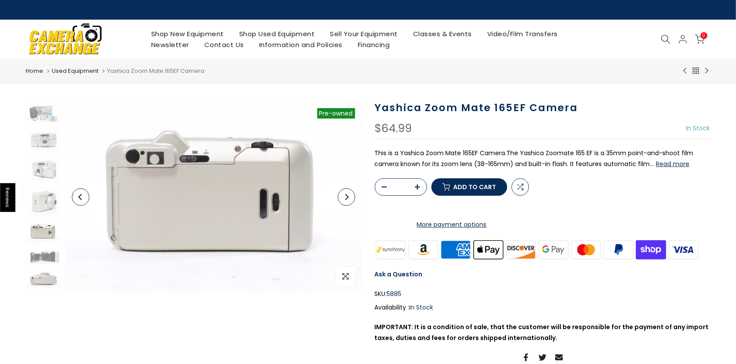
click at [48, 277] on img at bounding box center [43, 278] width 35 height 19
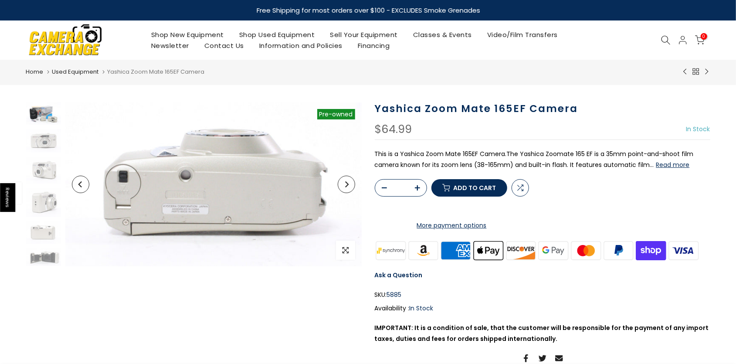
click at [41, 109] on img at bounding box center [43, 113] width 35 height 22
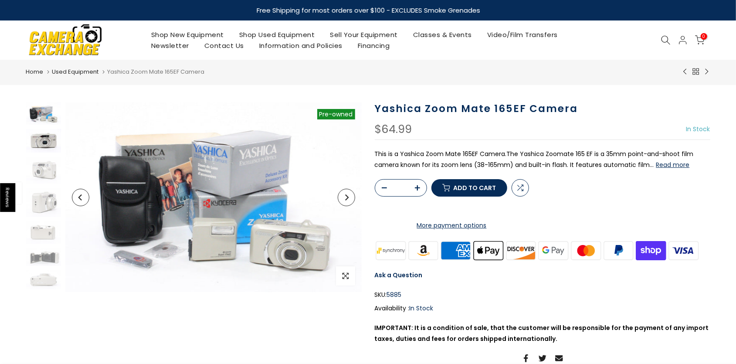
click at [40, 143] on img at bounding box center [43, 141] width 35 height 24
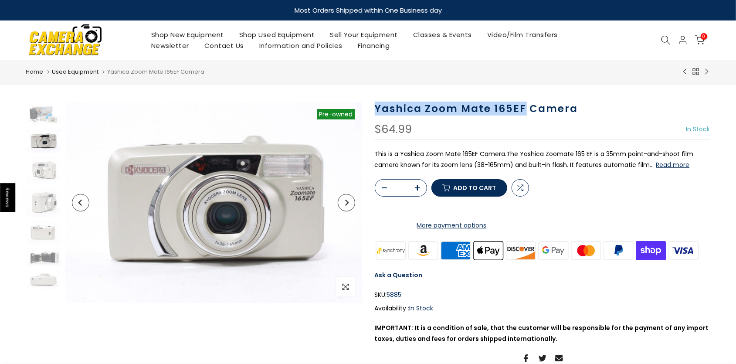
drag, startPoint x: 524, startPoint y: 109, endPoint x: 381, endPoint y: 103, distance: 142.3
click at [379, 103] on h1 "Yashica Zoom Mate 165EF Camera" at bounding box center [543, 108] width 336 height 13
click at [388, 106] on h1 "Yashica Zoom Mate 165EF Camera" at bounding box center [543, 108] width 336 height 13
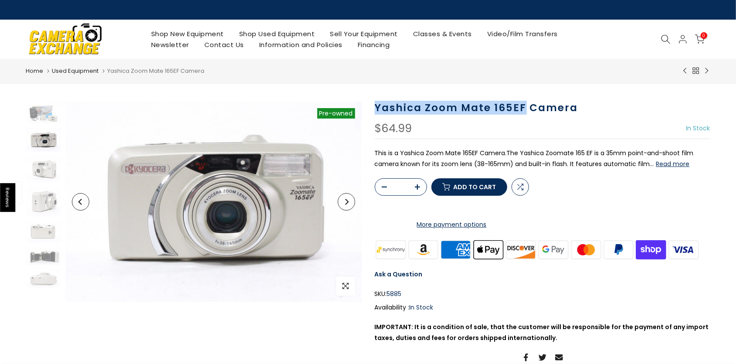
drag, startPoint x: 375, startPoint y: 106, endPoint x: 518, endPoint y: 108, distance: 143.0
click at [524, 110] on h1 "Yashica Zoom Mate 165EF Camera" at bounding box center [543, 108] width 336 height 13
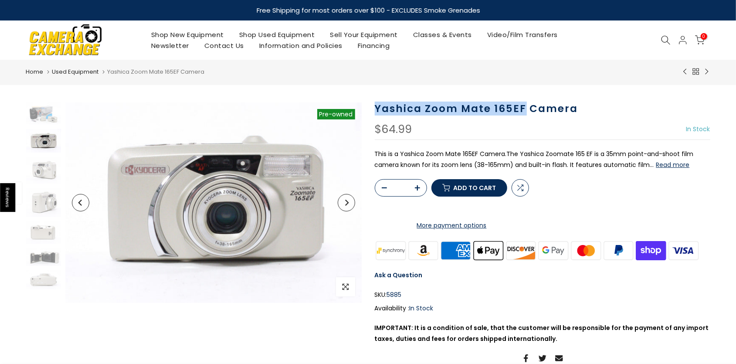
copy h1 "Yashica Zoom Mate 165EF"
click at [45, 233] on img at bounding box center [43, 232] width 35 height 22
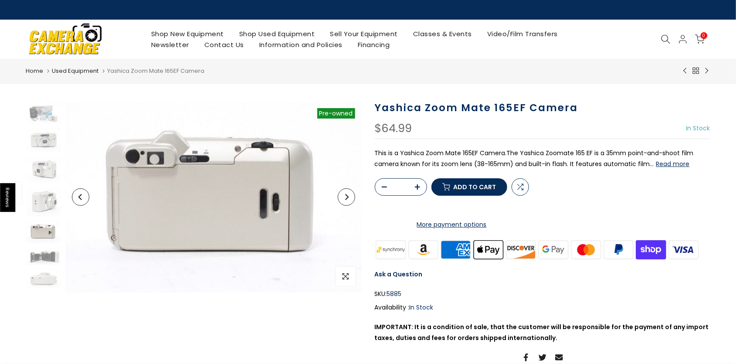
click at [587, 152] on p "This is a Yashica Zoom Mate 165EF Camera.The Yashica Zoomate 165 EF is a 35mm p…" at bounding box center [543, 159] width 336 height 22
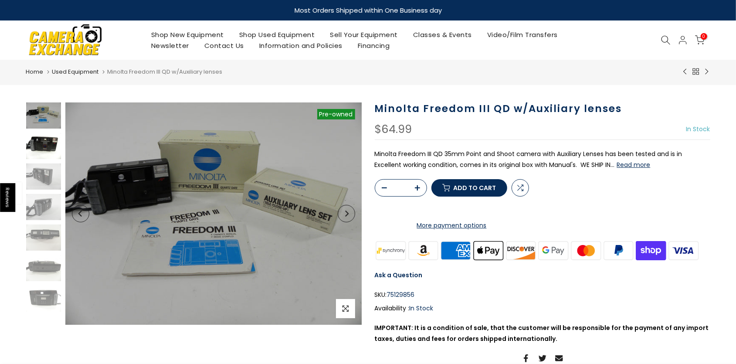
click at [39, 145] on img at bounding box center [43, 146] width 35 height 26
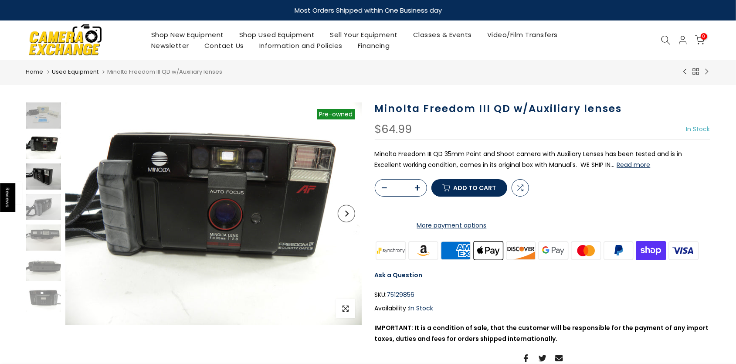
click at [44, 178] on img at bounding box center [43, 176] width 35 height 26
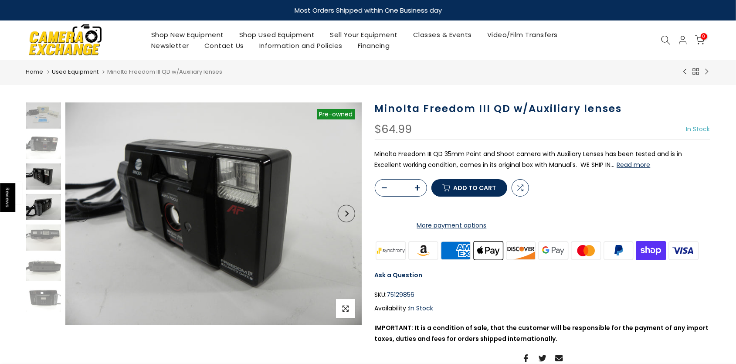
click at [47, 203] on img at bounding box center [43, 207] width 35 height 26
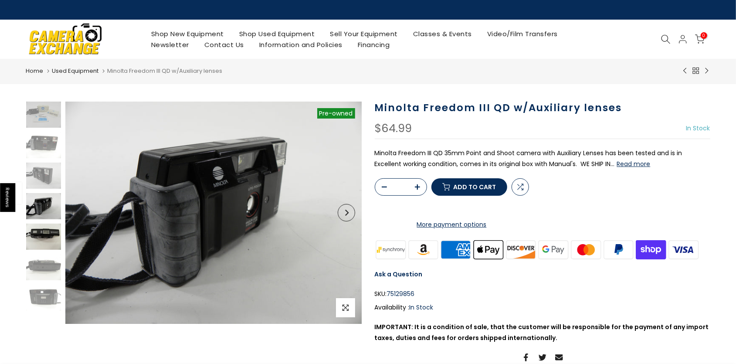
click at [44, 241] on img at bounding box center [43, 237] width 35 height 26
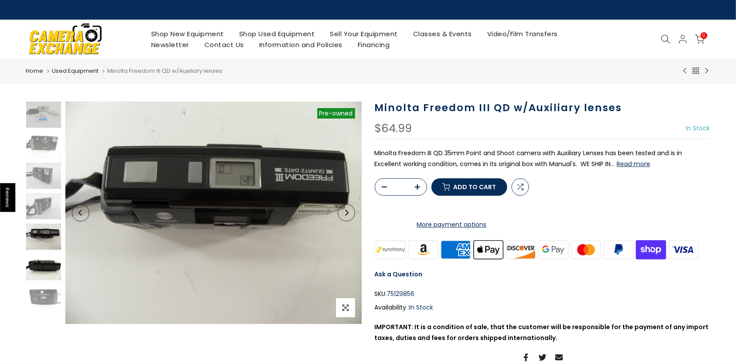
click at [40, 271] on img at bounding box center [43, 267] width 35 height 26
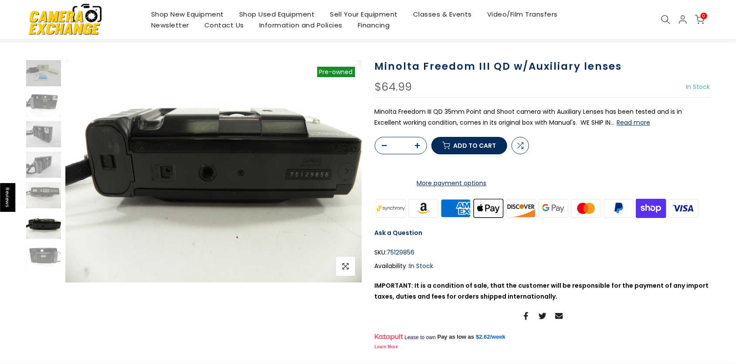
scroll to position [45, 0]
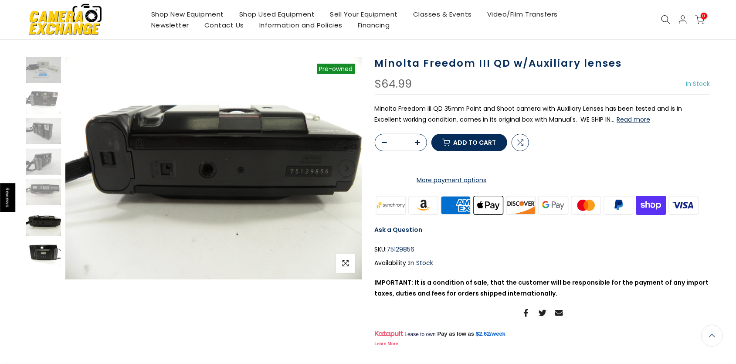
click at [48, 251] on img at bounding box center [43, 253] width 35 height 26
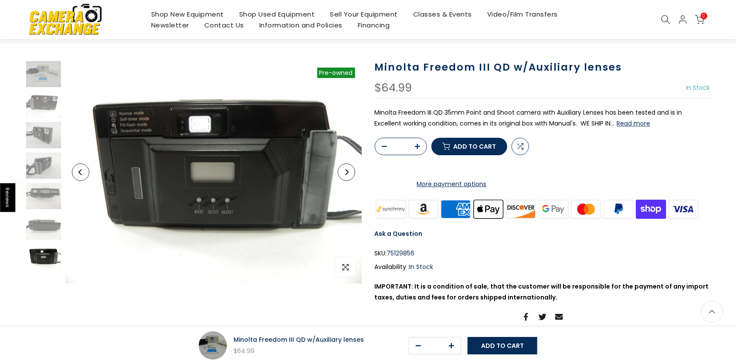
scroll to position [0, 0]
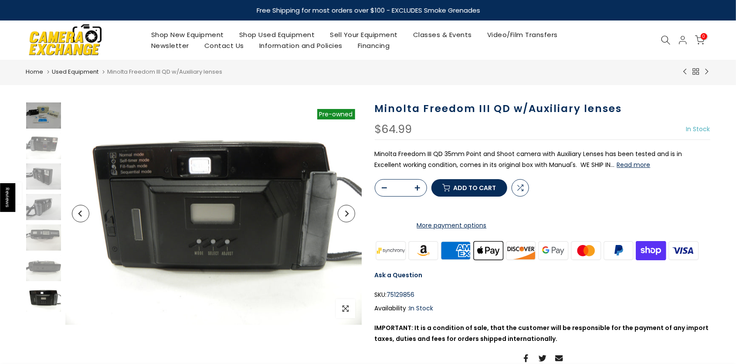
click at [39, 116] on img at bounding box center [43, 115] width 35 height 26
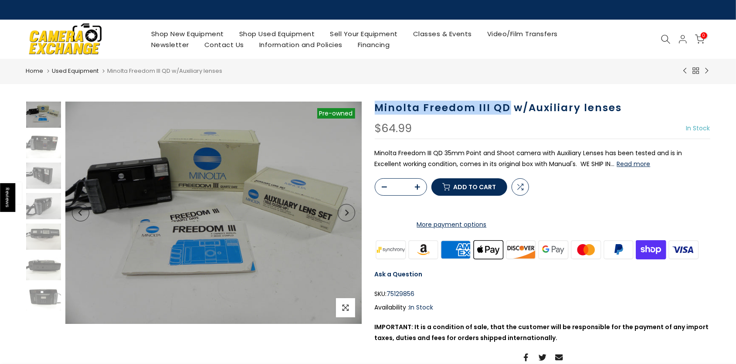
drag, startPoint x: 375, startPoint y: 108, endPoint x: 504, endPoint y: 110, distance: 128.6
click at [504, 110] on h1 "Minolta Freedom III QD w/Auxiliary lenses" at bounding box center [543, 108] width 336 height 13
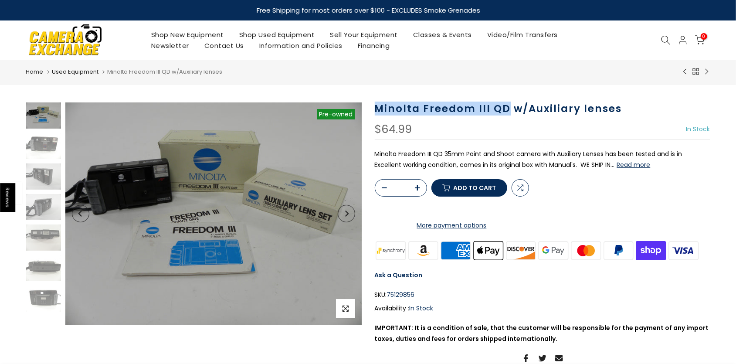
copy h1 "Minolta Freedom III QD"
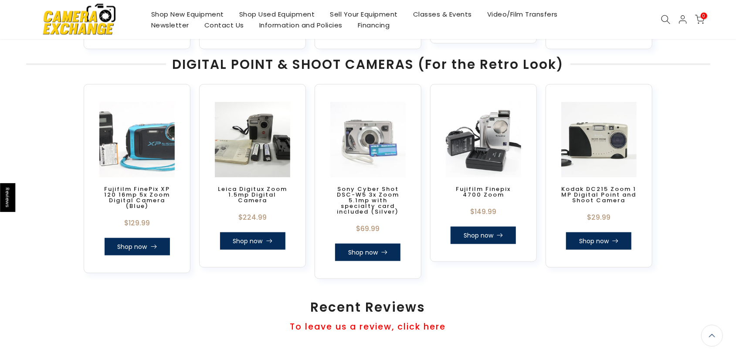
scroll to position [640, 0]
click at [513, 15] on link "Video/Film Transfers" at bounding box center [523, 14] width 86 height 11
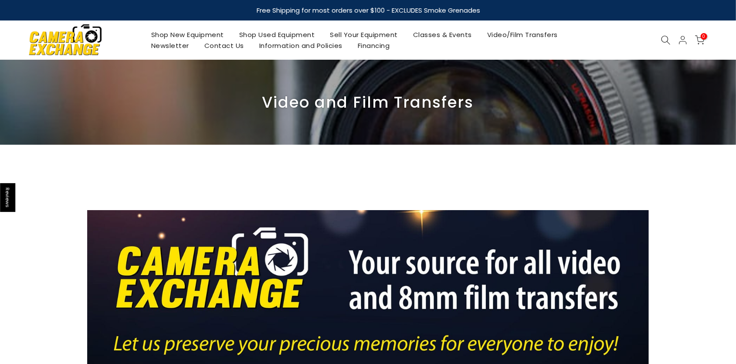
click at [201, 35] on link "Shop New Equipment" at bounding box center [187, 34] width 88 height 11
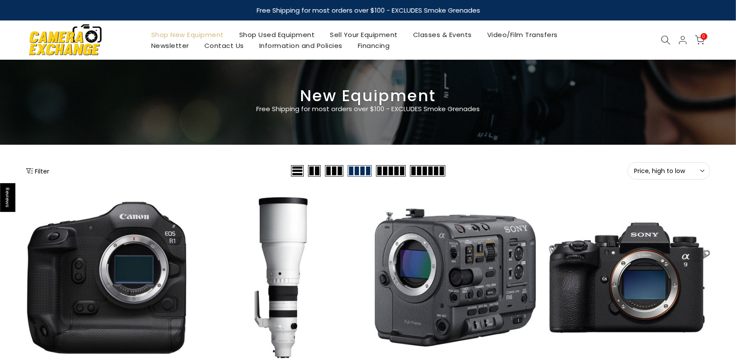
click at [42, 170] on button "Filter" at bounding box center [38, 171] width 24 height 9
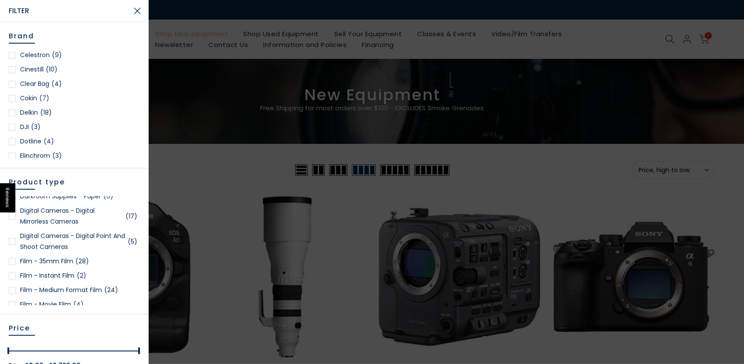
scroll to position [657, 0]
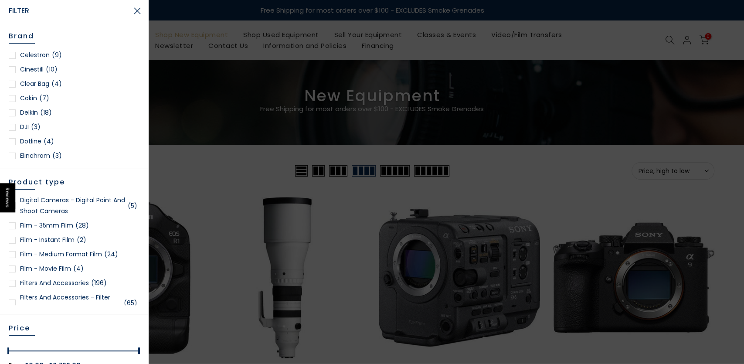
click at [14, 229] on div at bounding box center [12, 225] width 7 height 7
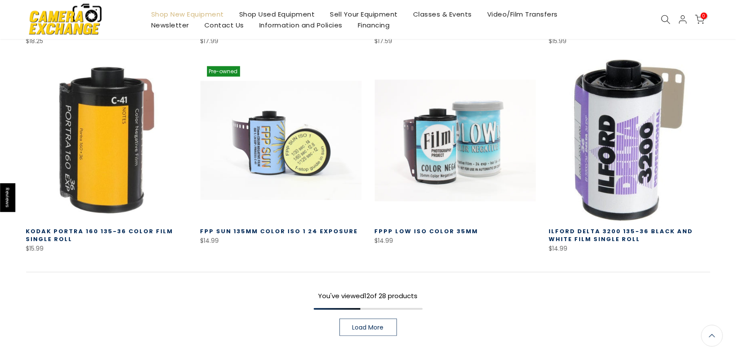
scroll to position [606, 0]
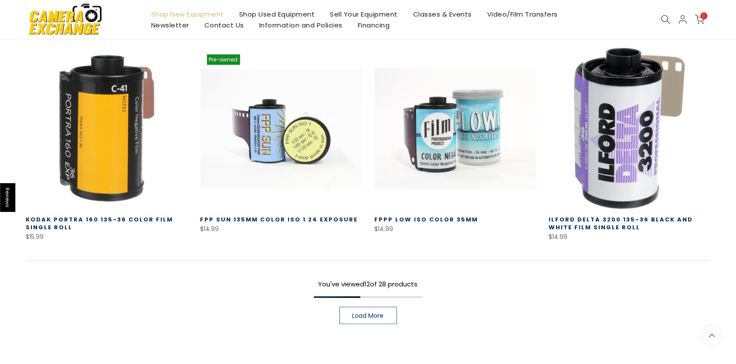
click at [375, 317] on span "Load More" at bounding box center [368, 316] width 31 height 6
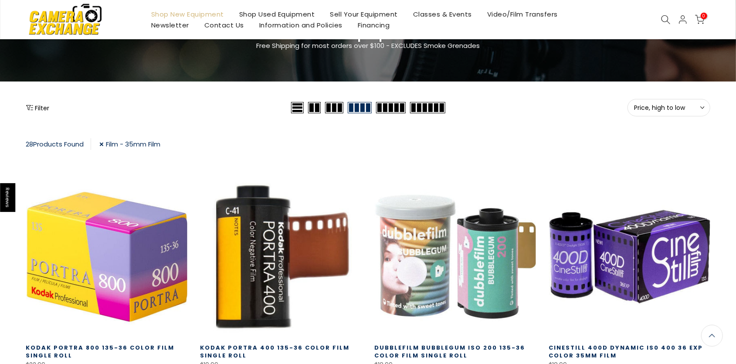
scroll to position [108, 0]
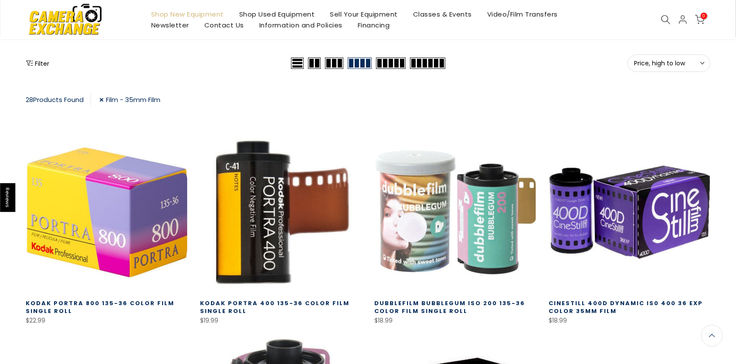
click at [413, 304] on link "Dubblefilm Bubblegum ISO 200 135-36 Color Film Single Roll" at bounding box center [450, 307] width 151 height 16
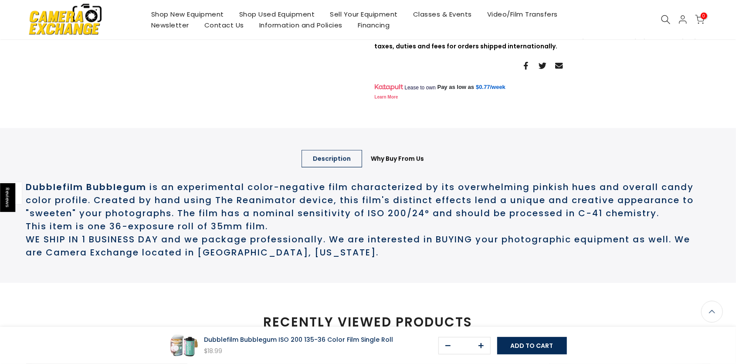
scroll to position [314, 0]
drag, startPoint x: 143, startPoint y: 221, endPoint x: 27, endPoint y: 212, distance: 117.2
click at [27, 212] on div "Dubblefilm Bubblegum is an experimental color-negative film characterized by it…" at bounding box center [368, 220] width 684 height 100
copy b "Dubblefilm Bubblegum"
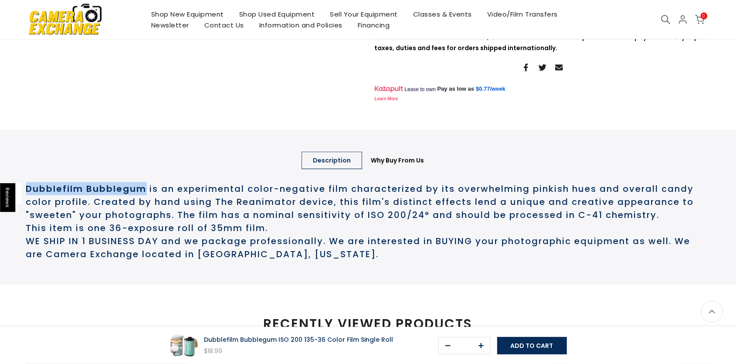
scroll to position [315, 0]
copy b "Dubblefilm Bubblegum"
click at [464, 155] on section "Sold out Pre order Click to enlarge Dubblefilm Bubblegum ISO 200 135-36 Color F…" at bounding box center [368, 35] width 736 height 497
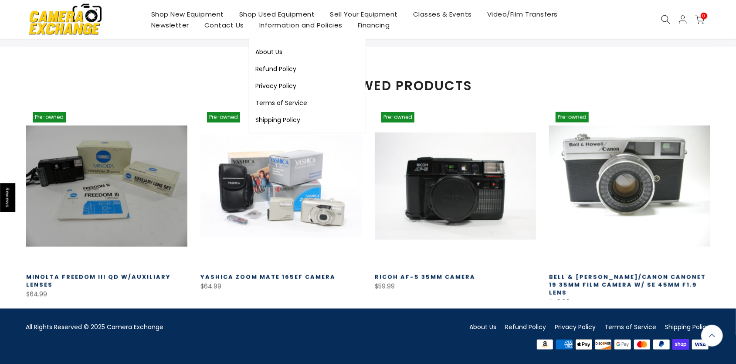
scroll to position [586, 0]
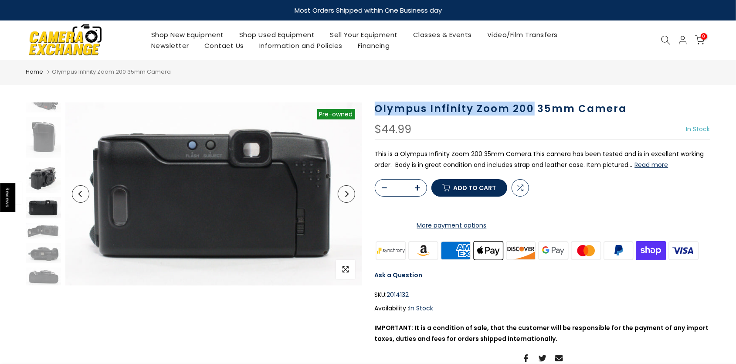
click at [44, 171] on img at bounding box center [43, 177] width 35 height 31
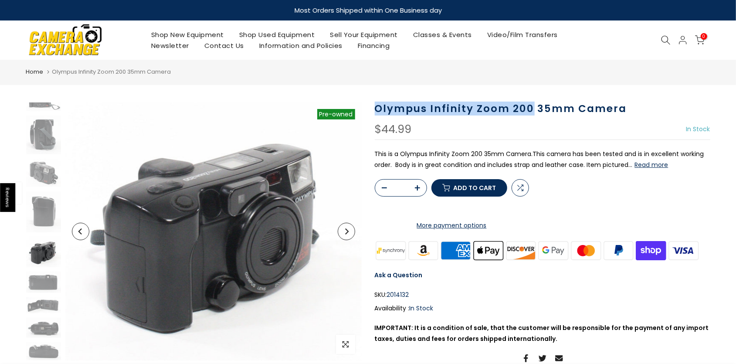
scroll to position [34, 0]
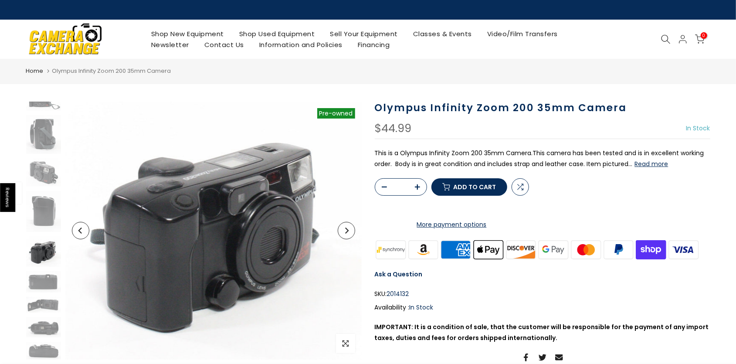
click at [533, 130] on div "$44.99 In Stock Pre order Out of stock" at bounding box center [543, 131] width 336 height 16
